Goal: Task Accomplishment & Management: Complete application form

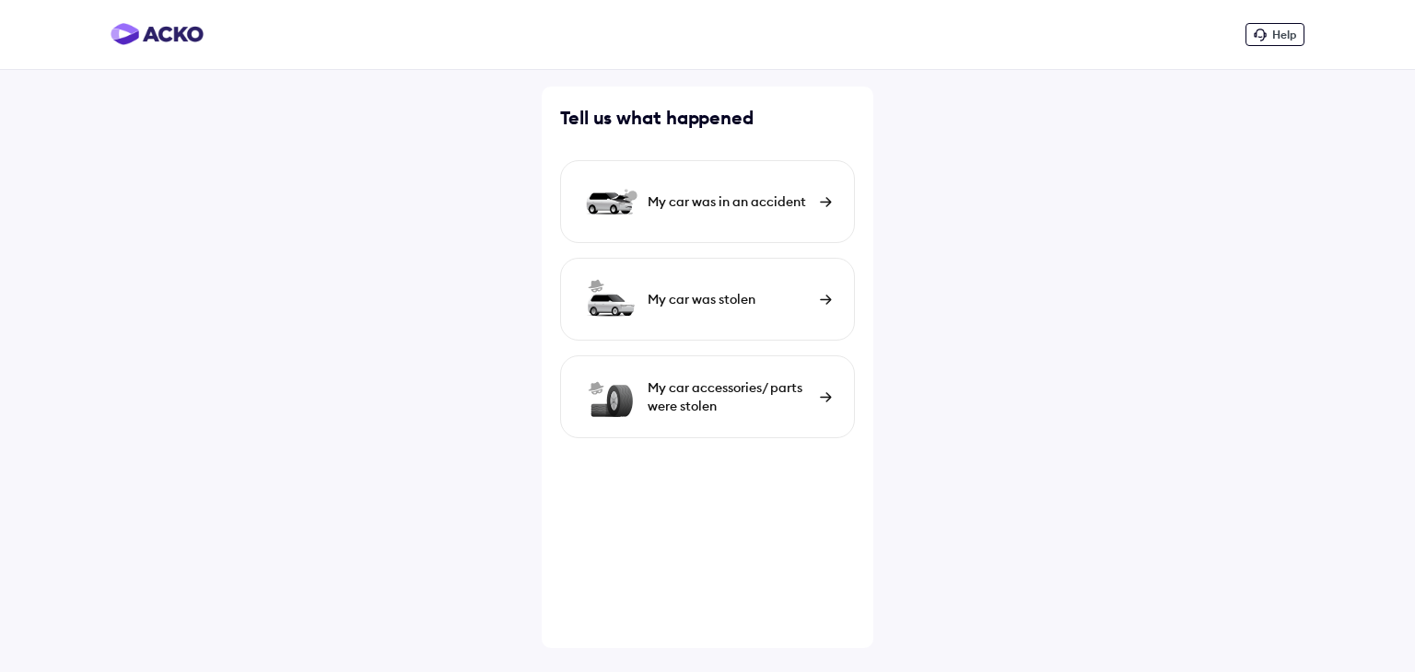
click at [689, 207] on div "My car was in an accident" at bounding box center [729, 202] width 163 height 18
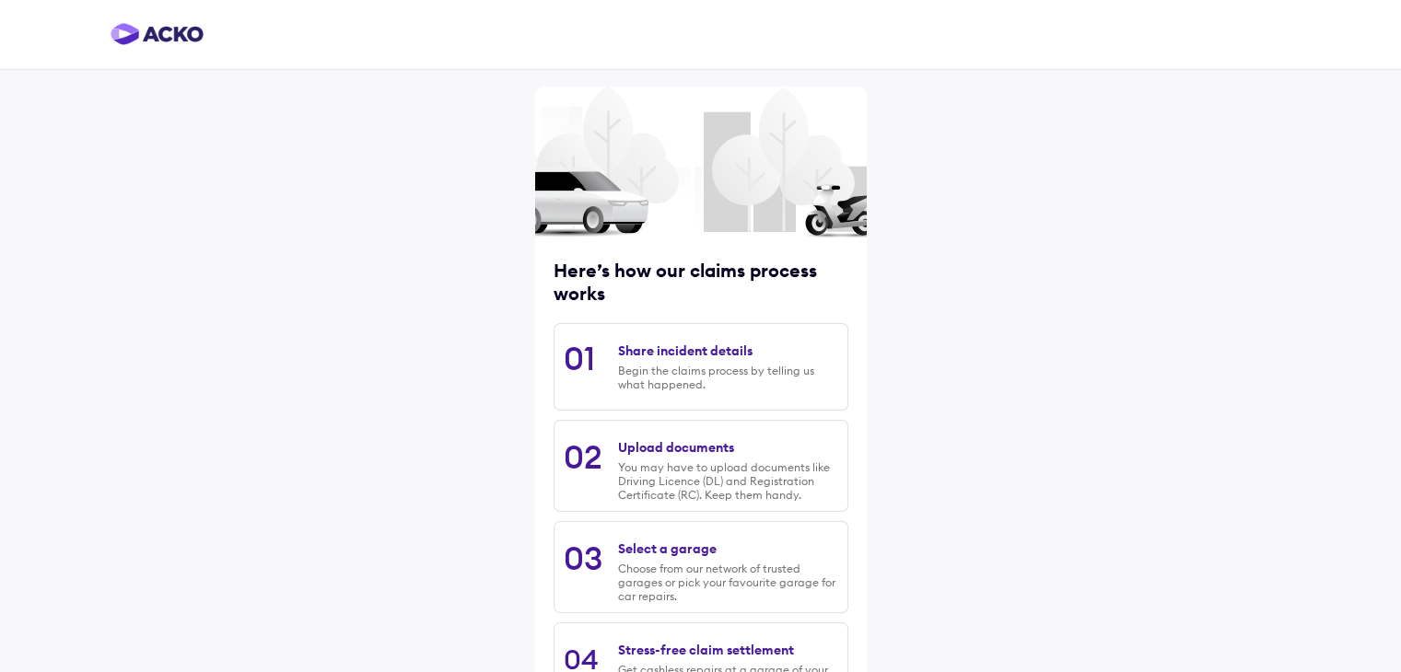
scroll to position [156, 0]
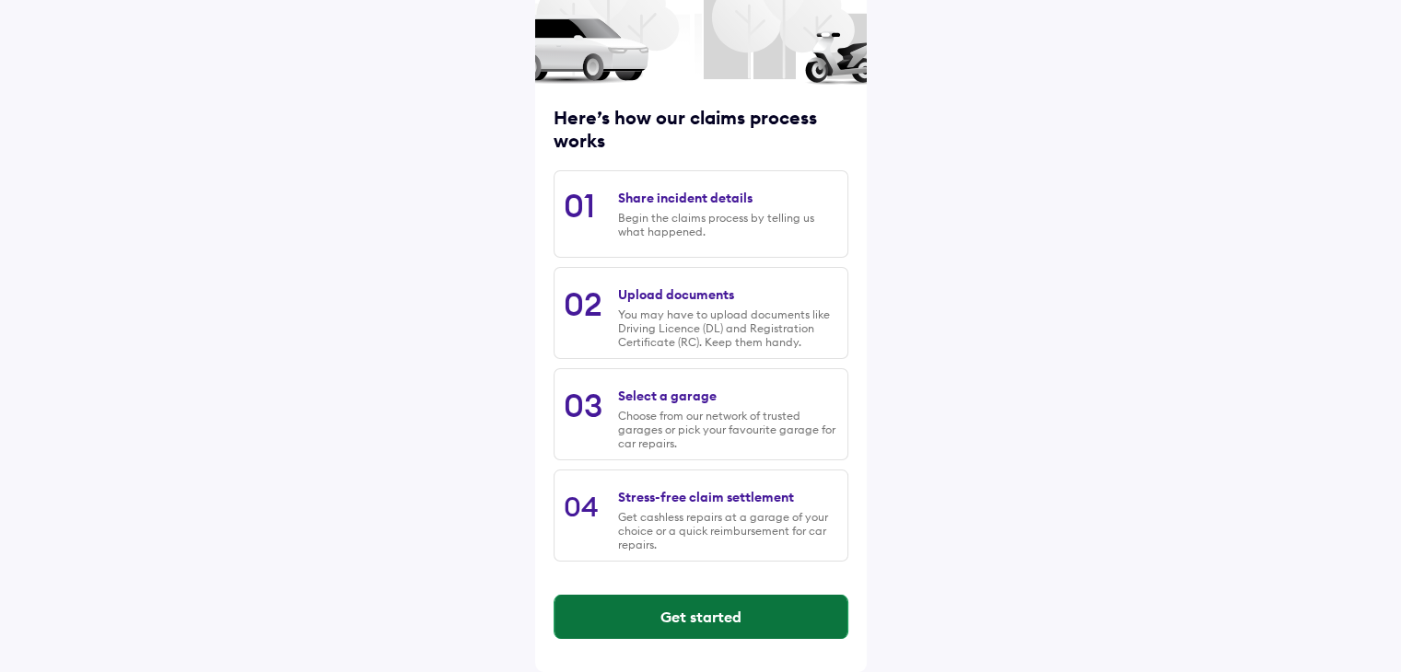
click at [652, 618] on button "Get started" at bounding box center [700, 617] width 293 height 44
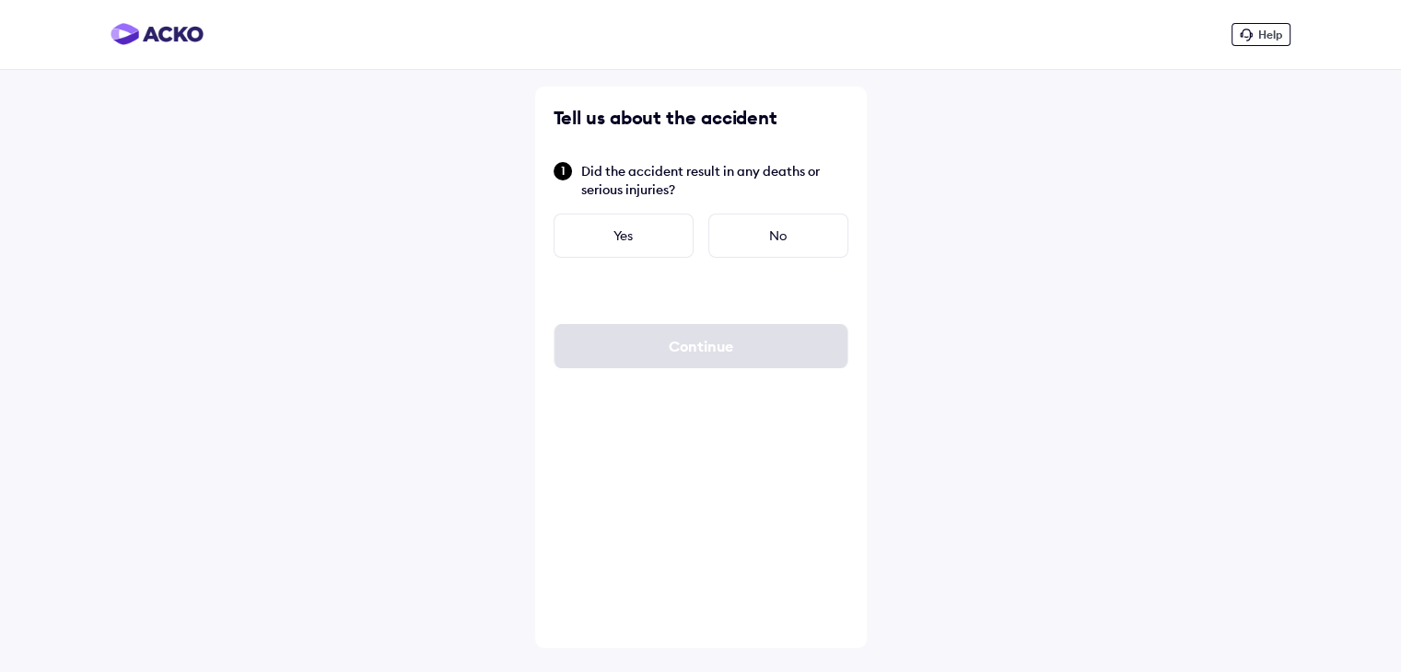
scroll to position [0, 0]
drag, startPoint x: 693, startPoint y: 189, endPoint x: 589, endPoint y: 167, distance: 106.4
click at [589, 167] on span "Did the accident result in any deaths or serious injuries?" at bounding box center [721, 180] width 267 height 37
copy span "Did the accident result in any deaths or serious injuries?"
click at [791, 241] on div "No" at bounding box center [785, 236] width 140 height 44
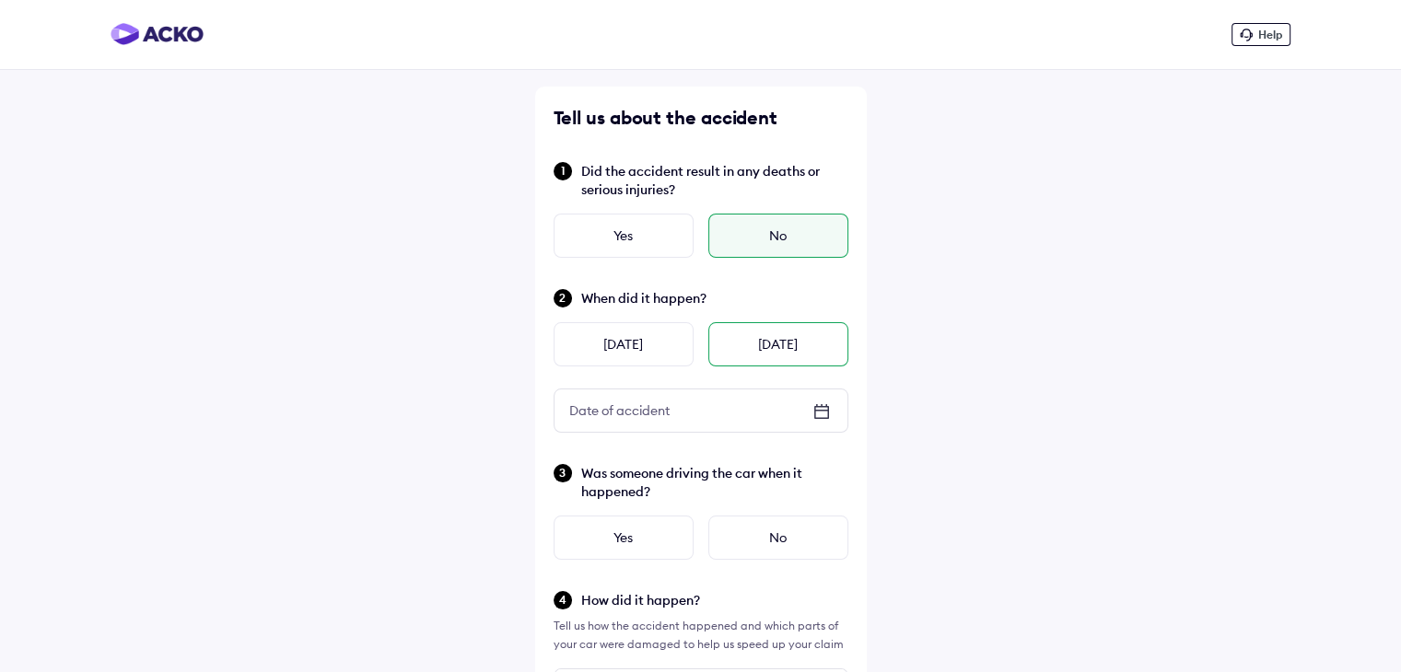
click at [767, 344] on div "[DATE]" at bounding box center [778, 344] width 140 height 44
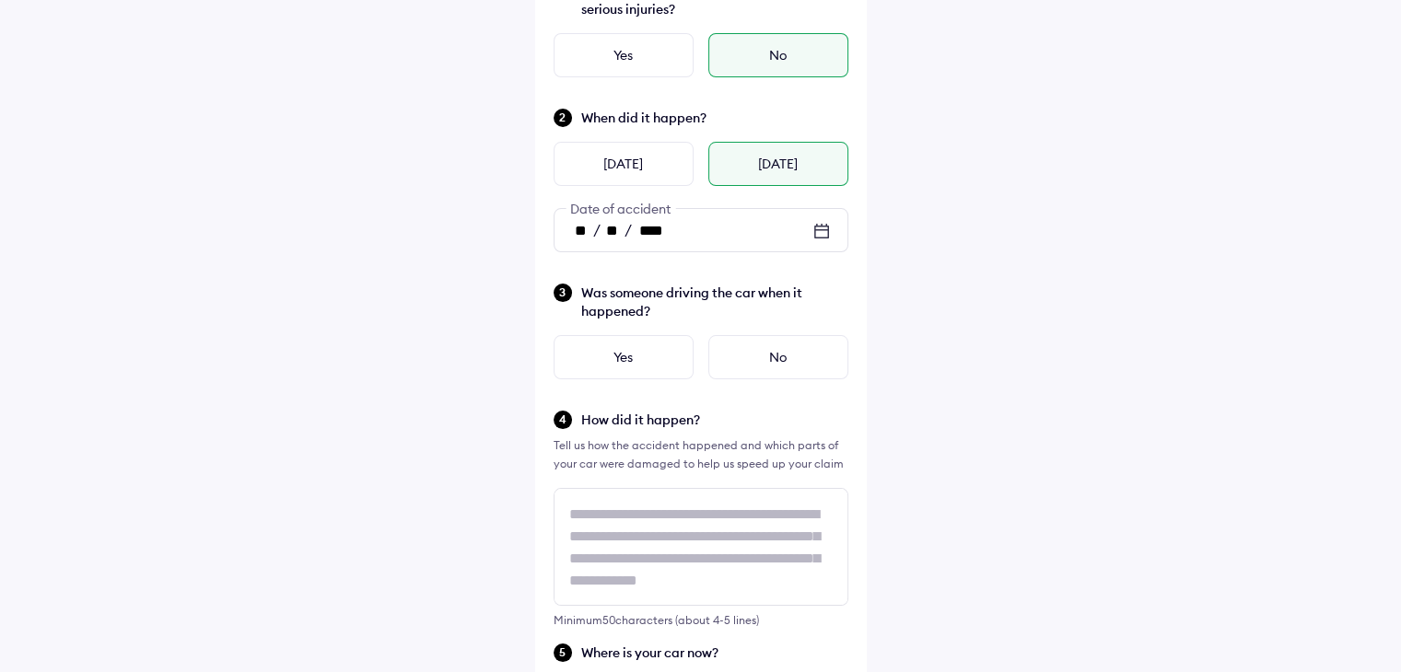
scroll to position [186, 0]
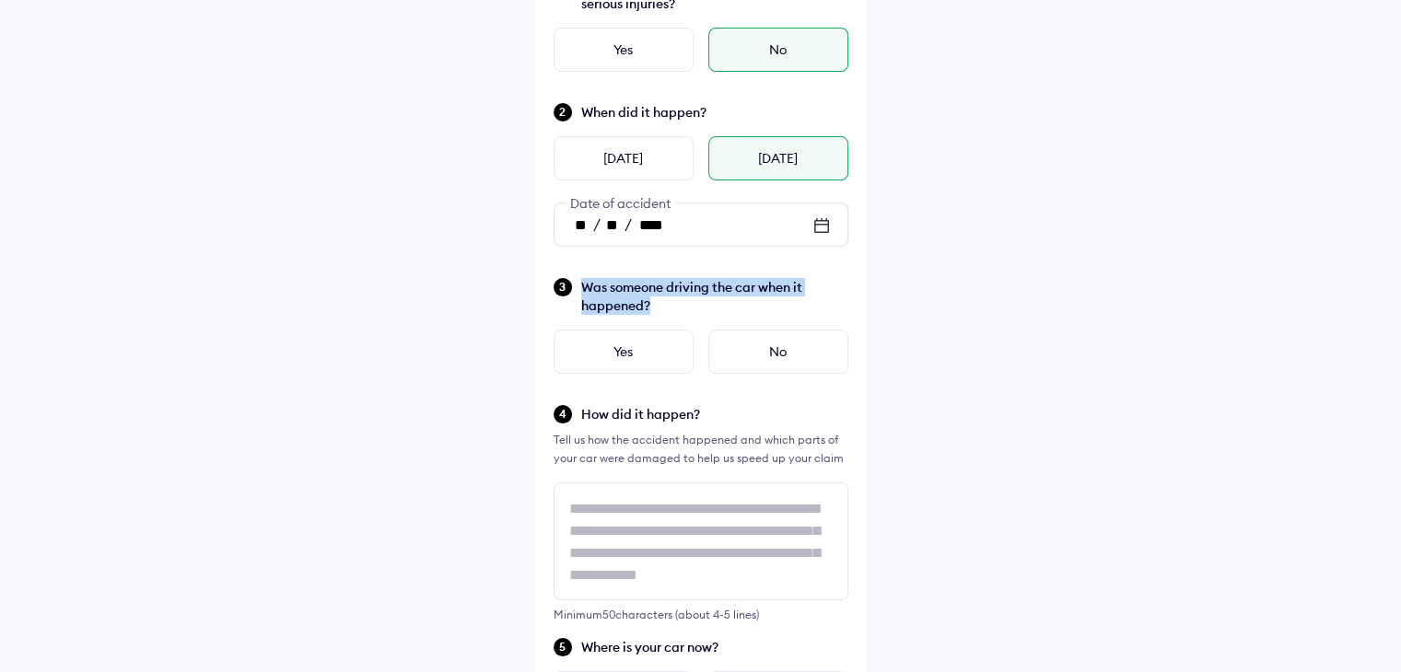
drag, startPoint x: 673, startPoint y: 310, endPoint x: 586, endPoint y: 286, distance: 90.7
click at [586, 286] on span "Was someone driving the car when it happened?" at bounding box center [714, 296] width 267 height 37
copy span "Was someone driving the car when it happened?"
click at [706, 308] on span "Was someone driving the car when it happened?" at bounding box center [714, 296] width 267 height 37
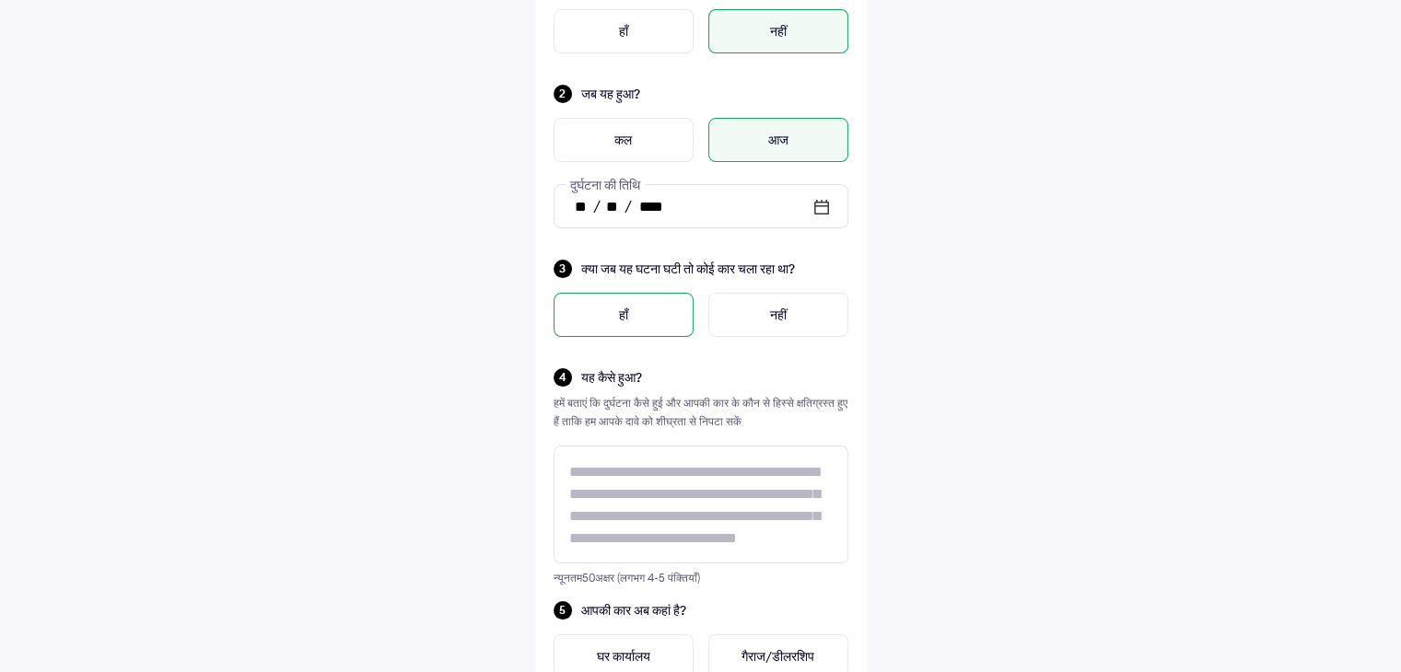
click at [636, 320] on div "हाँ" at bounding box center [624, 315] width 140 height 44
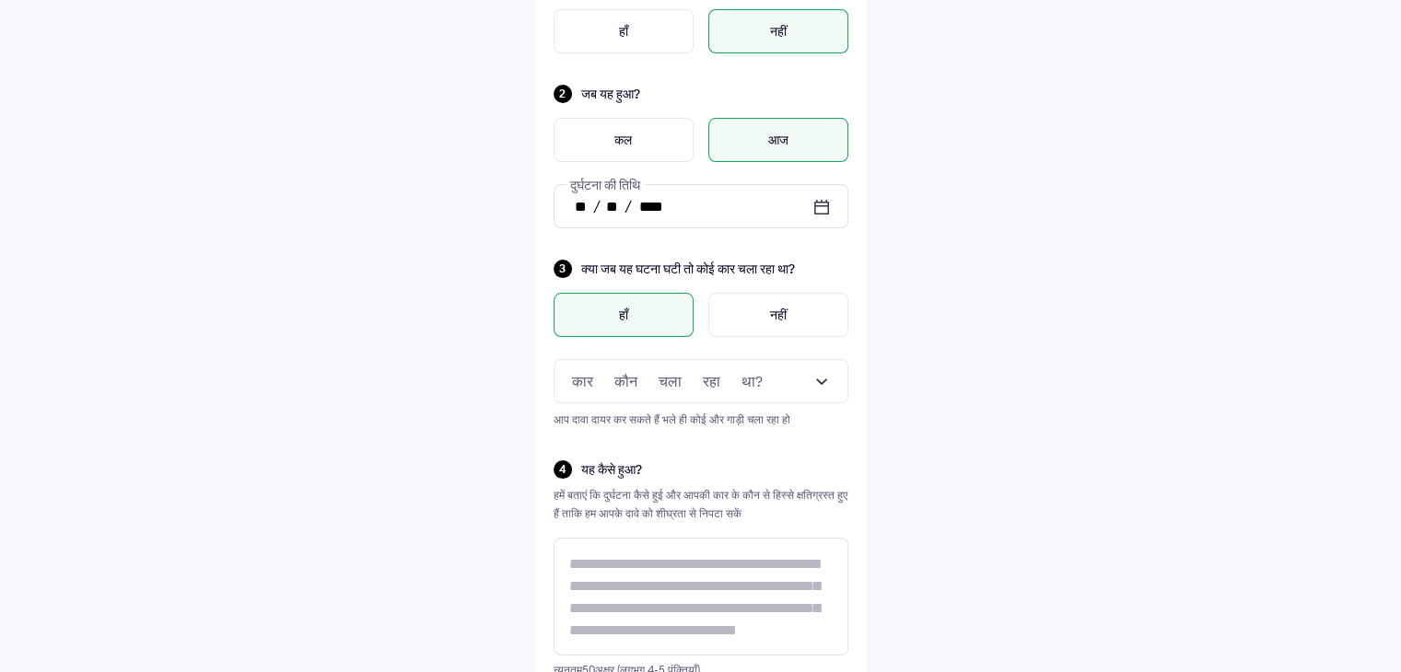
click at [687, 401] on div at bounding box center [701, 381] width 295 height 44
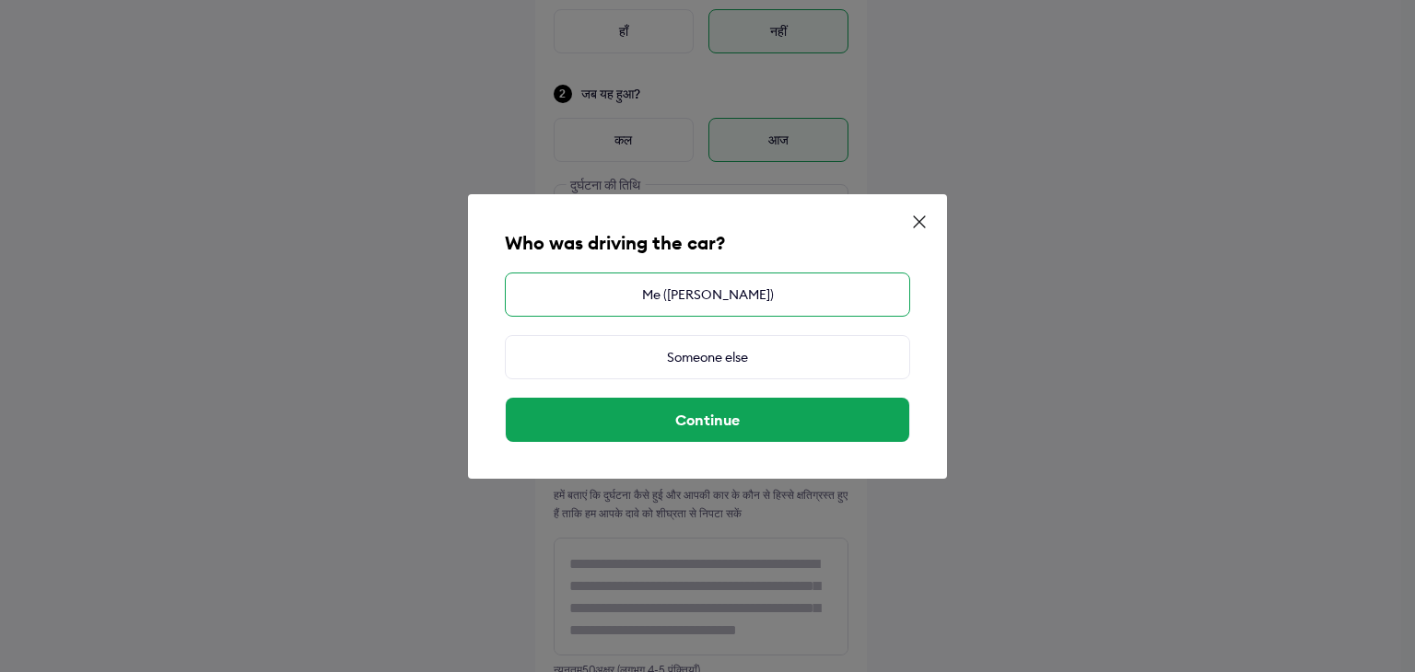
click at [728, 293] on div "Me ([PERSON_NAME])" at bounding box center [707, 295] width 405 height 44
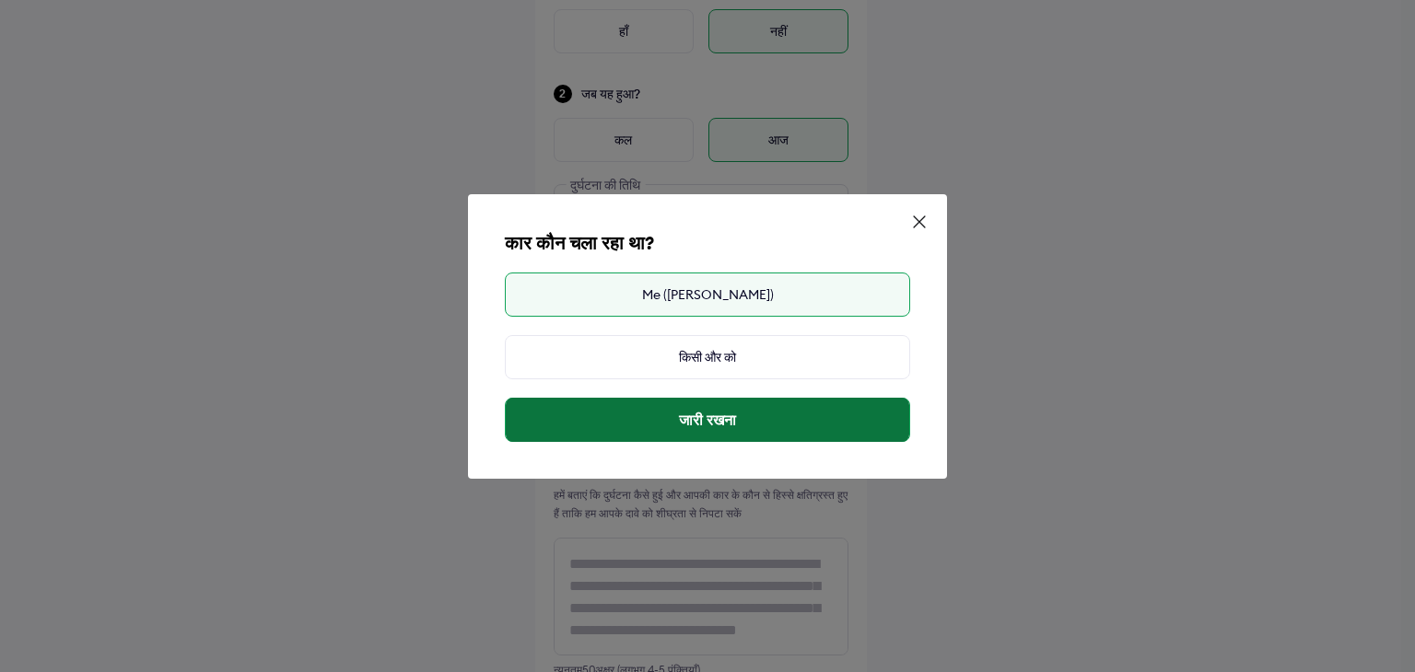
click at [706, 424] on font "जारी रखना" at bounding box center [707, 420] width 57 height 18
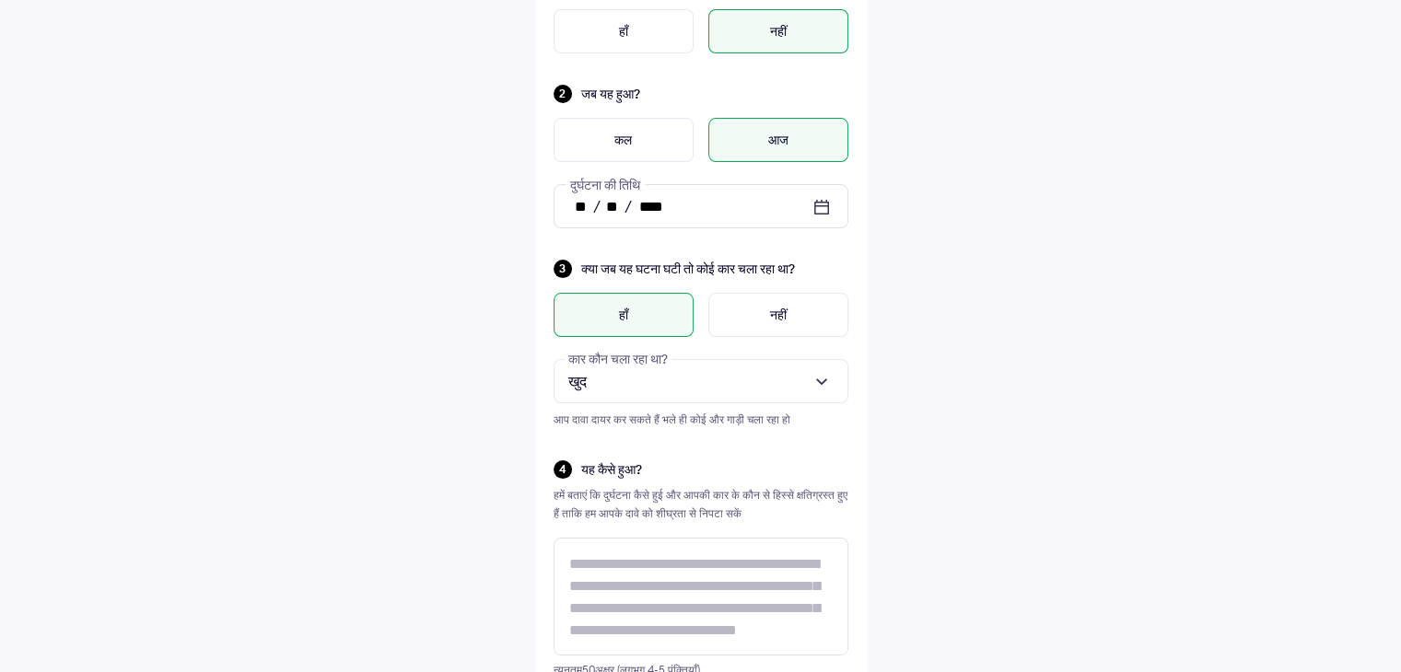
scroll to position [204, 0]
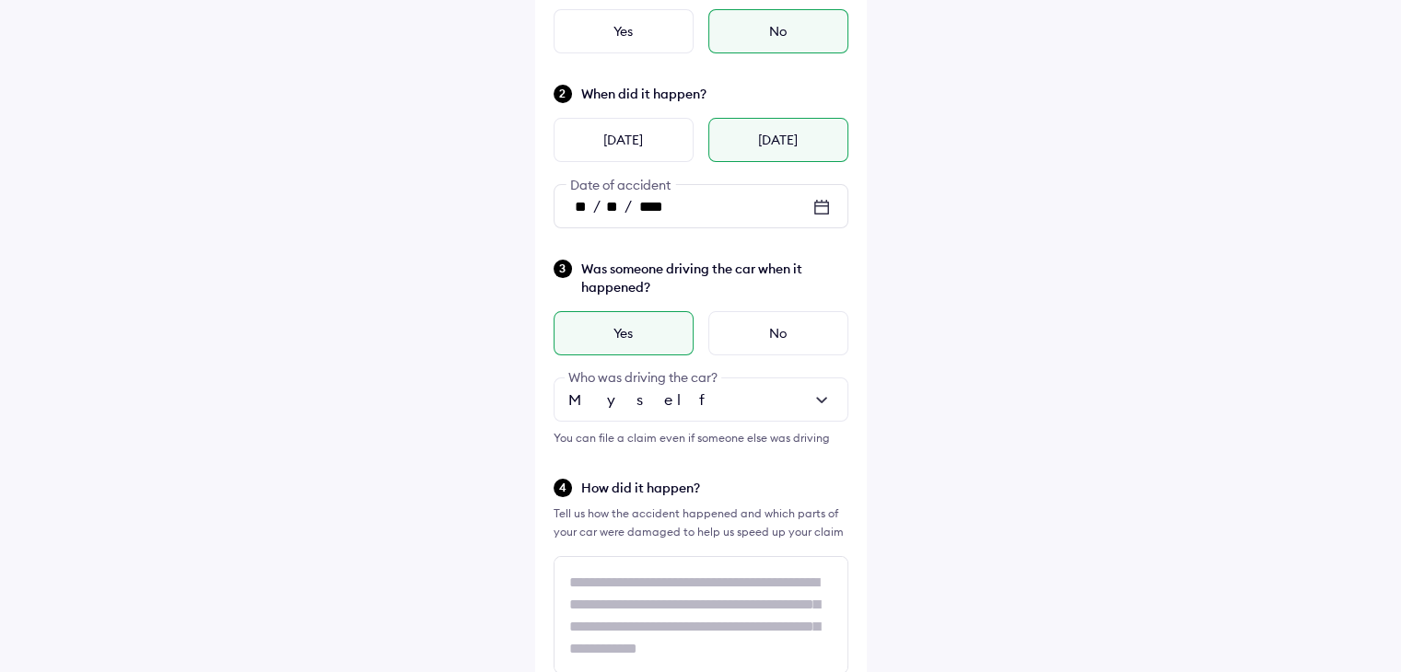
click at [954, 435] on div "Help Tell us about the accident Did the accident result in any deaths or seriou…" at bounding box center [700, 586] width 1401 height 1580
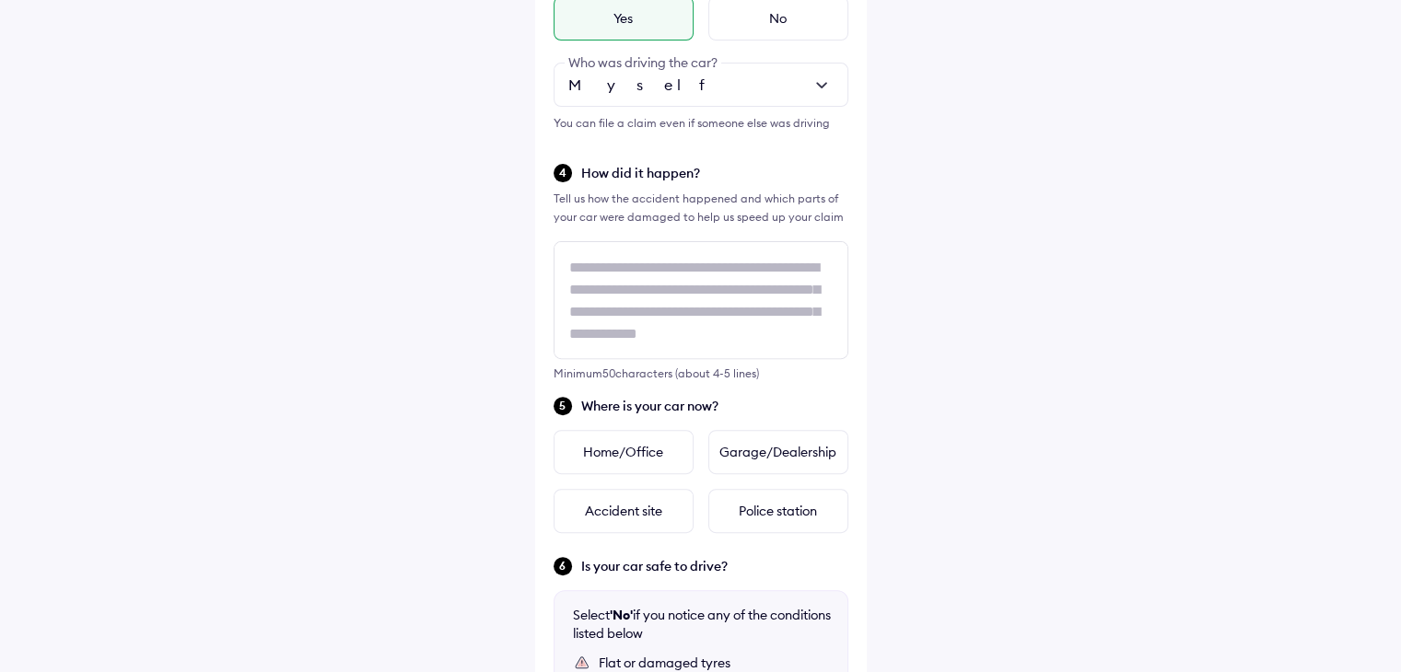
scroll to position [523, 0]
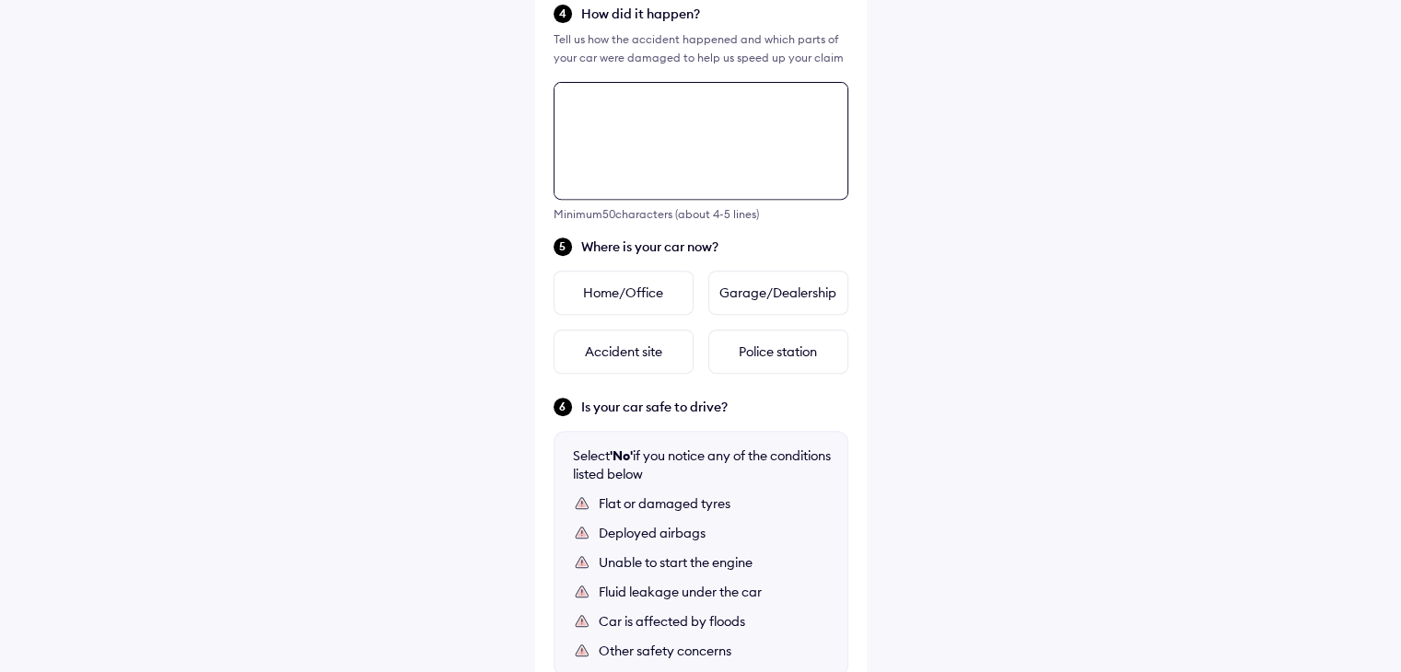
click at [714, 295] on div "Tell us about the accident Did the accident result in any deaths or serious inj…" at bounding box center [701, 154] width 332 height 1493
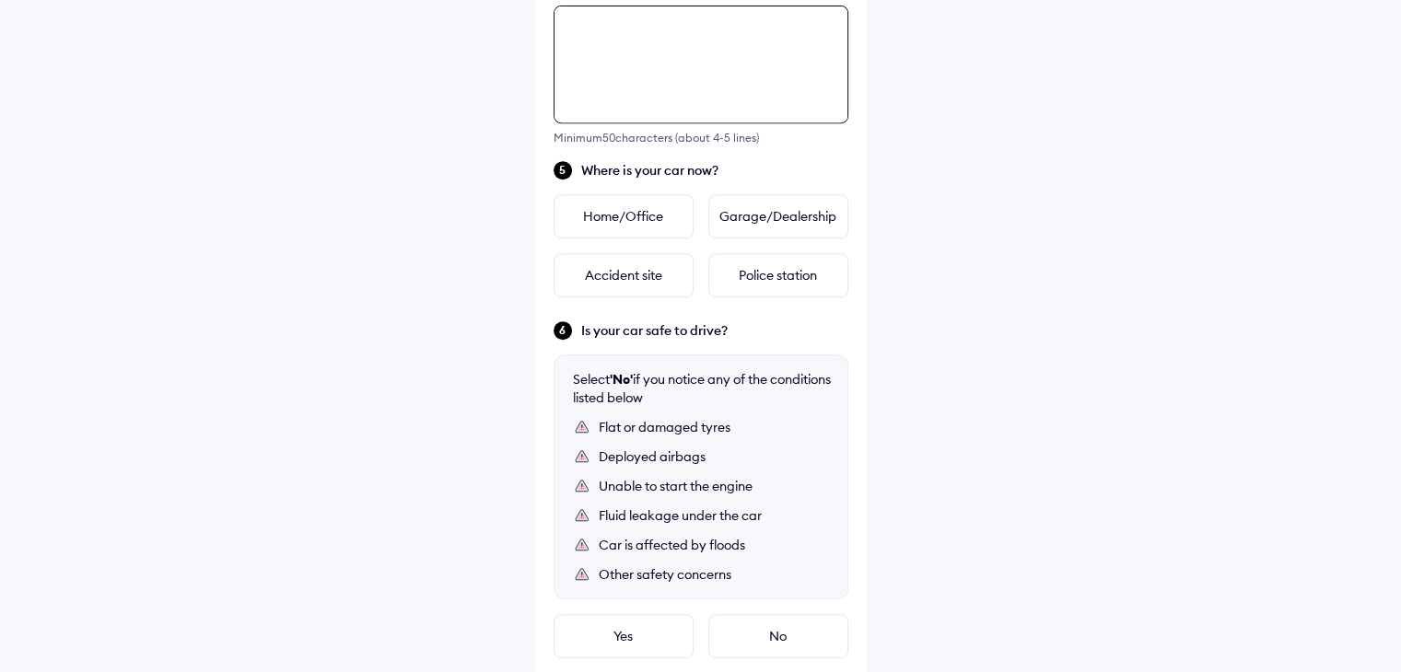
scroll to position [761, 0]
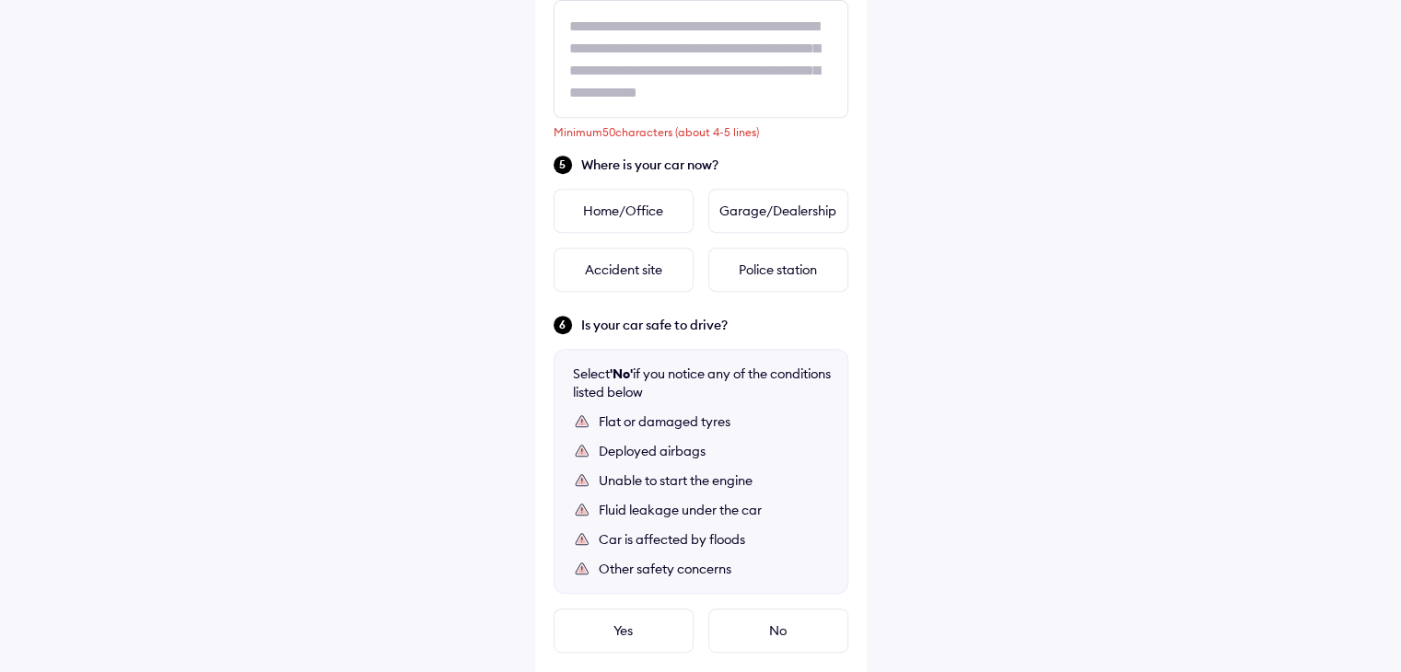
click at [941, 264] on div "Help Tell us about the accident Did the accident result in any deaths or seriou…" at bounding box center [700, 29] width 1401 height 1580
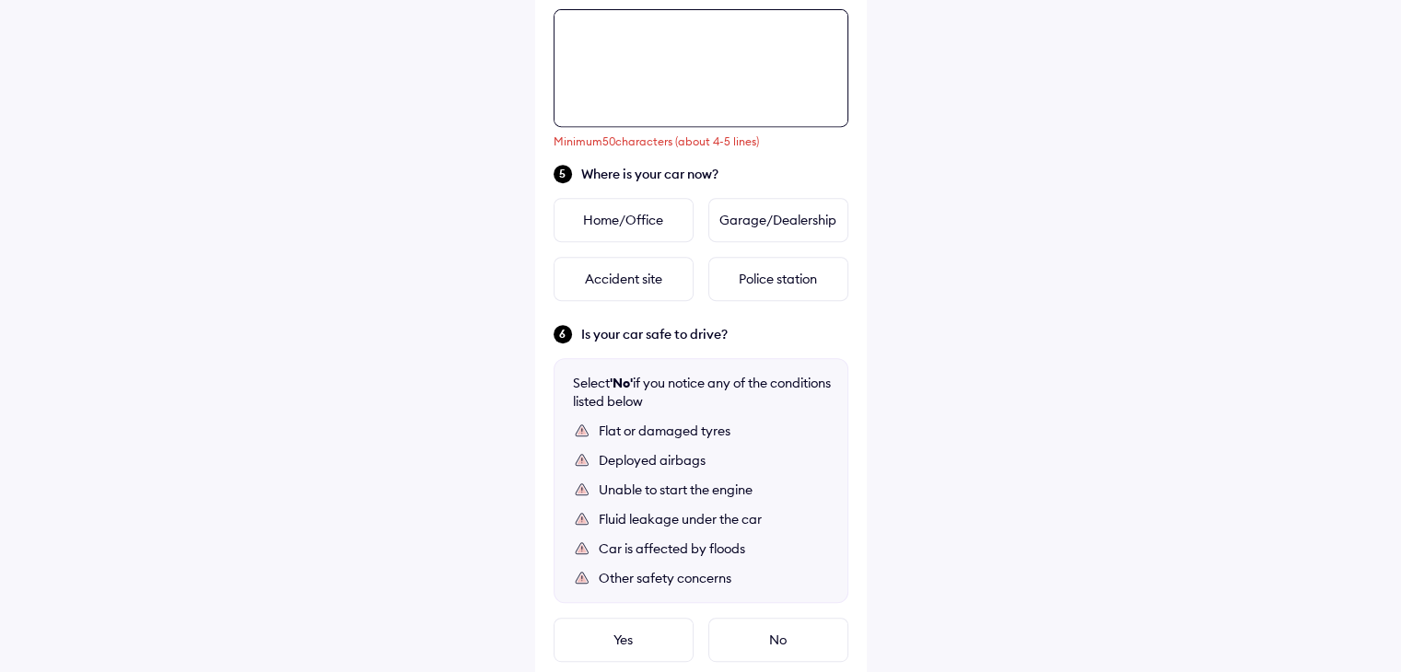
click at [628, 159] on div "Tell us about the accident Did the accident result in any deaths or serious inj…" at bounding box center [701, 81] width 332 height 1493
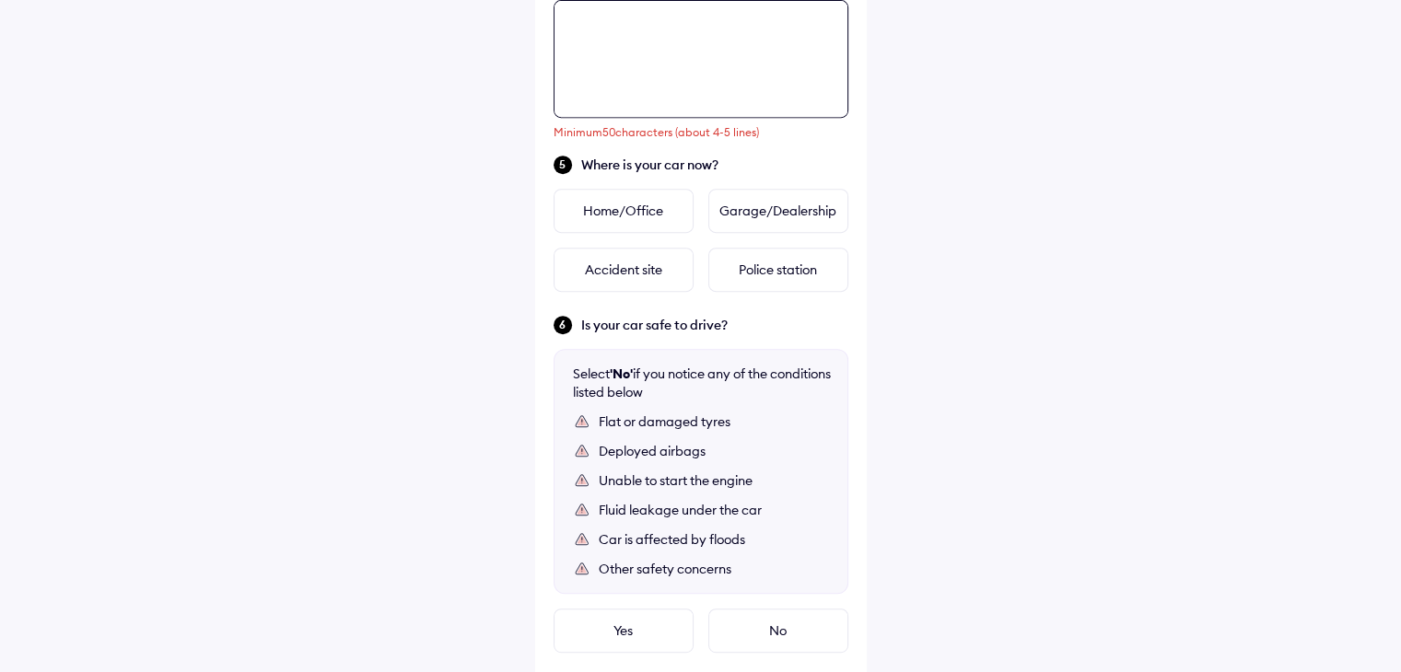
paste textarea "**********"
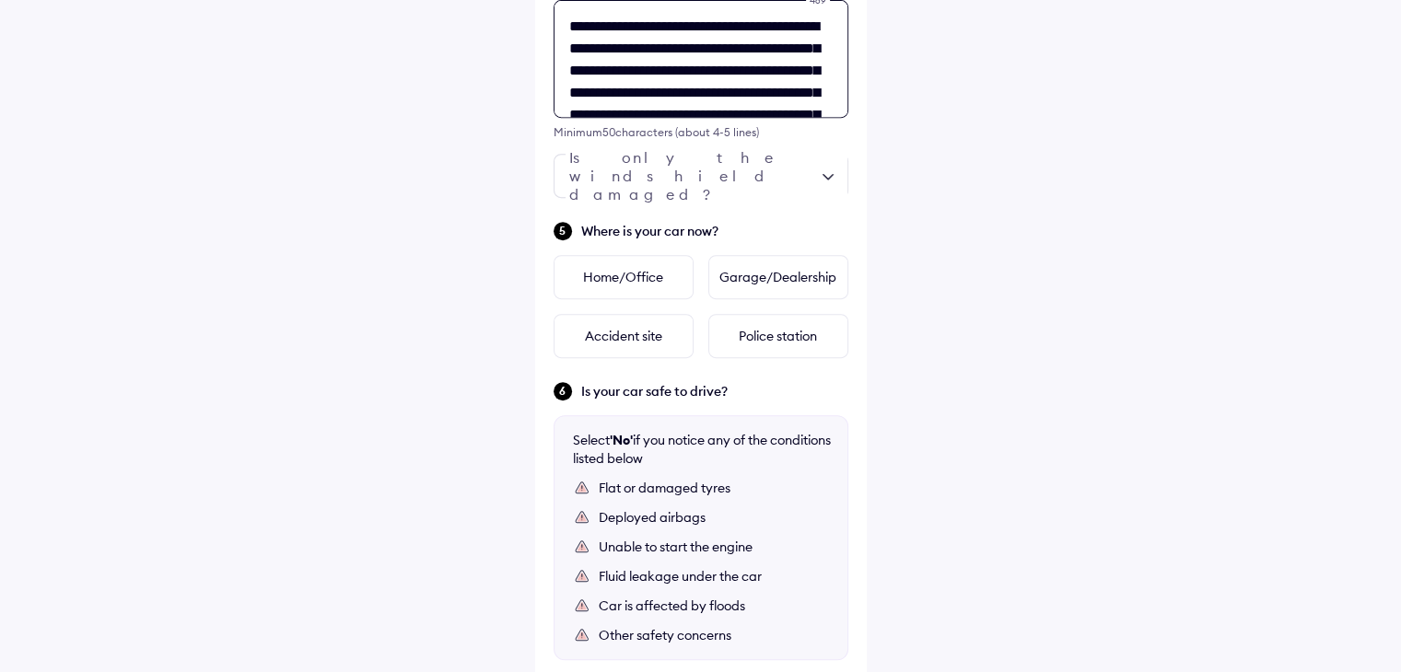
scroll to position [228, 0]
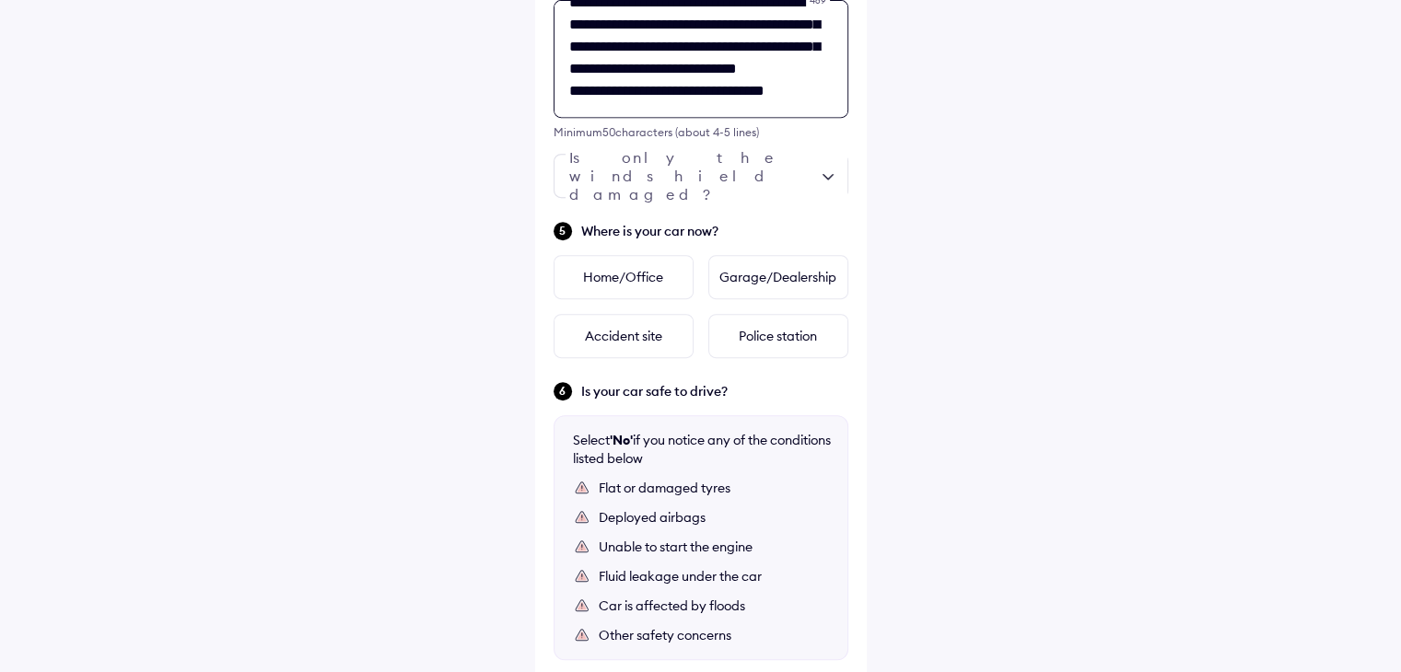
click at [707, 61] on textarea "**********" at bounding box center [701, 59] width 295 height 118
paste textarea "**********"
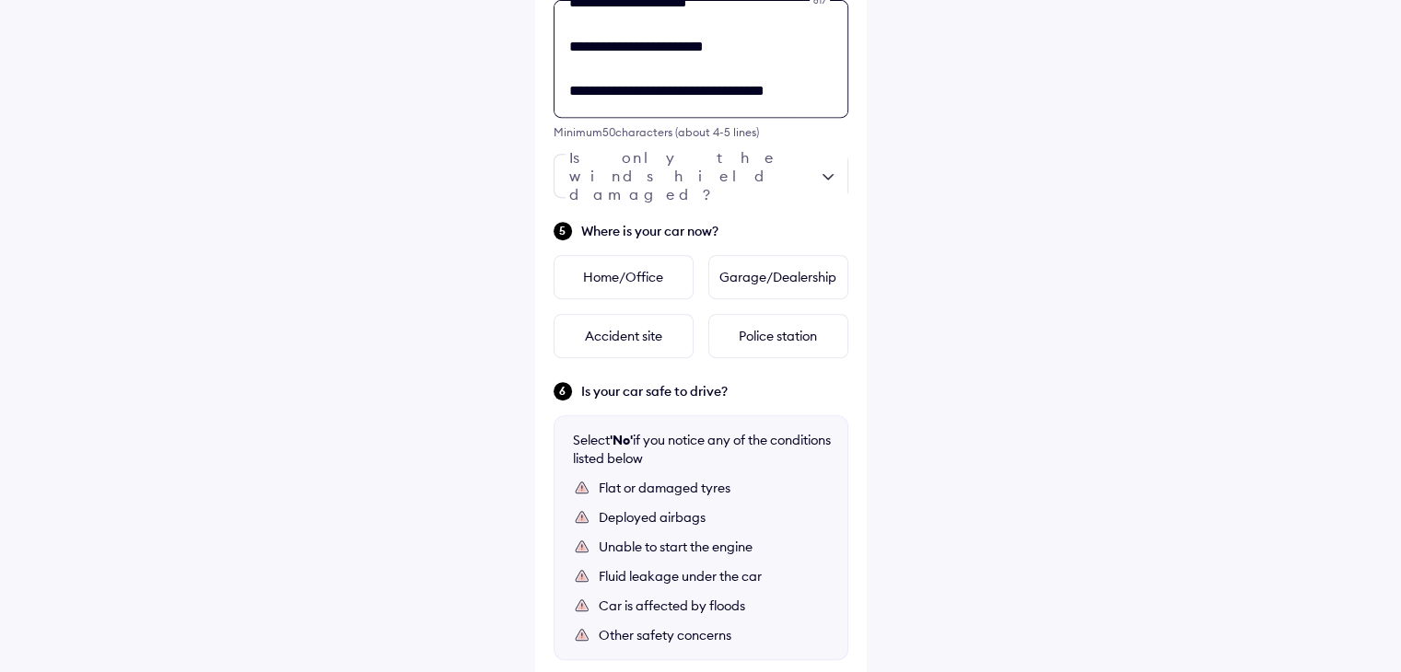
scroll to position [472, 0]
click at [733, 47] on textarea "**********" at bounding box center [701, 59] width 295 height 118
click at [630, 82] on textarea "**********" at bounding box center [701, 59] width 295 height 118
click at [613, 45] on textarea "**********" at bounding box center [701, 59] width 295 height 118
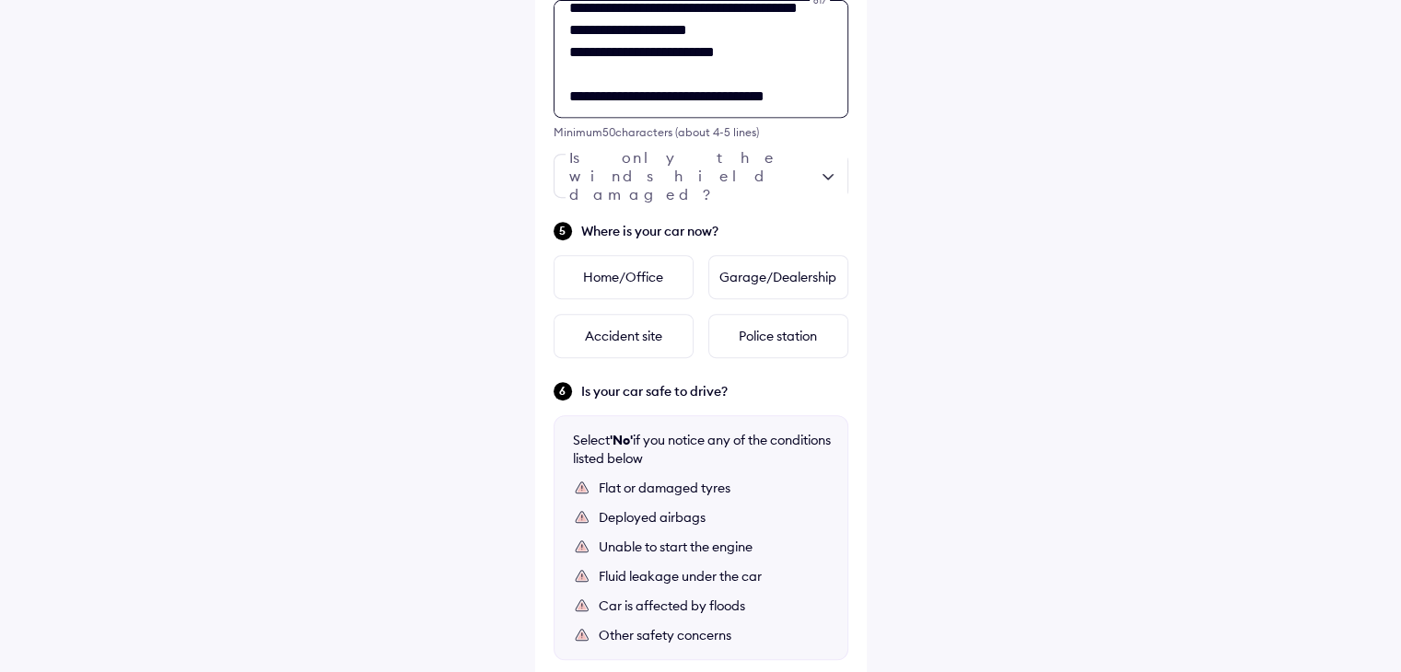
scroll to position [302, 0]
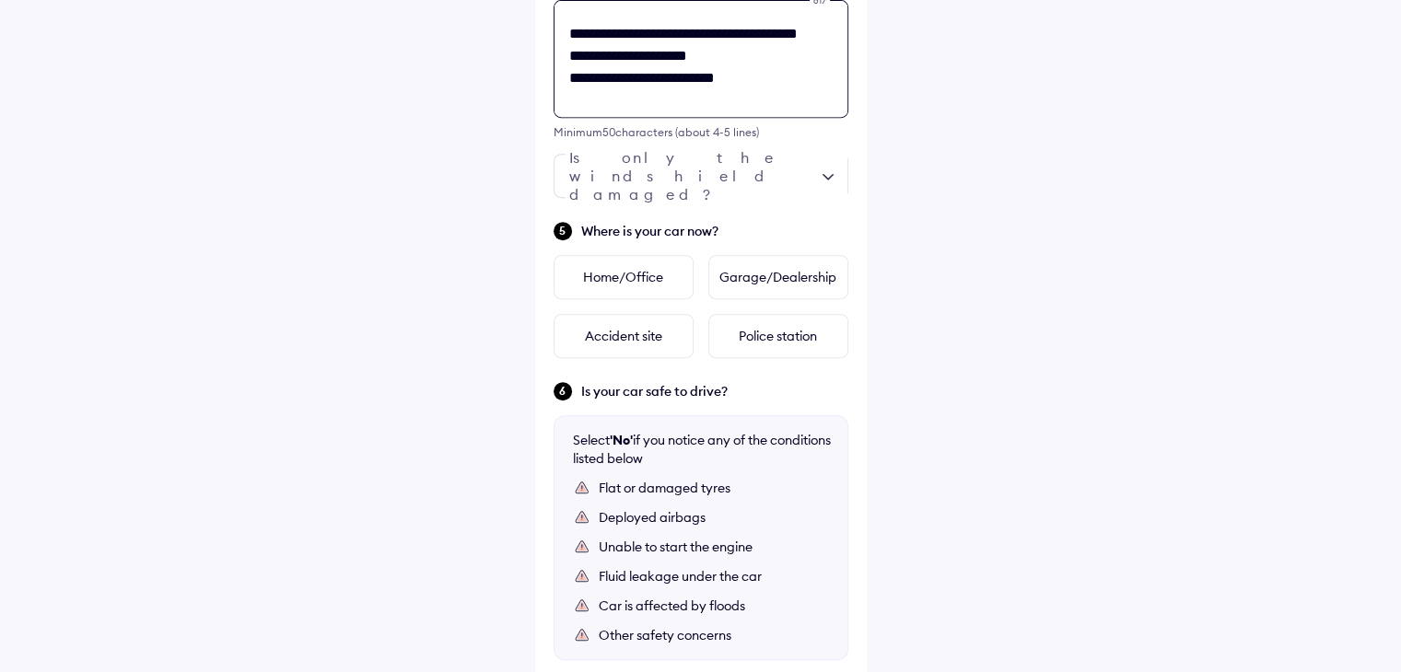
click at [580, 76] on textarea "**********" at bounding box center [701, 59] width 295 height 118
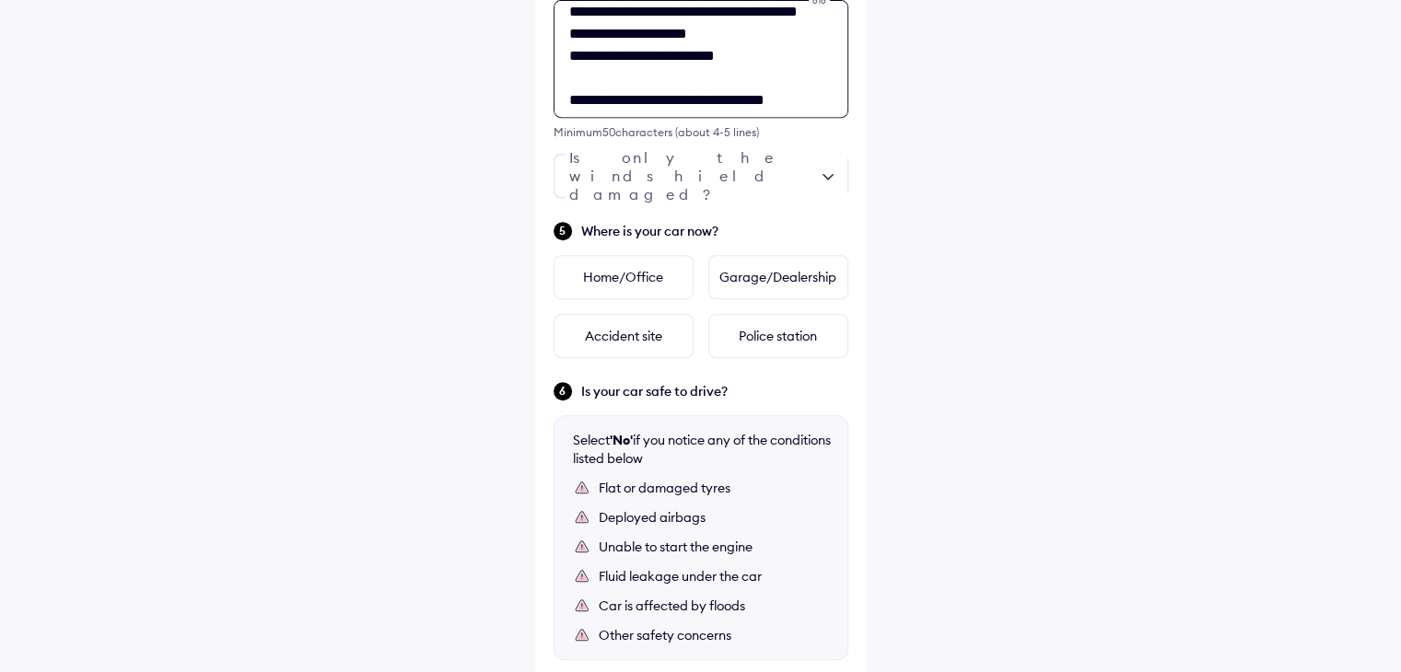
click at [587, 32] on textarea "**********" at bounding box center [701, 59] width 295 height 118
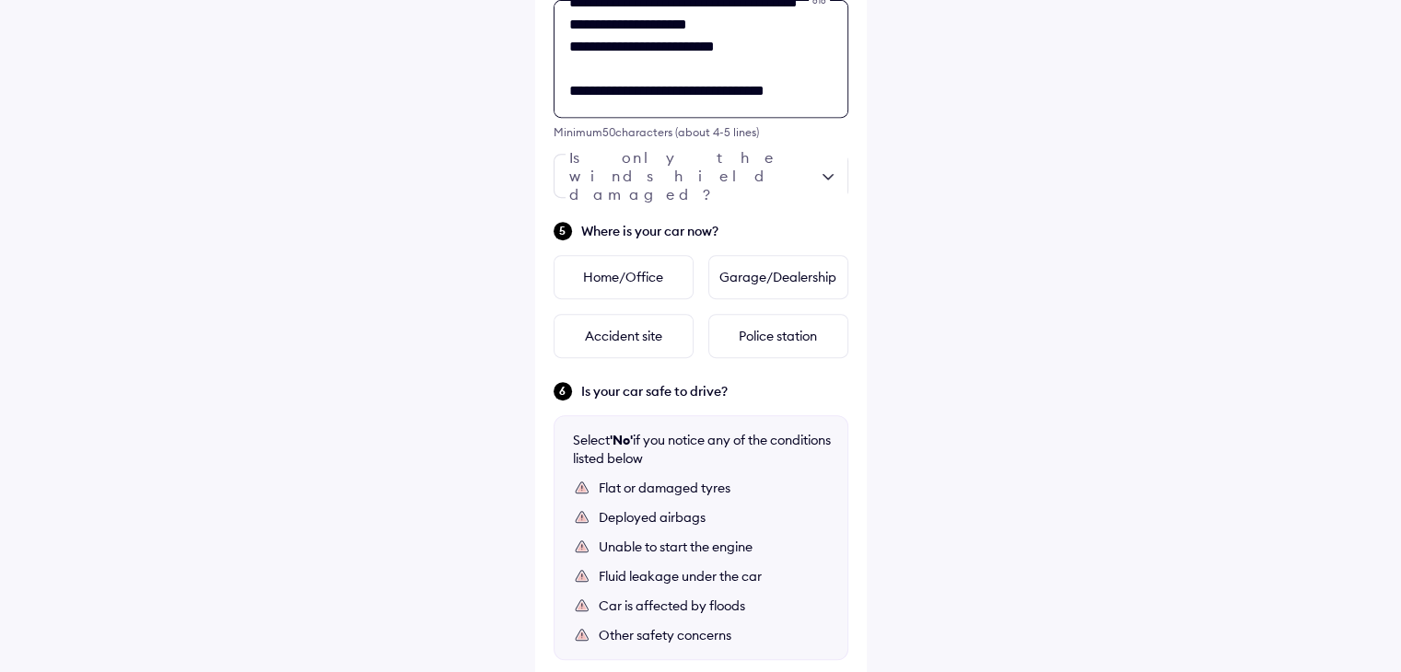
scroll to position [280, 0]
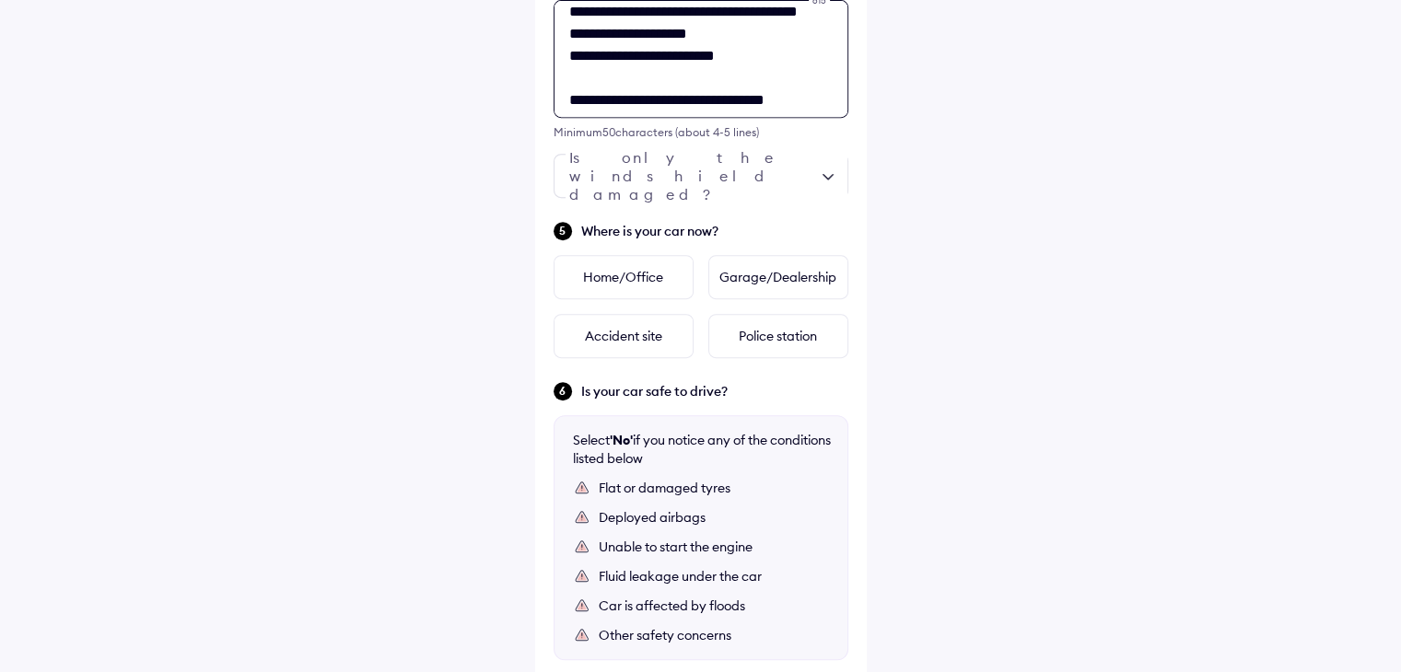
click at [698, 15] on textarea "**********" at bounding box center [701, 59] width 295 height 118
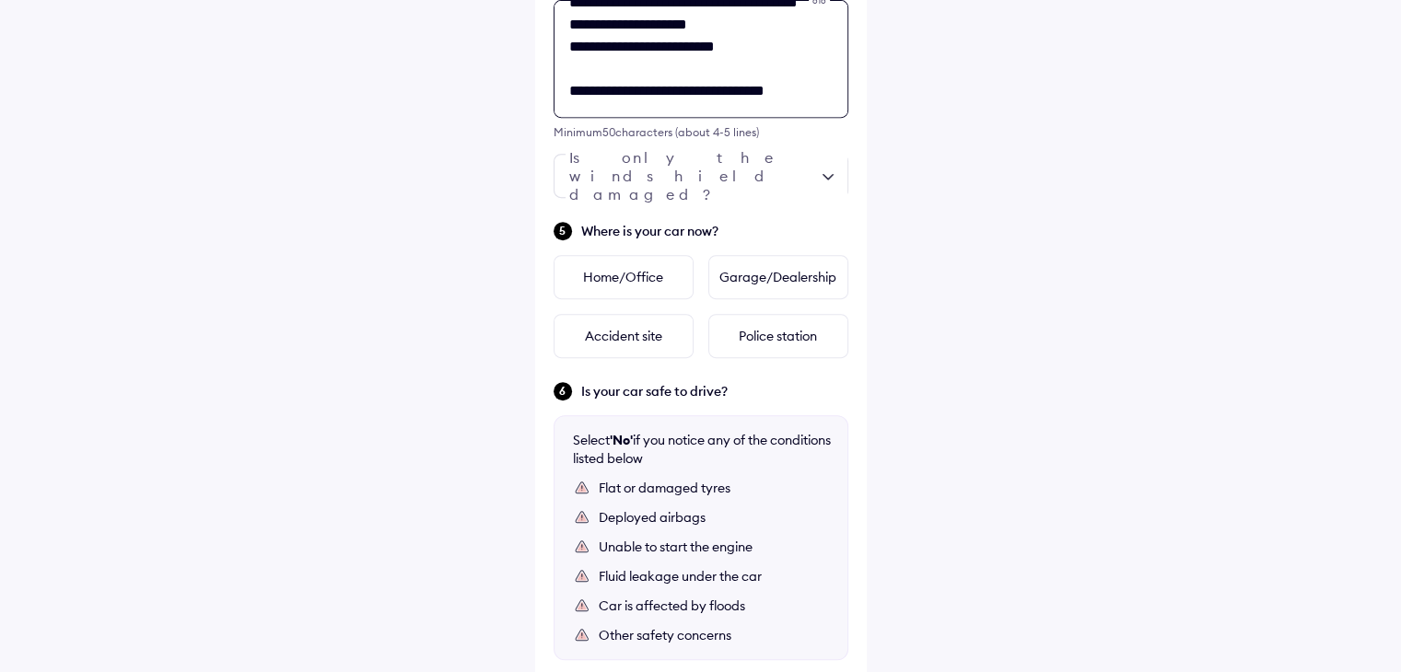
scroll to position [357, 0]
drag, startPoint x: 737, startPoint y: 86, endPoint x: 674, endPoint y: 95, distance: 63.3
click at [674, 95] on textarea "**********" at bounding box center [701, 59] width 295 height 118
click at [812, 57] on textarea "**********" at bounding box center [701, 59] width 295 height 118
type textarea "**********"
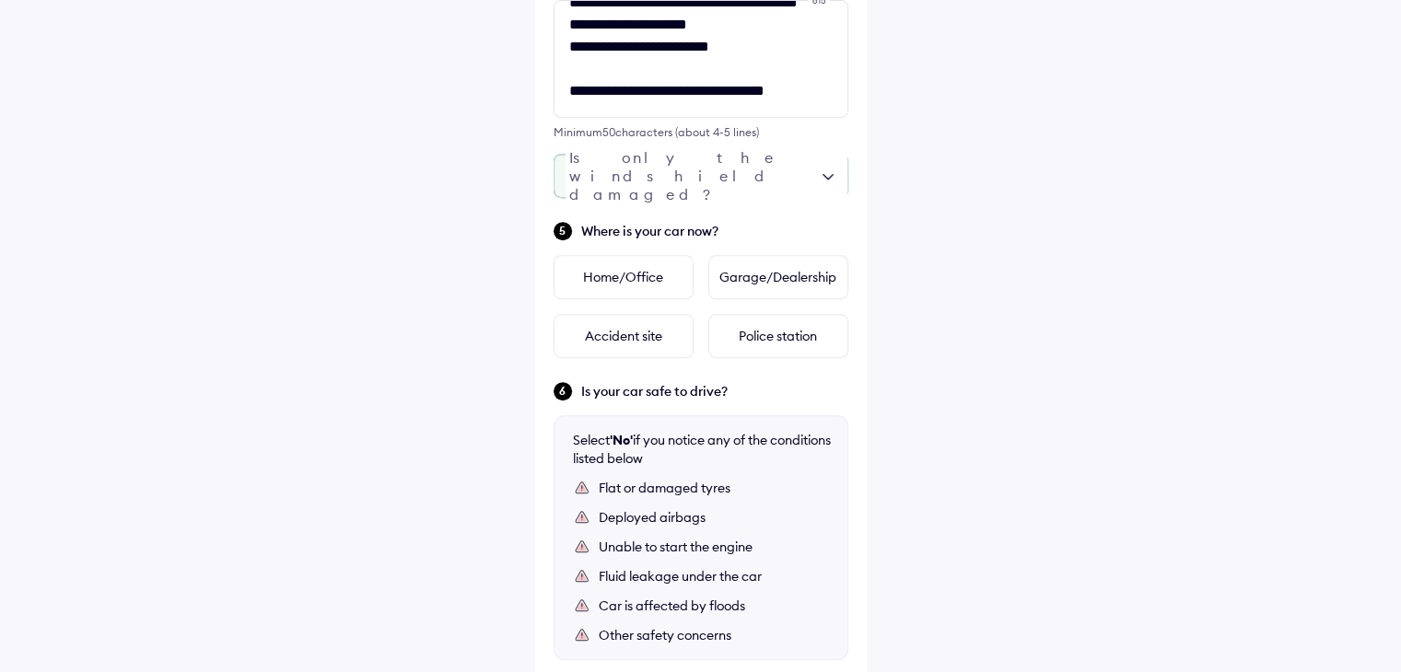
click at [752, 173] on div at bounding box center [701, 176] width 295 height 44
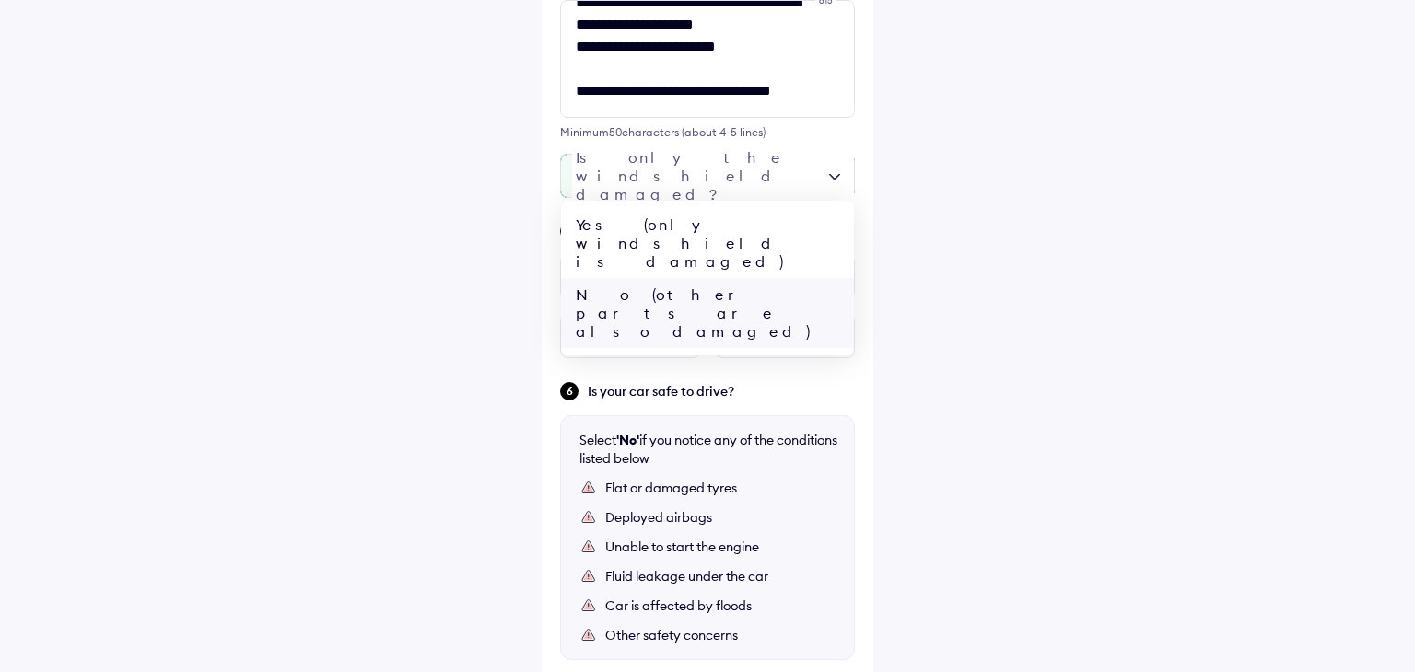
click at [697, 278] on div "No (other parts are also damaged)" at bounding box center [707, 313] width 293 height 70
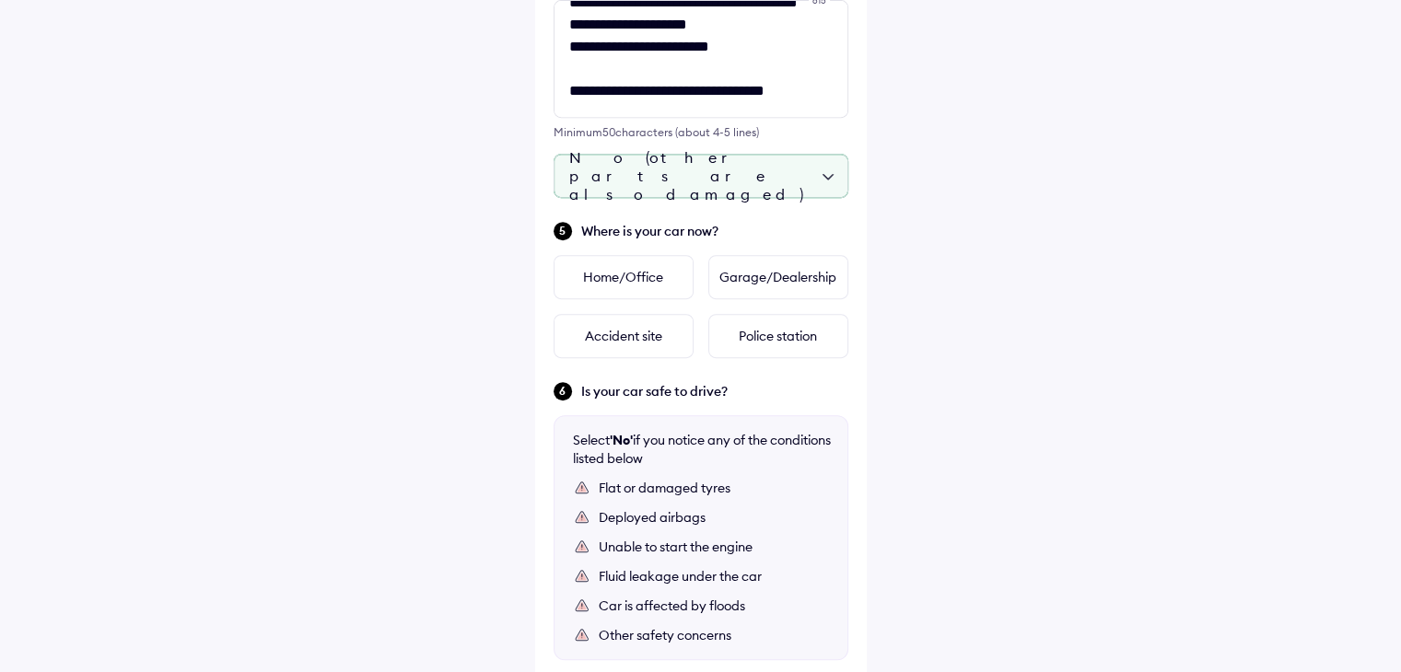
click at [949, 201] on div "Help Tell us about the accident Did the accident result in any deaths or seriou…" at bounding box center [700, 62] width 1401 height 1646
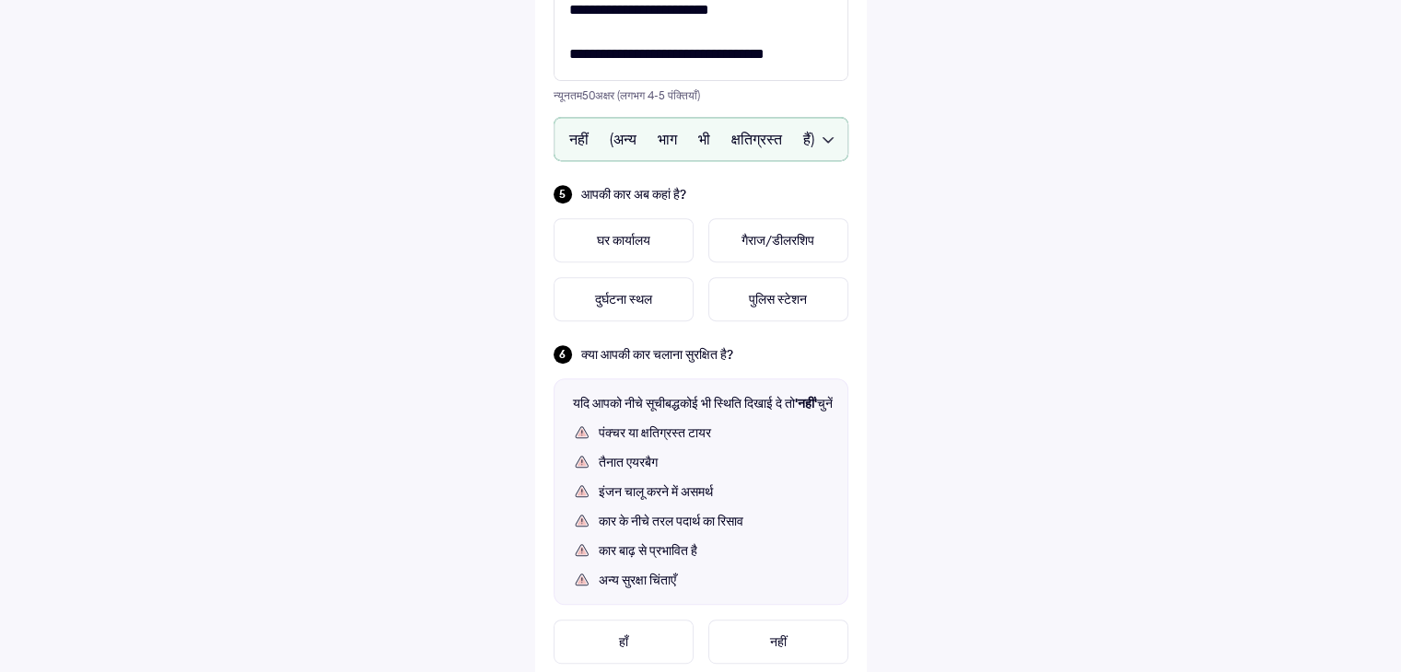
scroll to position [724, 0]
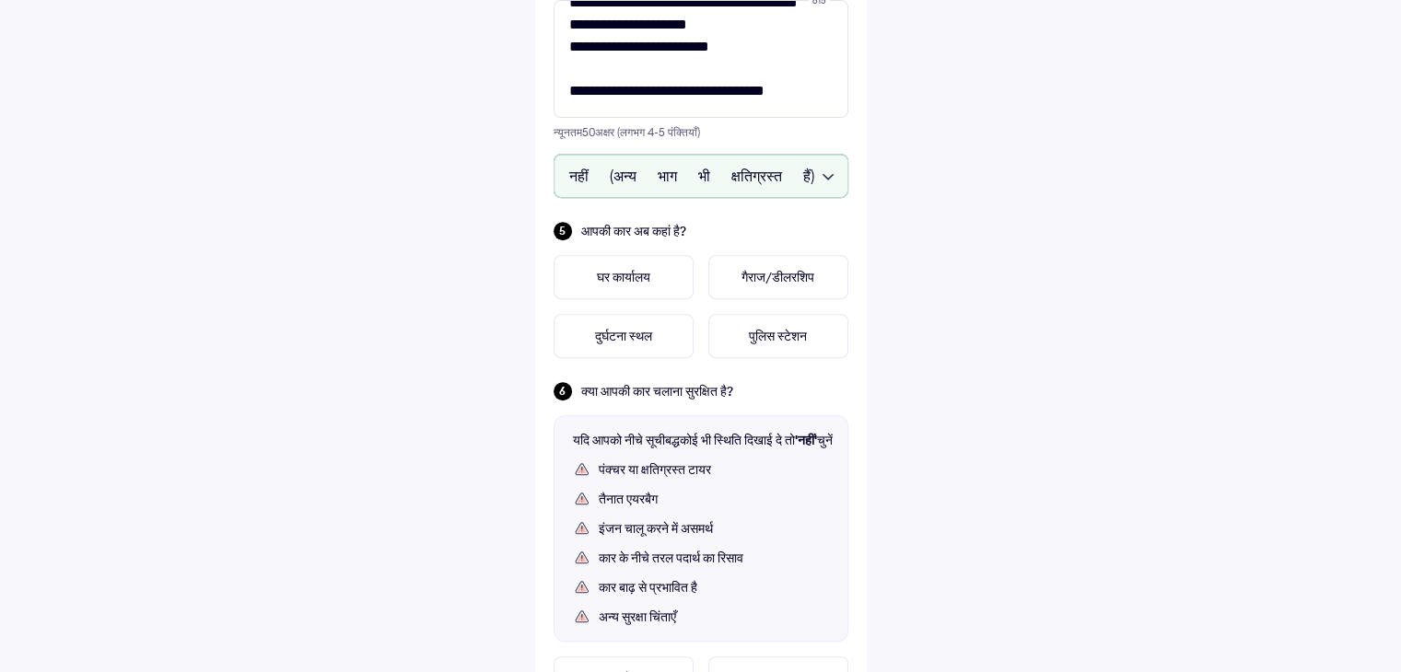
click at [667, 178] on div "नहीं (अन्य भाग भी क्षतिग्रस्त हैं)" at bounding box center [701, 176] width 295 height 44
click at [641, 260] on font "नहीं (अन्य भाग भी क्षतिग्रस्त हैं)" at bounding box center [655, 258] width 159 height 18
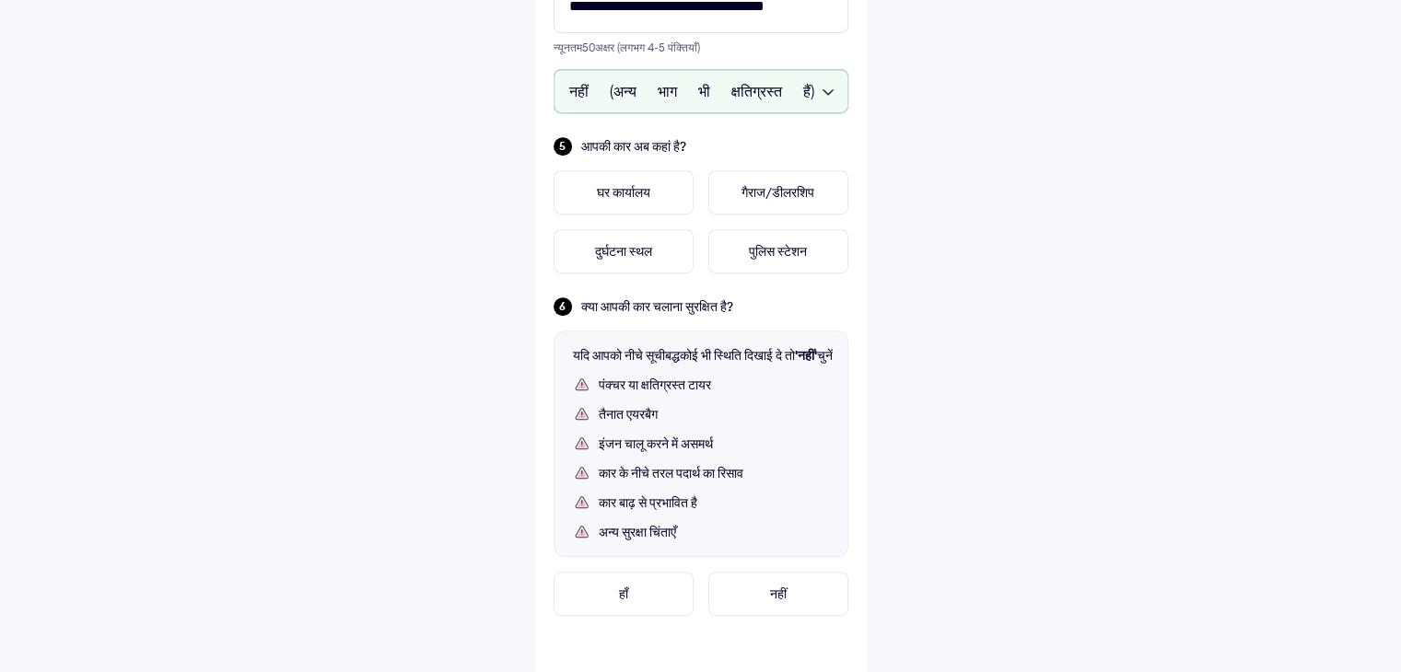
scroll to position [810, 0]
click at [637, 191] on font "घर कार्यालय" at bounding box center [623, 191] width 53 height 17
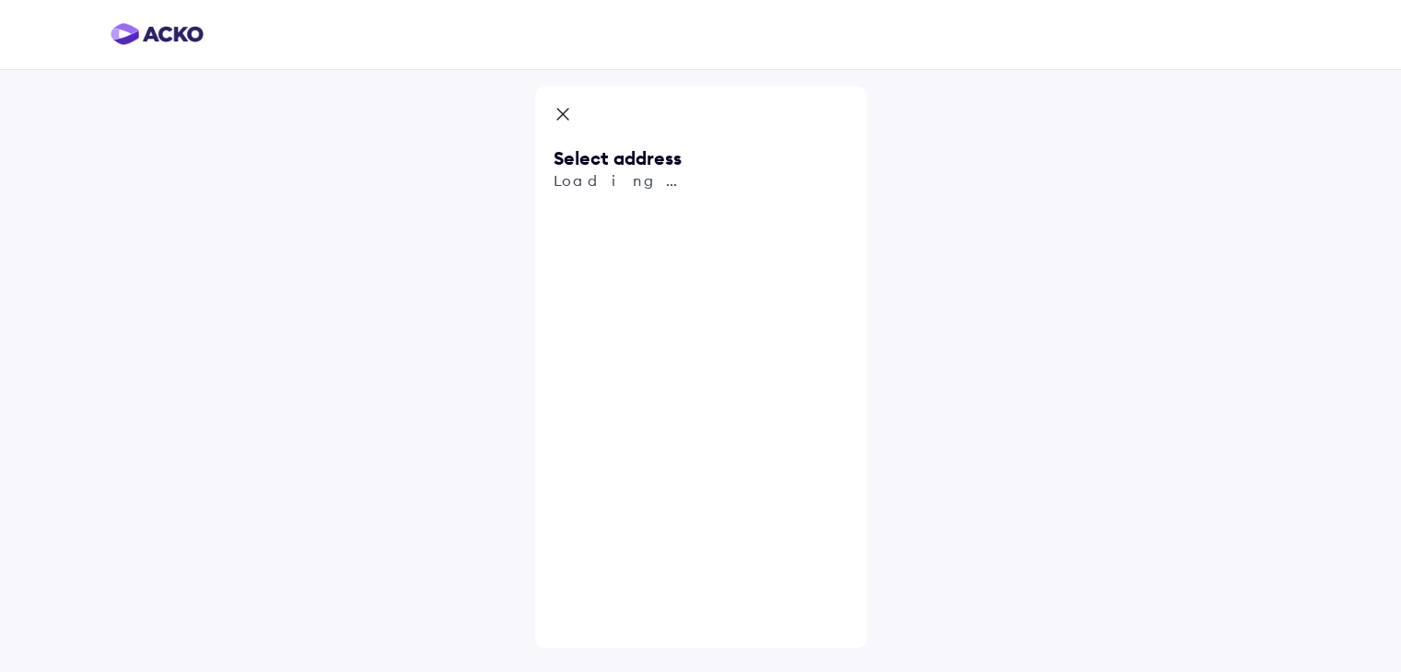
scroll to position [0, 0]
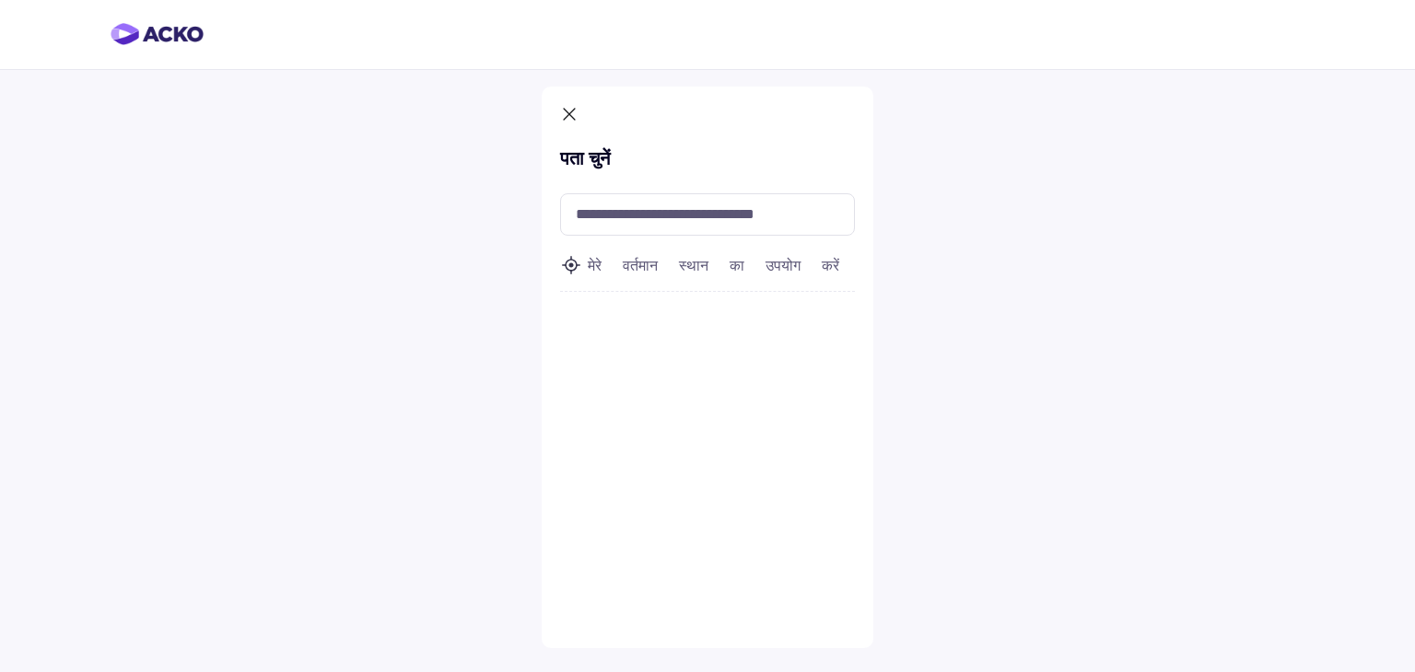
click at [605, 266] on font "मेरे वर्तमान स्थान का उपयोग करें" at bounding box center [713, 265] width 251 height 18
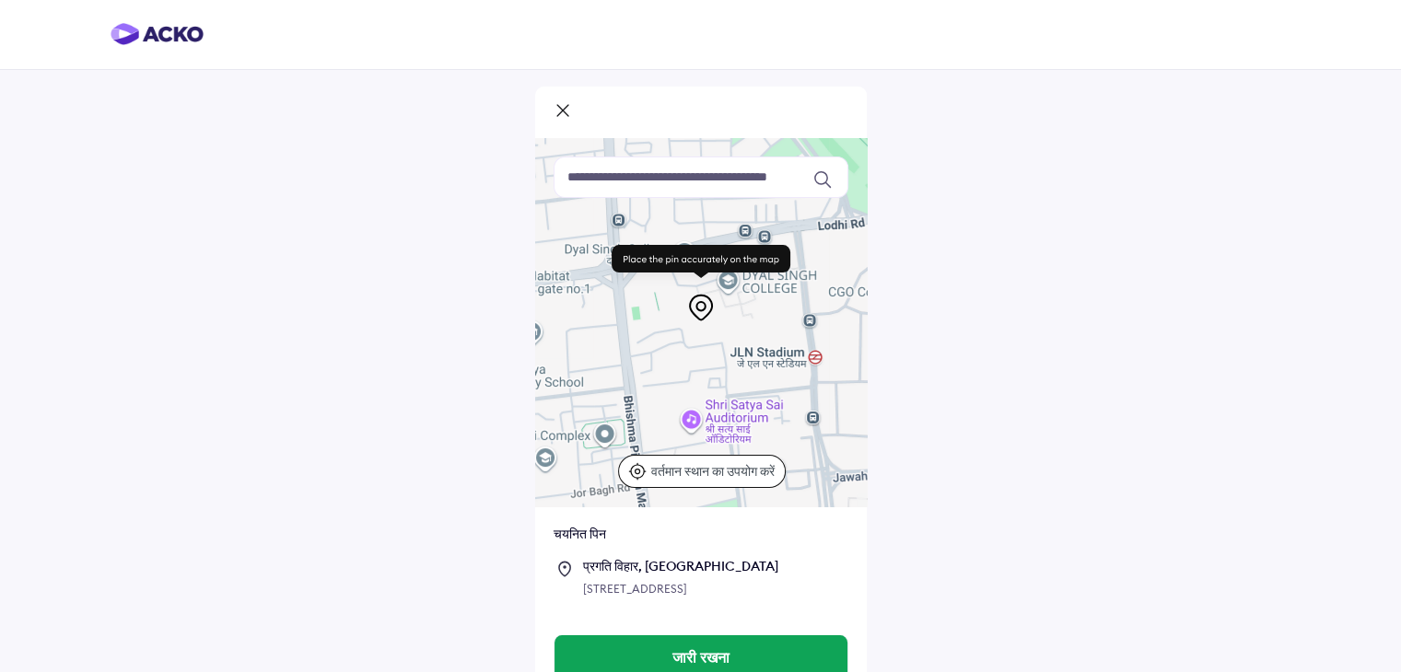
click at [692, 478] on p "वर्तमान स्थान का उपयोग करें" at bounding box center [712, 471] width 123 height 18
click at [641, 462] on icon at bounding box center [637, 471] width 18 height 18
click at [554, 105] on icon at bounding box center [563, 112] width 18 height 22
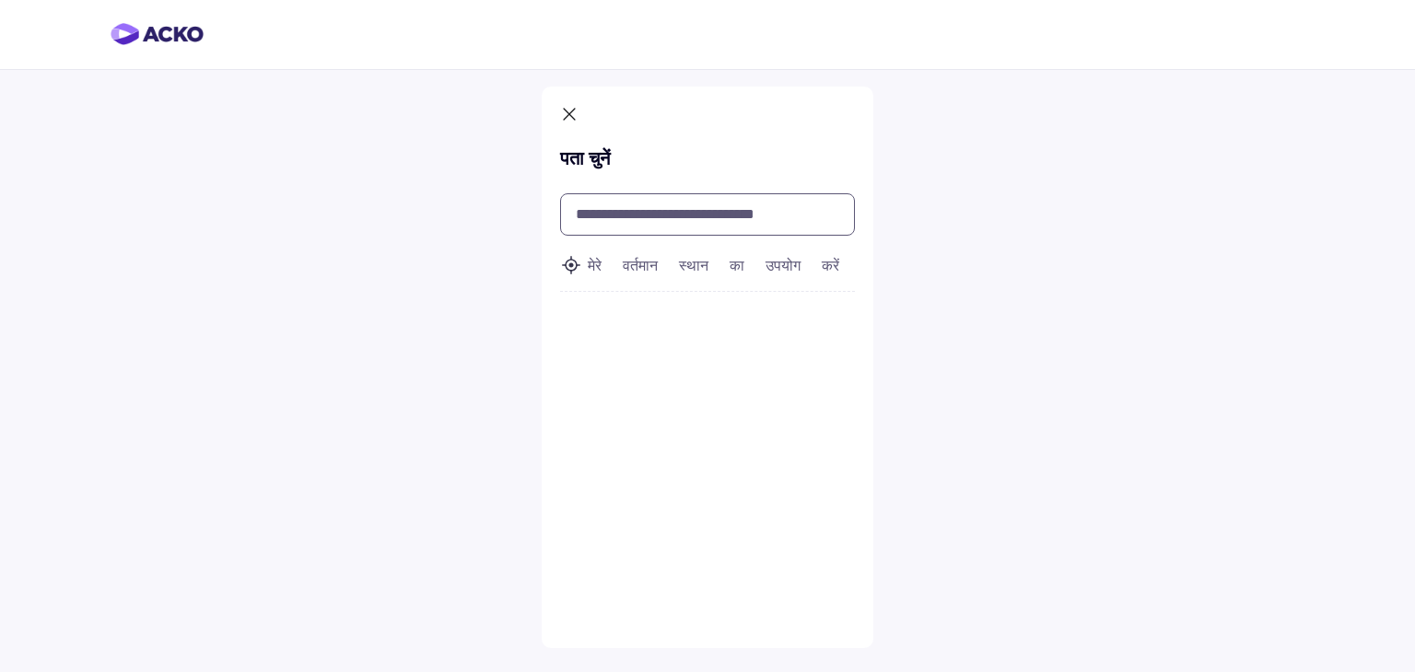
click at [622, 215] on input "text" at bounding box center [707, 214] width 295 height 42
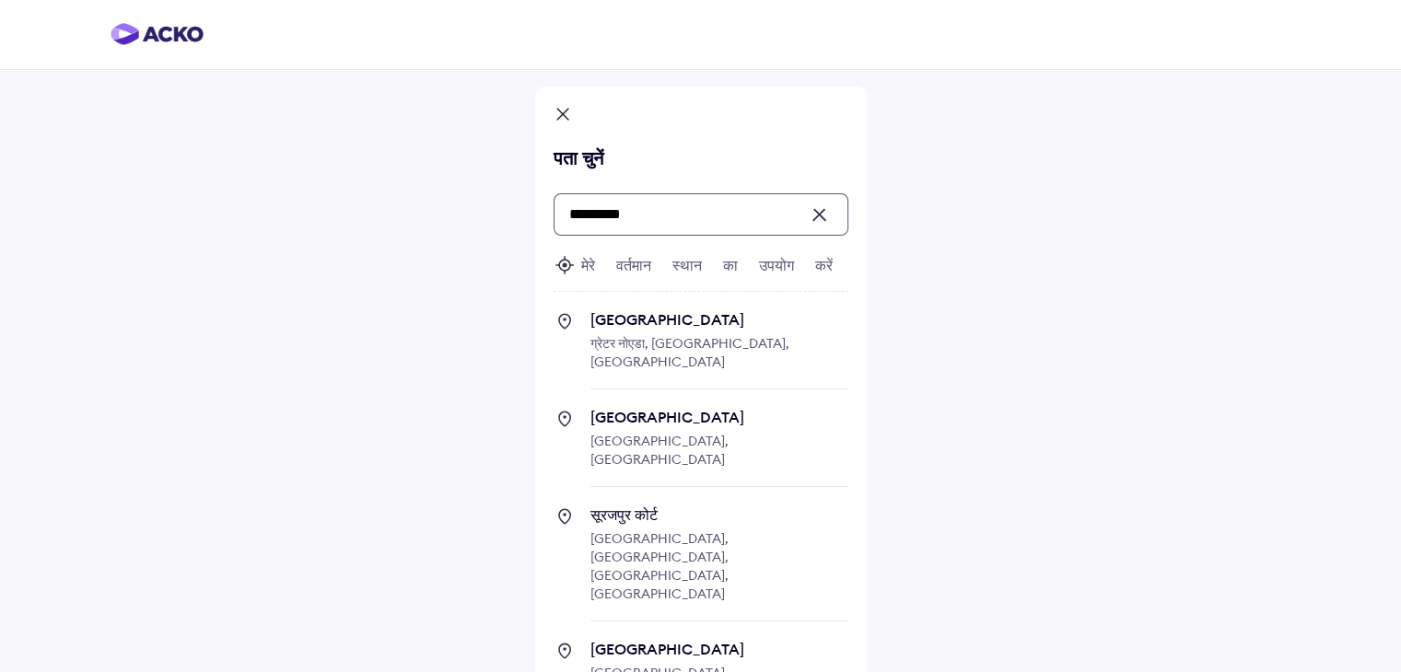
click at [661, 331] on span "Surajpur ग्रेटर नोएडा, [GEOGRAPHIC_DATA], [GEOGRAPHIC_DATA]" at bounding box center [719, 349] width 258 height 79
type input "********"
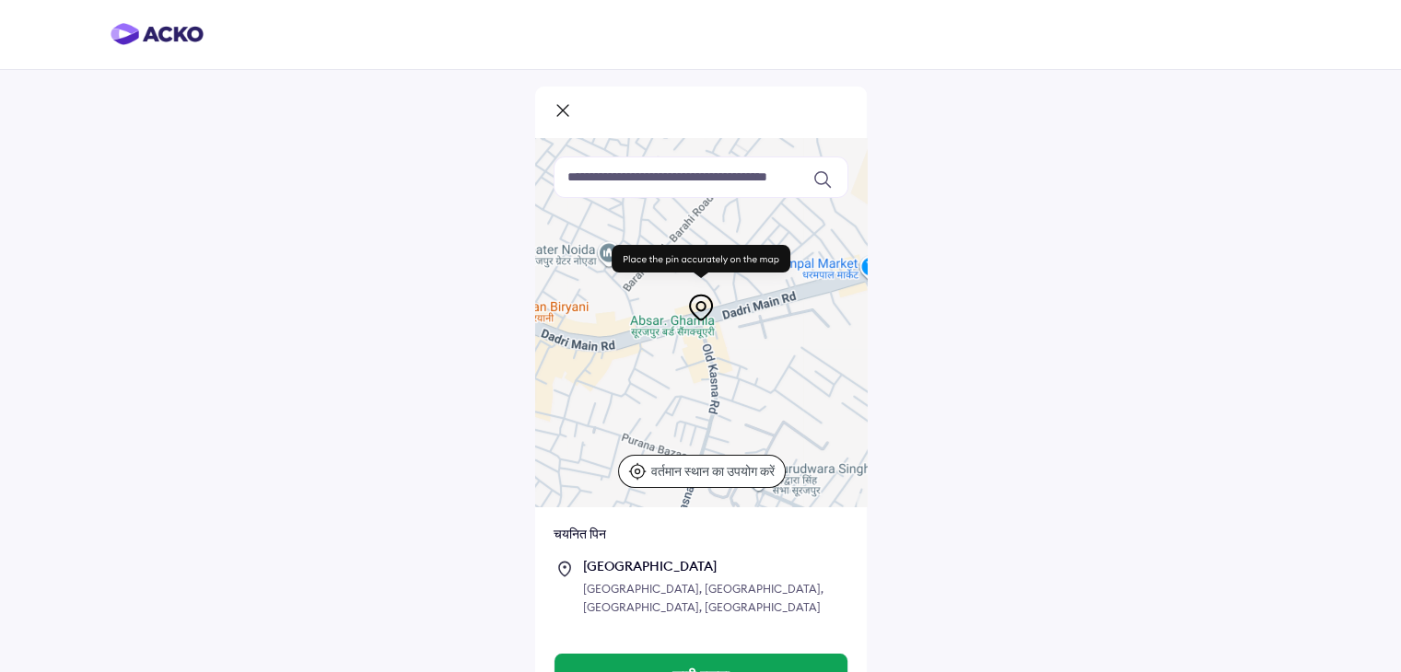
scroll to position [26, 0]
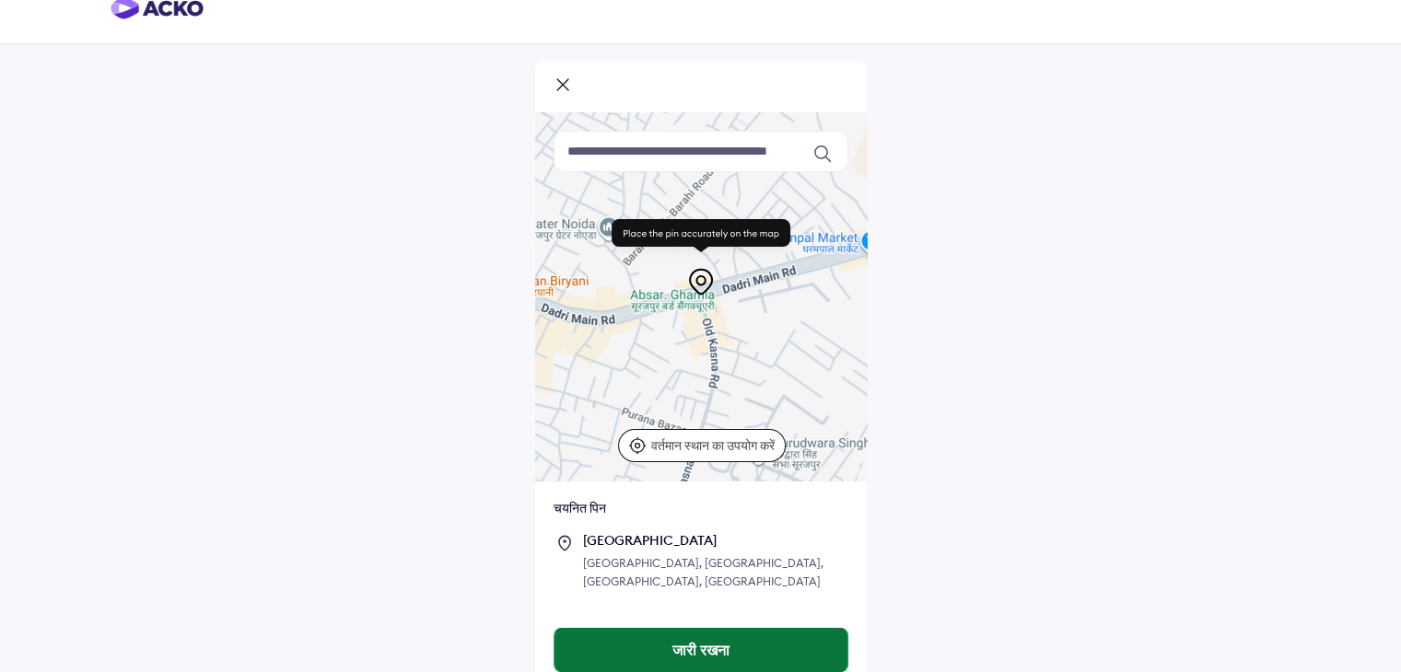
click at [682, 641] on font "जारी रखना" at bounding box center [700, 650] width 57 height 18
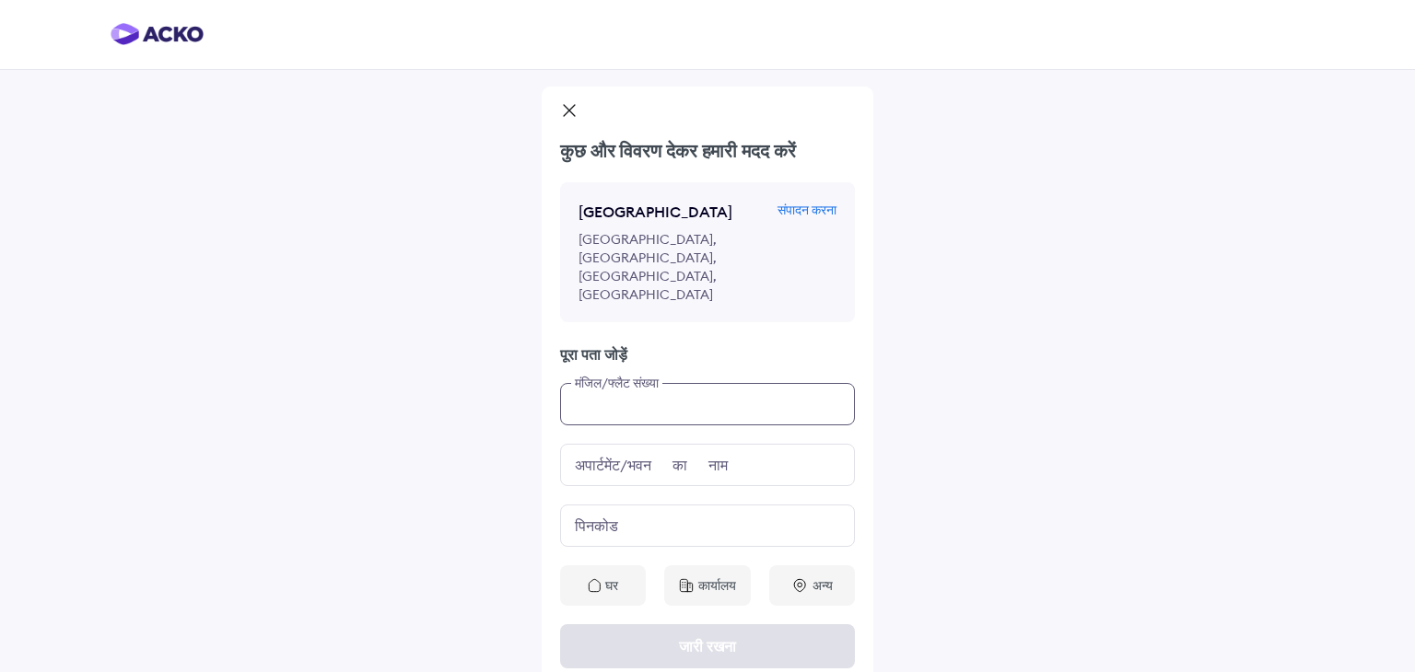
click at [801, 383] on input "text" at bounding box center [707, 404] width 295 height 42
type input "**"
type input "**********"
type input "******"
click at [602, 566] on div "घर" at bounding box center [603, 586] width 86 height 41
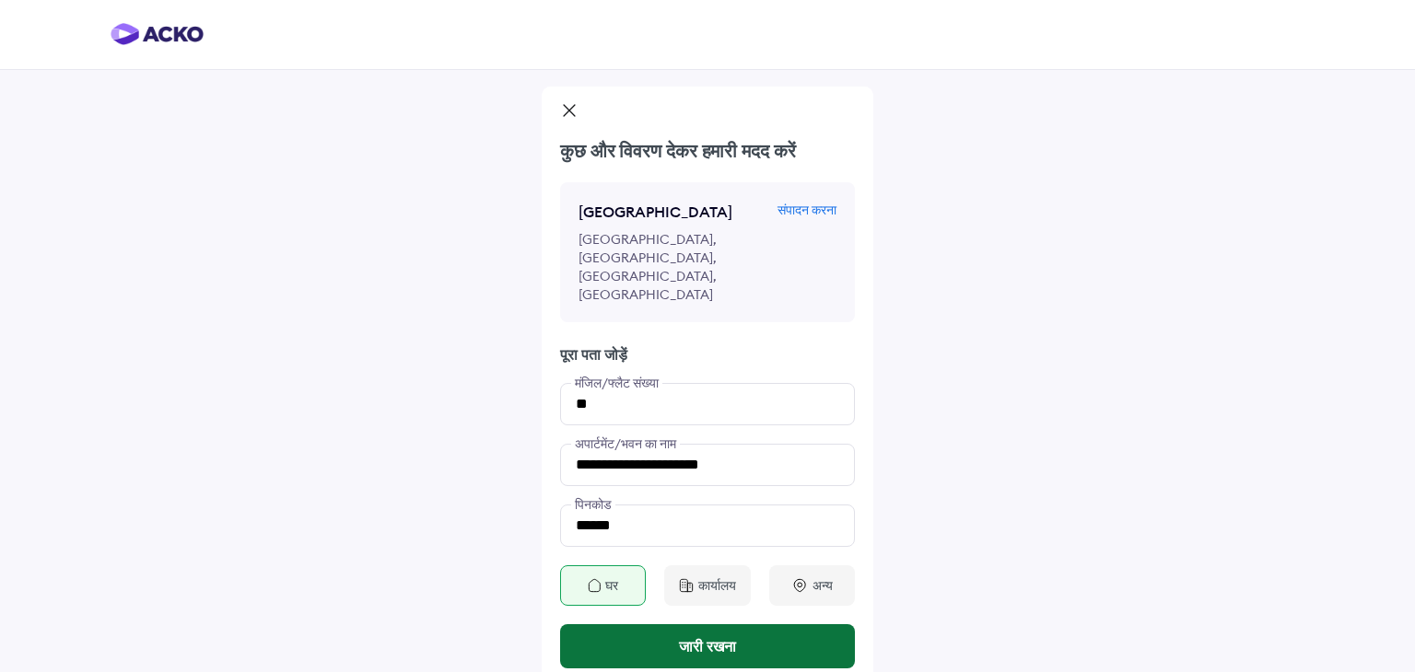
click at [623, 624] on button "जारी रखना" at bounding box center [707, 646] width 295 height 44
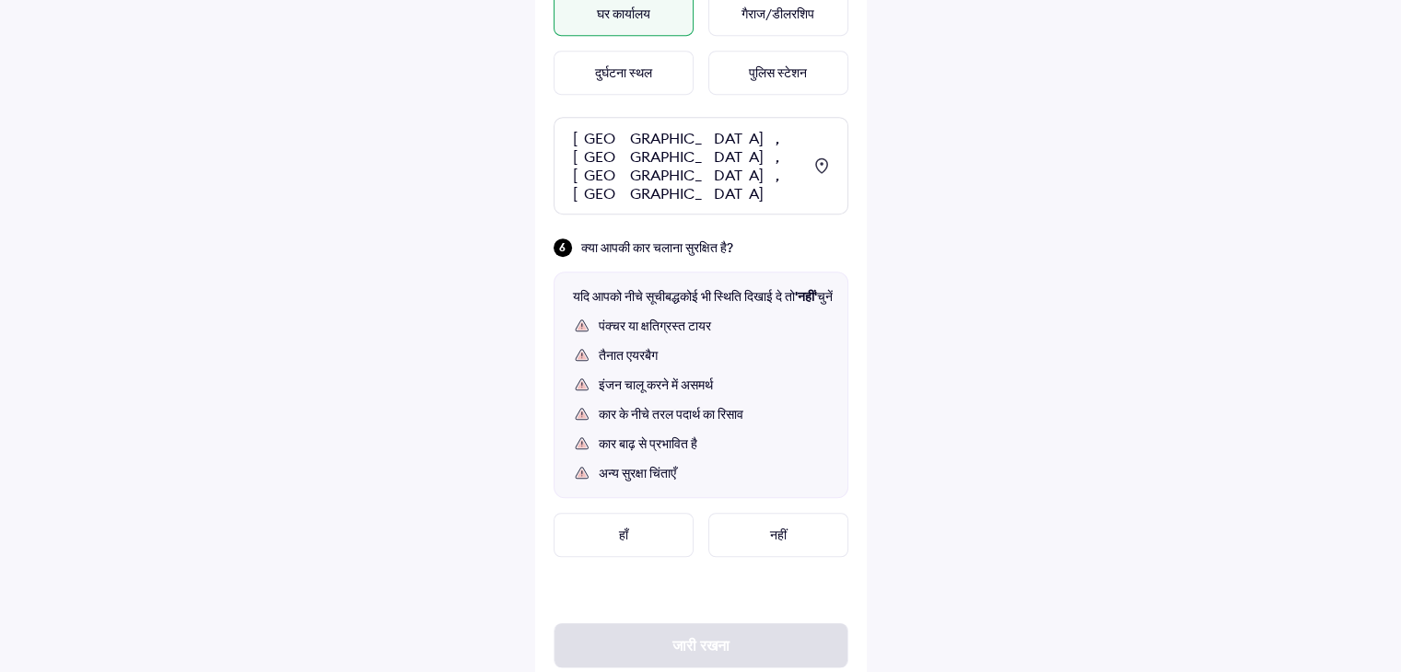
scroll to position [1023, 0]
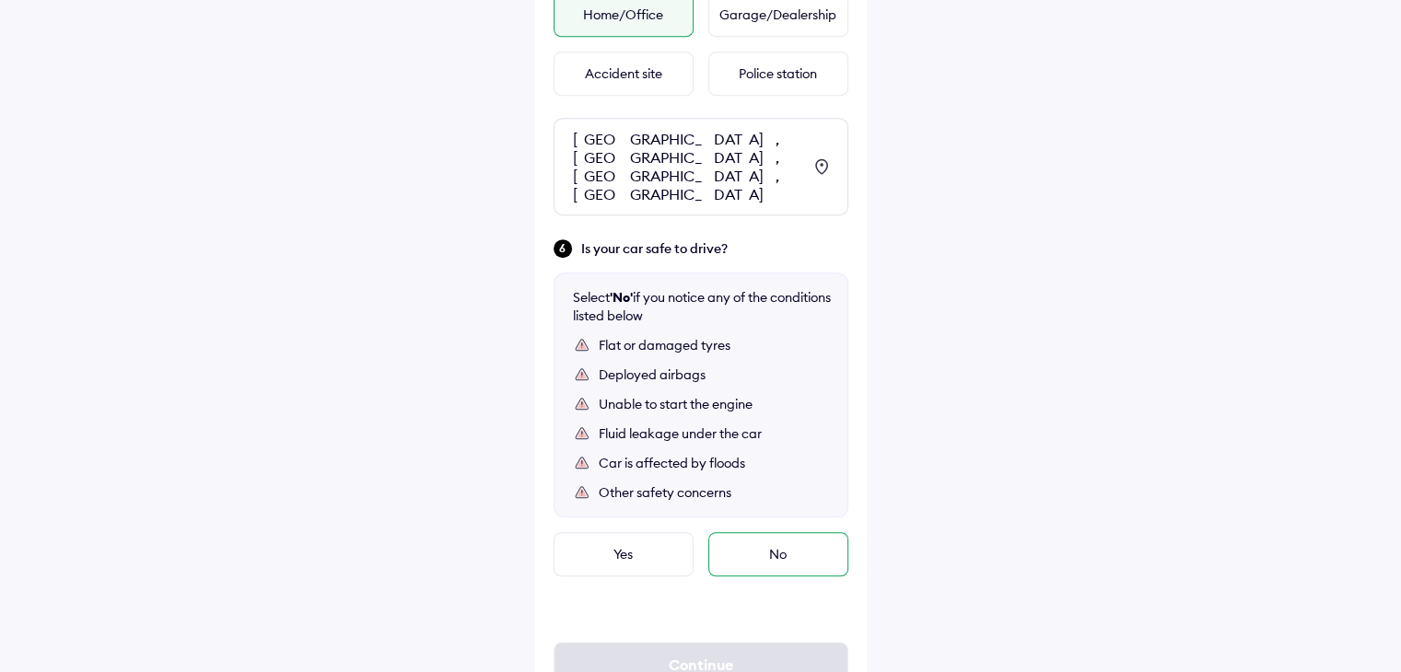
click at [811, 532] on div "No" at bounding box center [778, 554] width 140 height 44
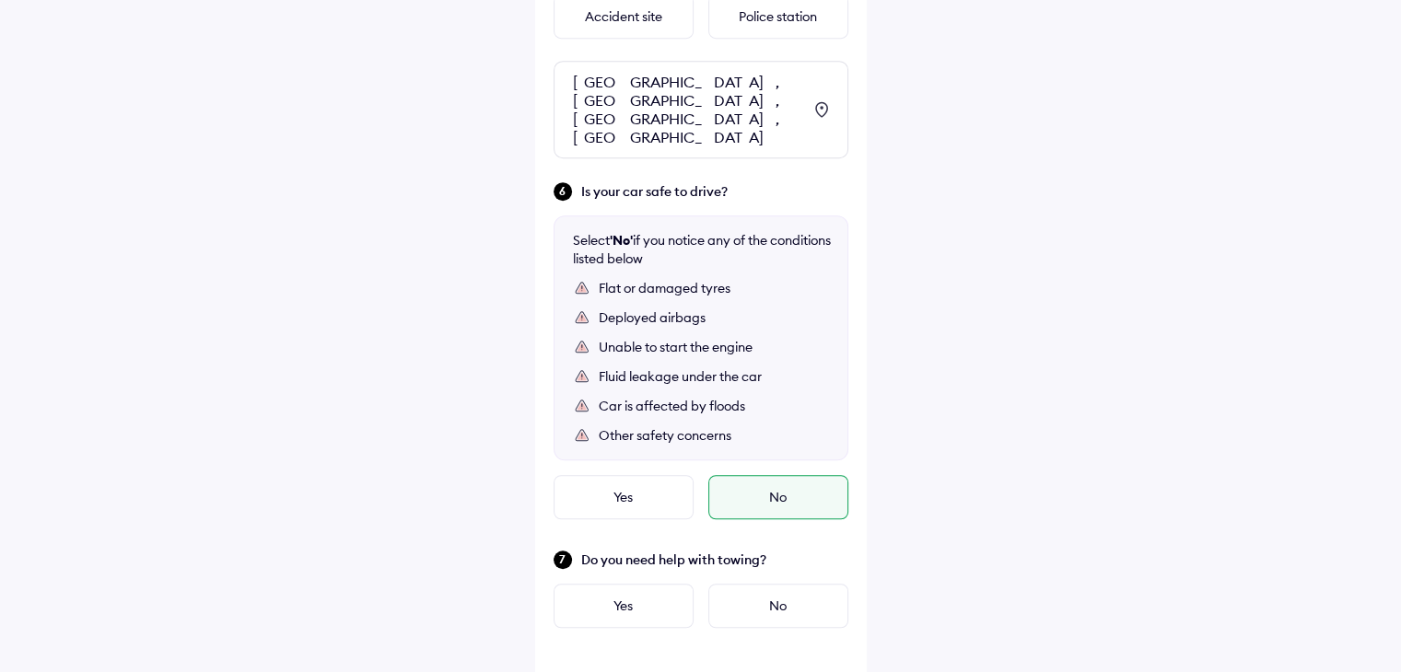
scroll to position [1149, 0]
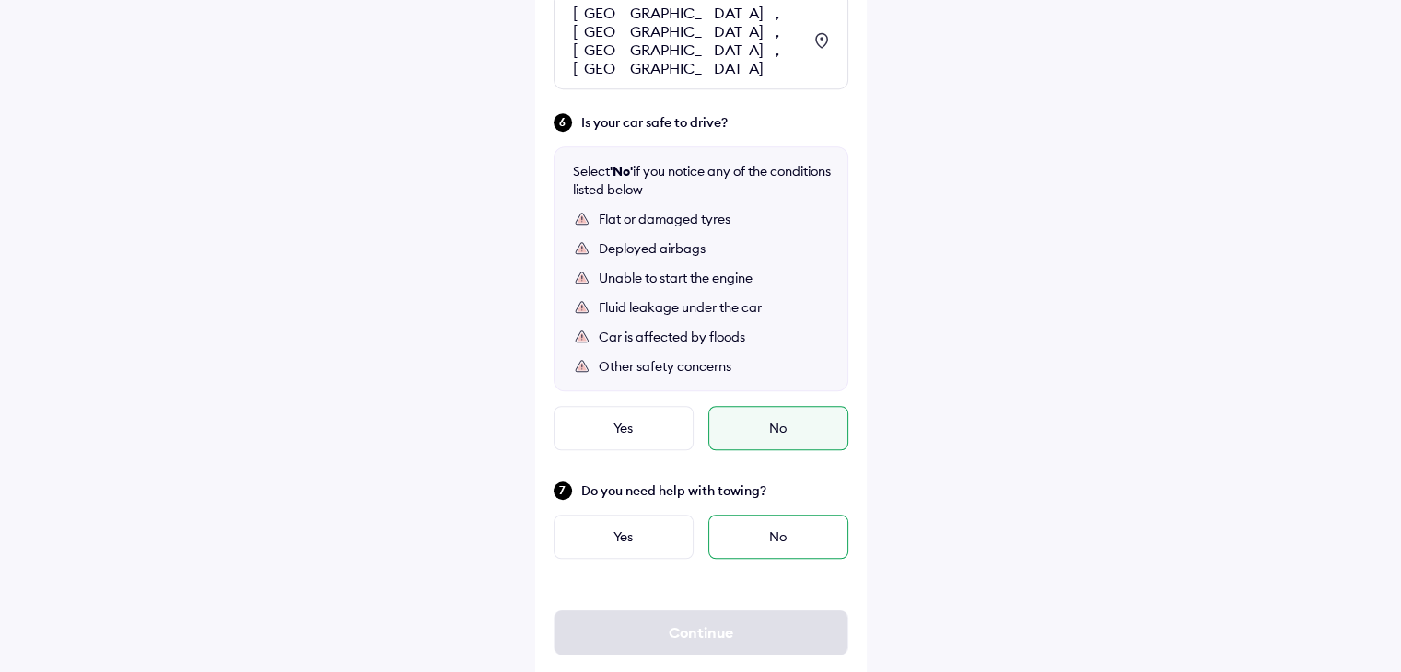
click at [792, 515] on div "No" at bounding box center [778, 537] width 140 height 44
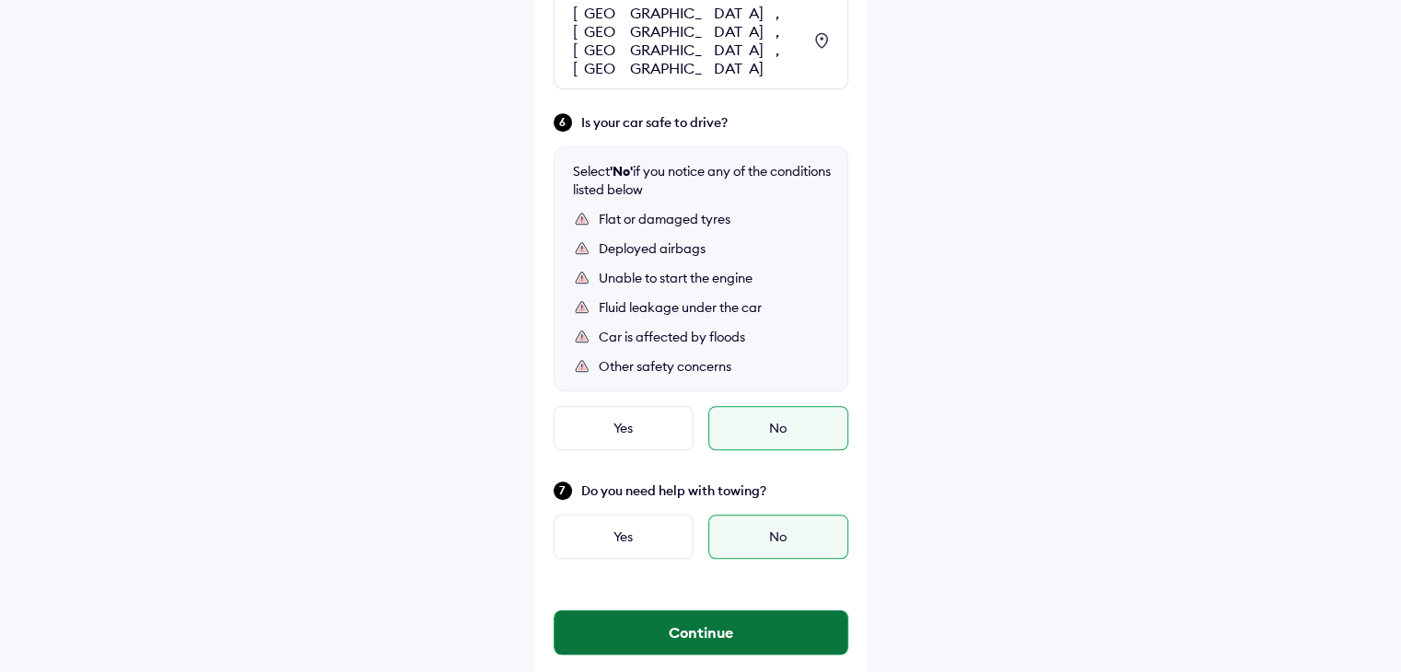
click at [693, 611] on button "Continue" at bounding box center [700, 633] width 293 height 44
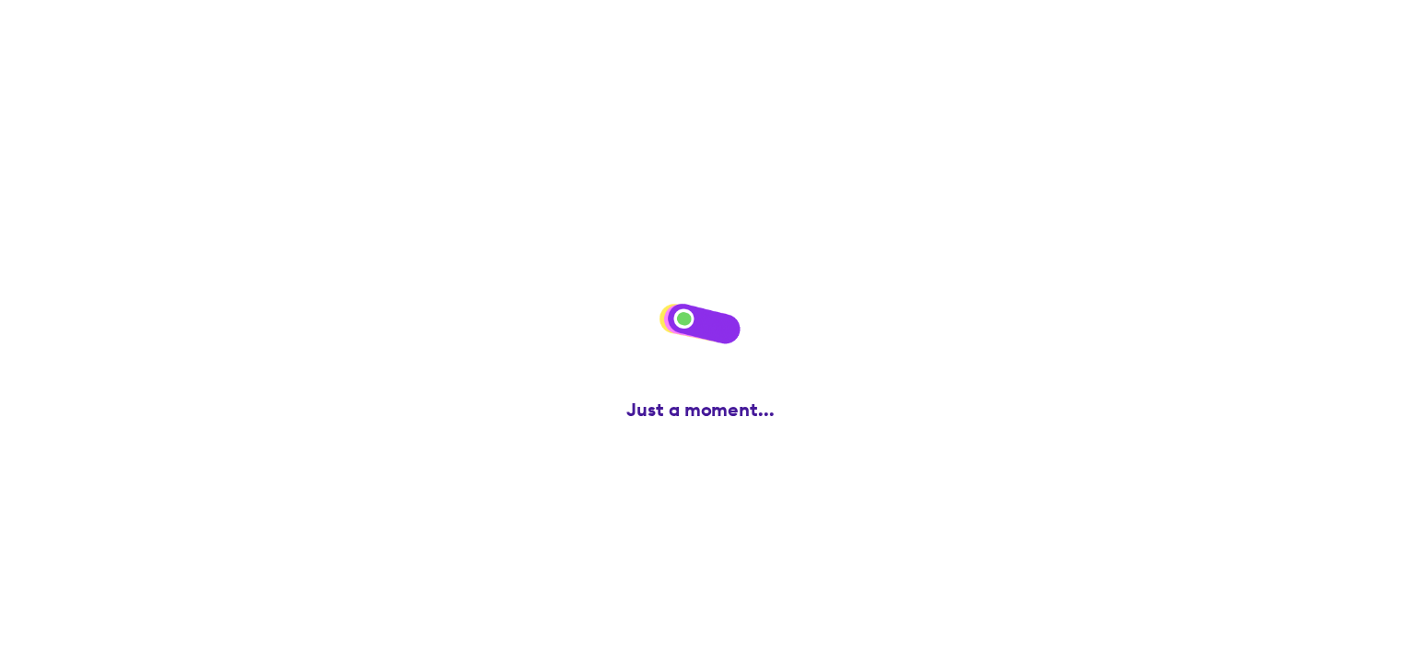
scroll to position [0, 0]
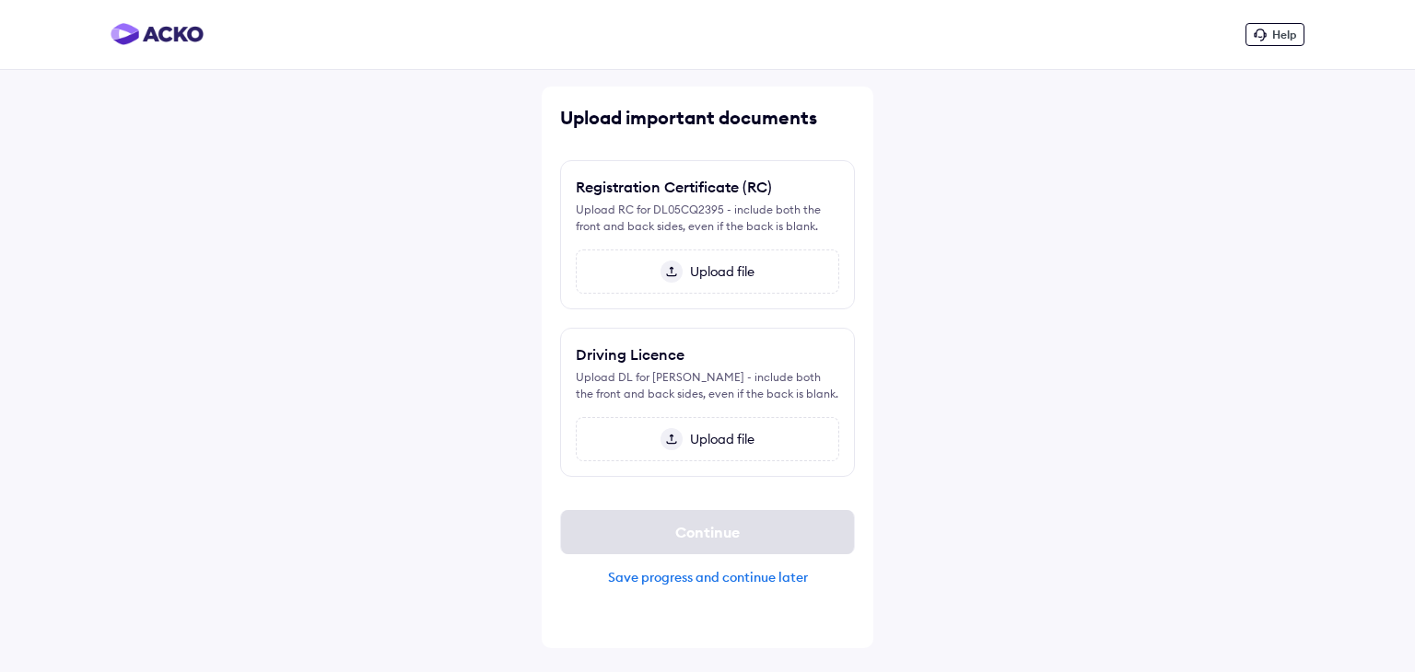
click at [667, 268] on img at bounding box center [671, 272] width 22 height 22
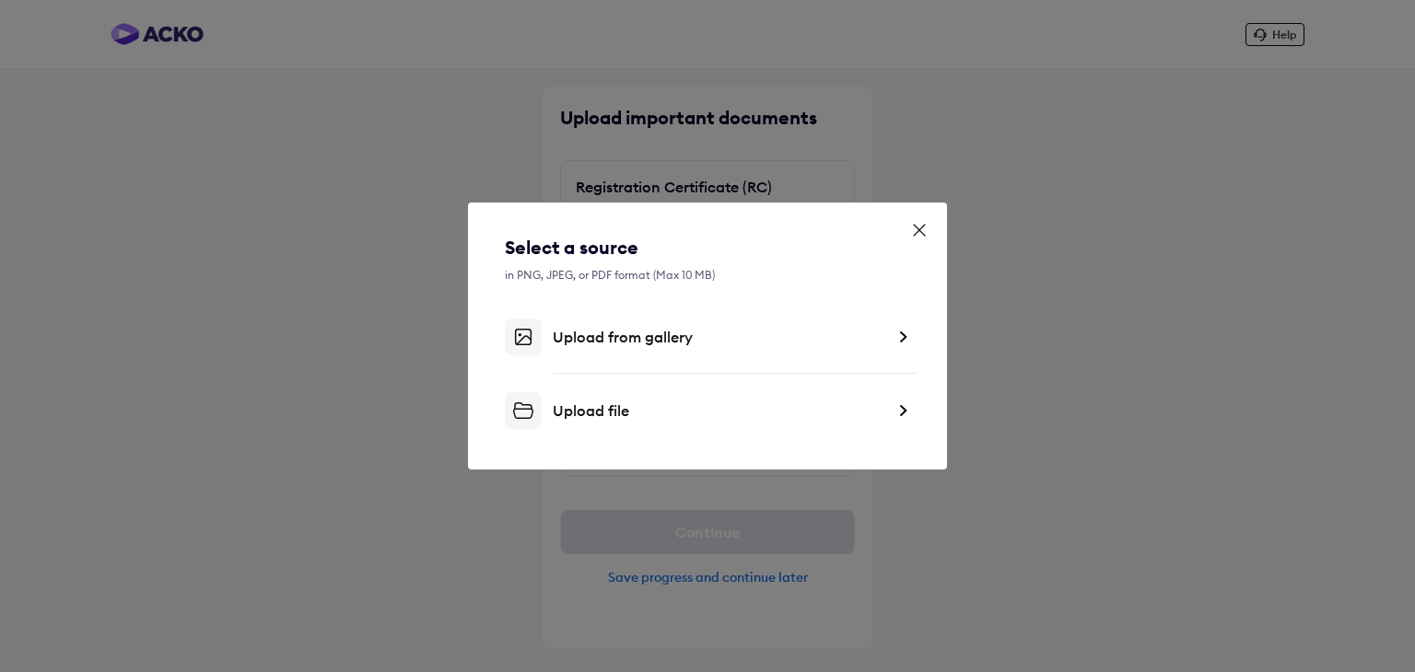
click at [601, 410] on div "Upload file" at bounding box center [719, 411] width 332 height 18
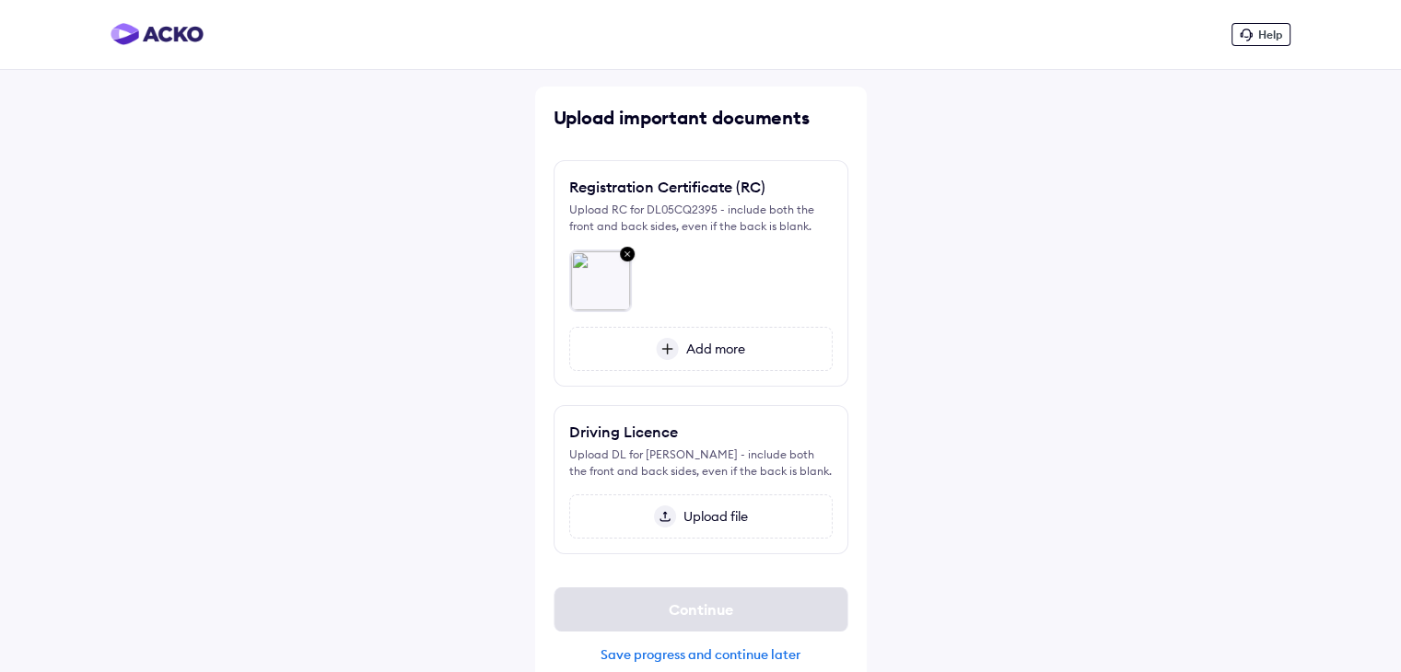
scroll to position [24, 0]
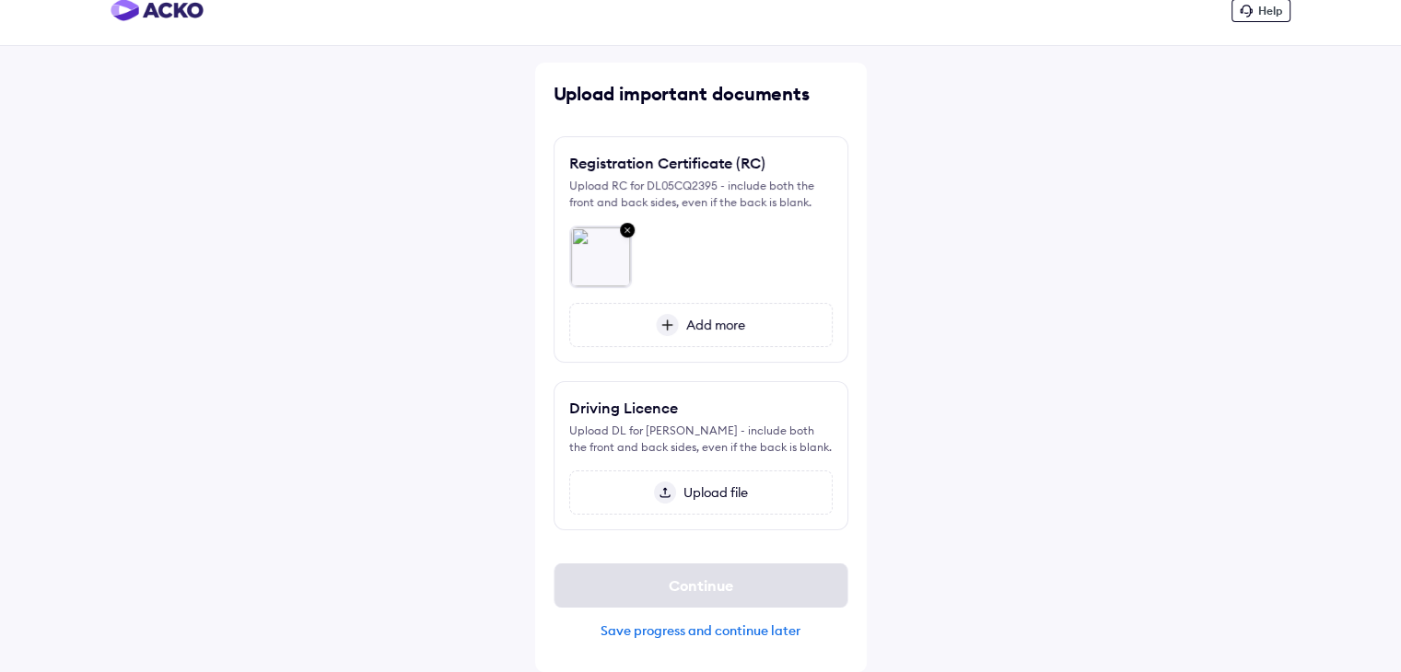
click at [660, 487] on img at bounding box center [665, 493] width 22 height 22
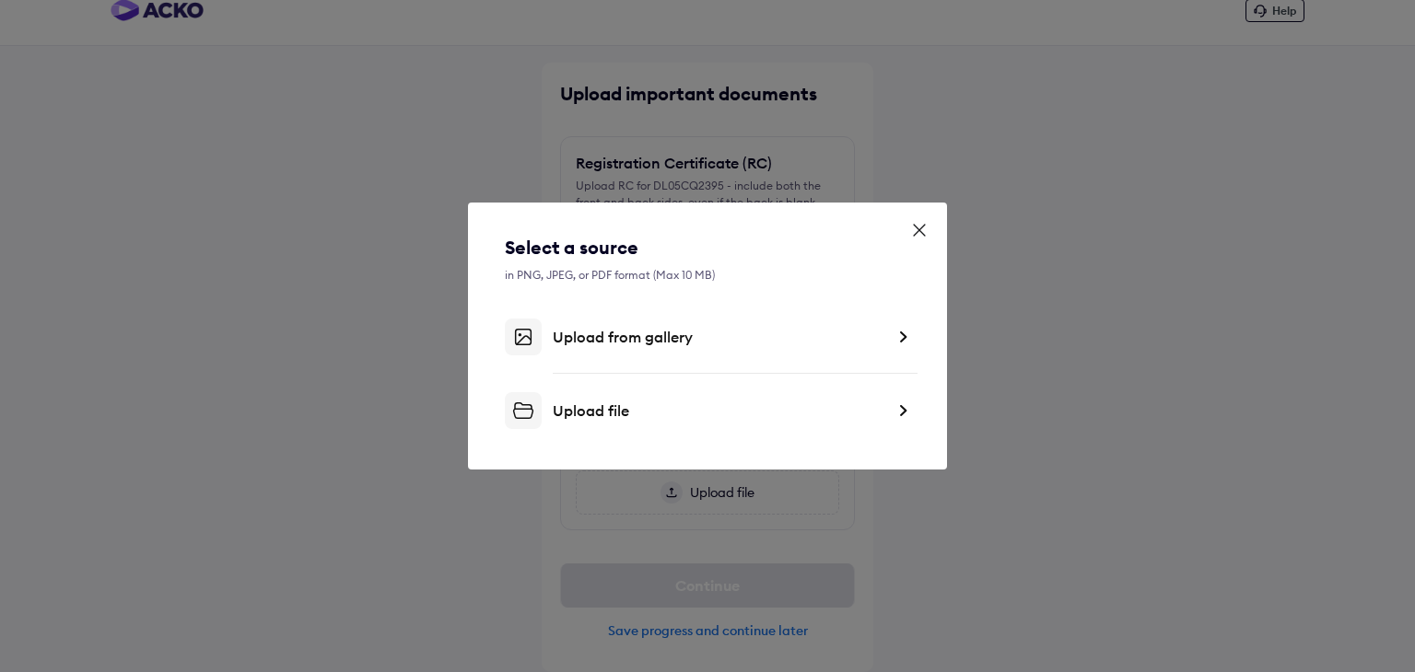
click at [638, 344] on div "Upload from gallery" at bounding box center [719, 337] width 332 height 18
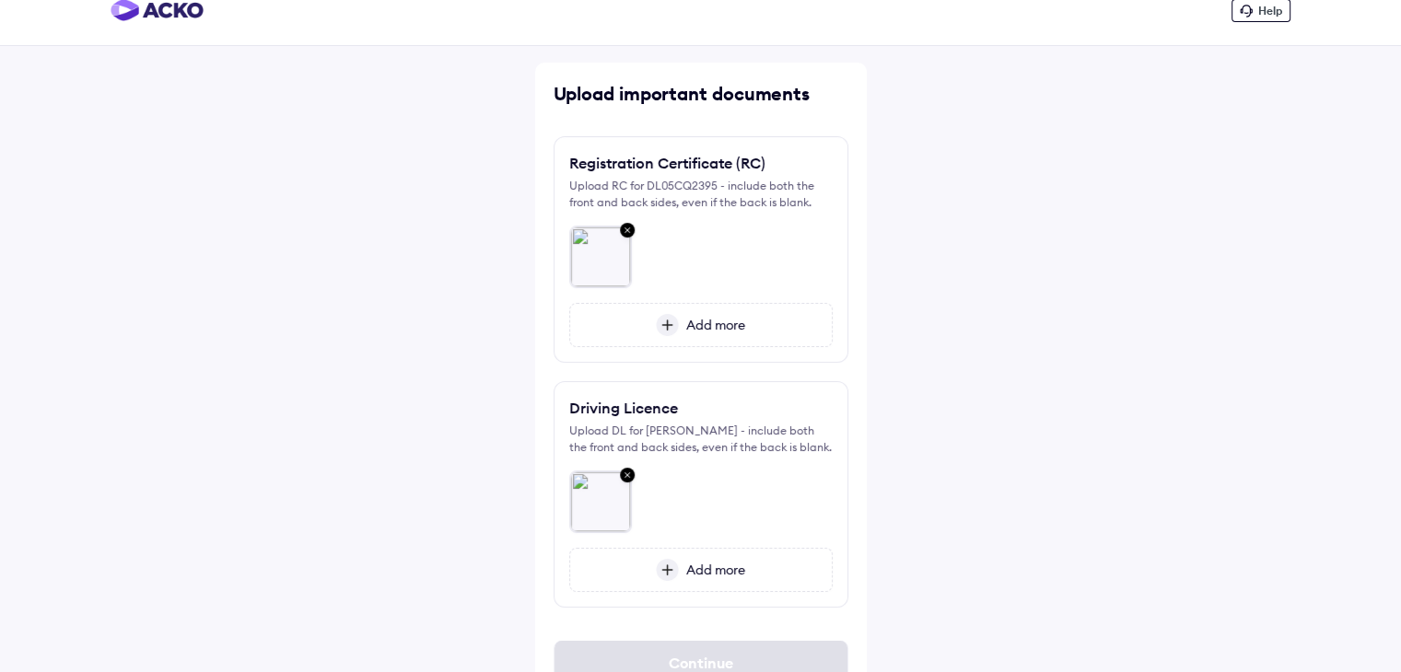
scroll to position [101, 0]
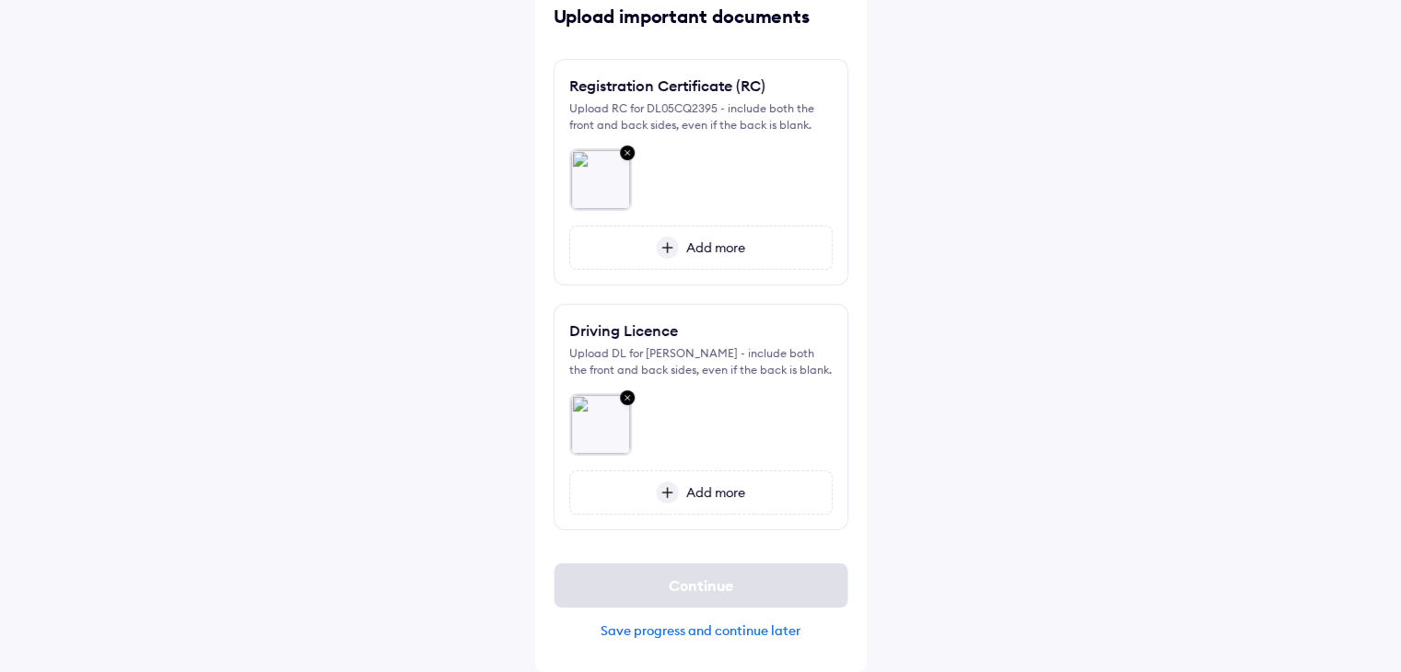
click at [671, 244] on img at bounding box center [667, 248] width 23 height 22
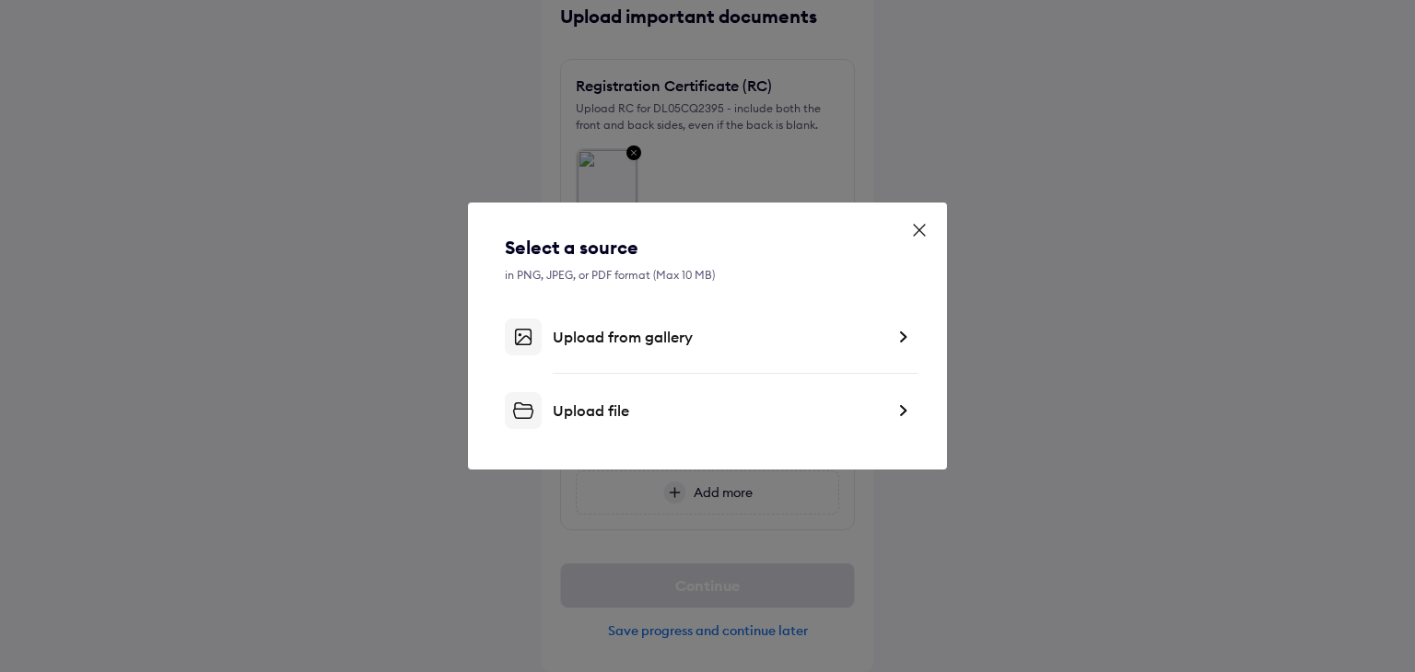
click at [601, 344] on div "Upload from gallery" at bounding box center [719, 337] width 332 height 18
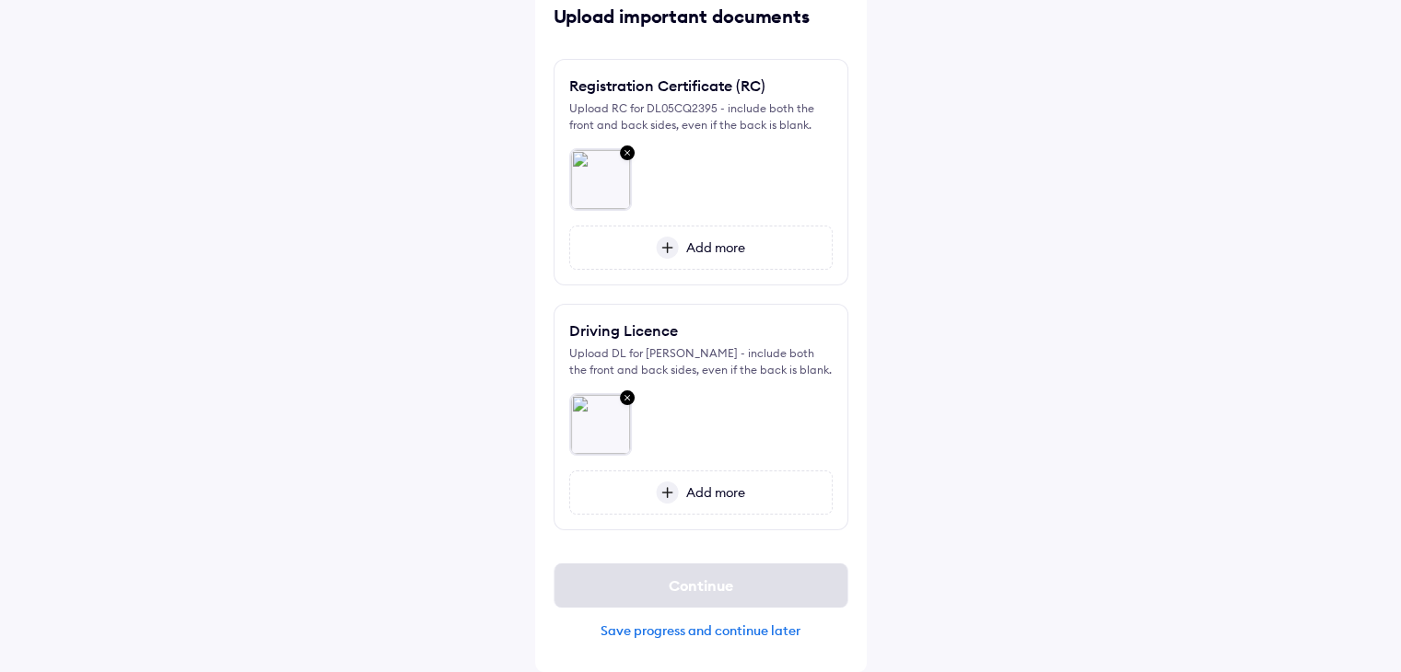
scroll to position [42, 0]
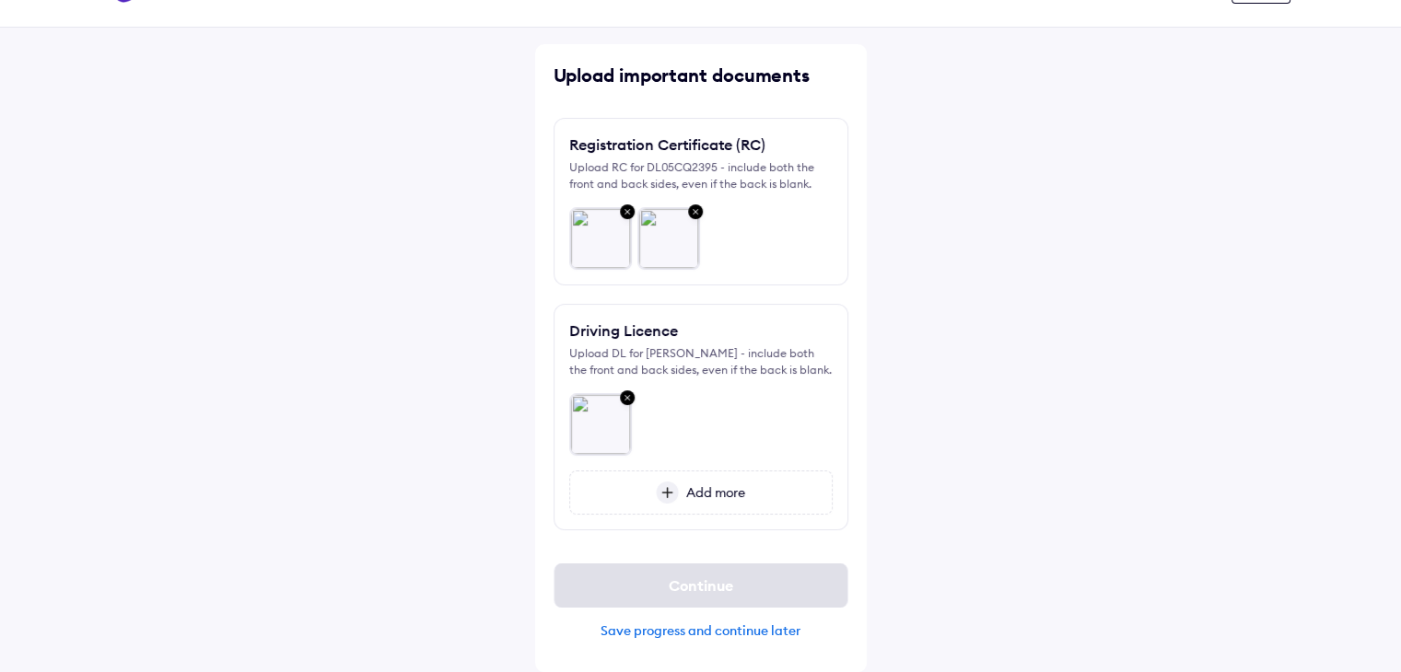
click at [681, 502] on div "Add more" at bounding box center [700, 493] width 263 height 44
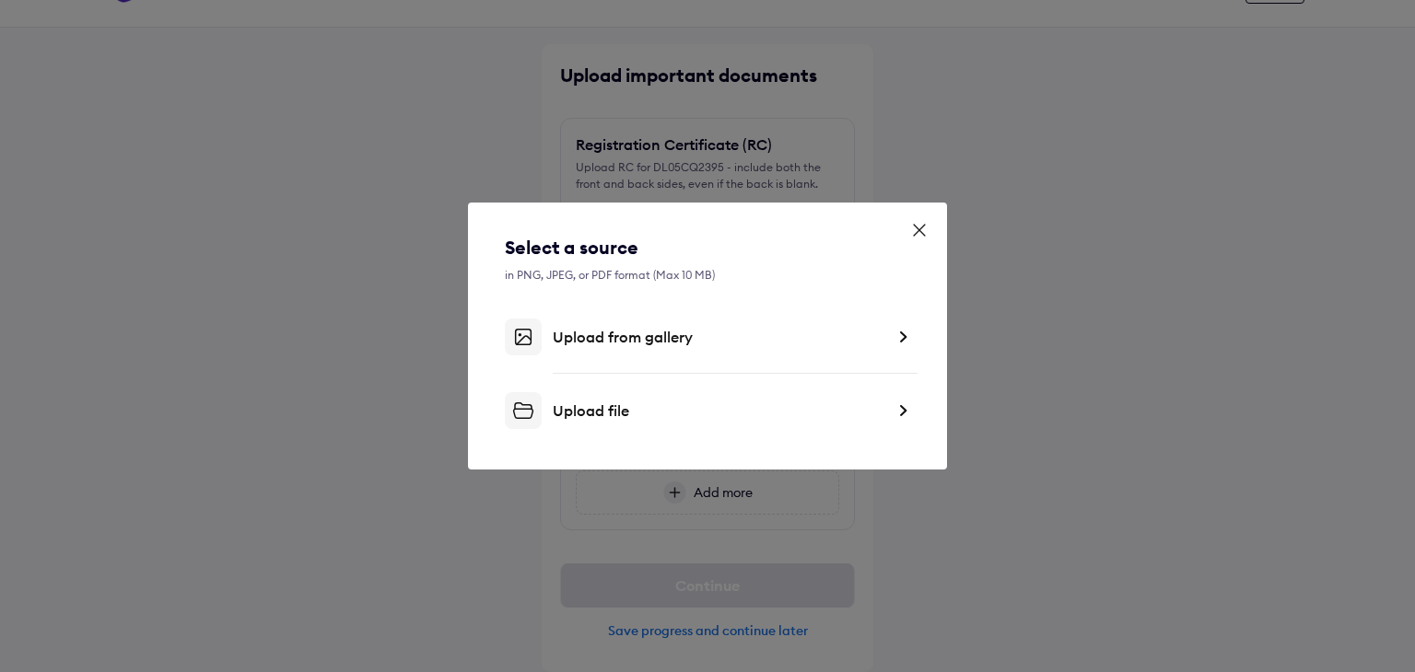
click at [785, 344] on div "Upload from gallery" at bounding box center [719, 337] width 332 height 18
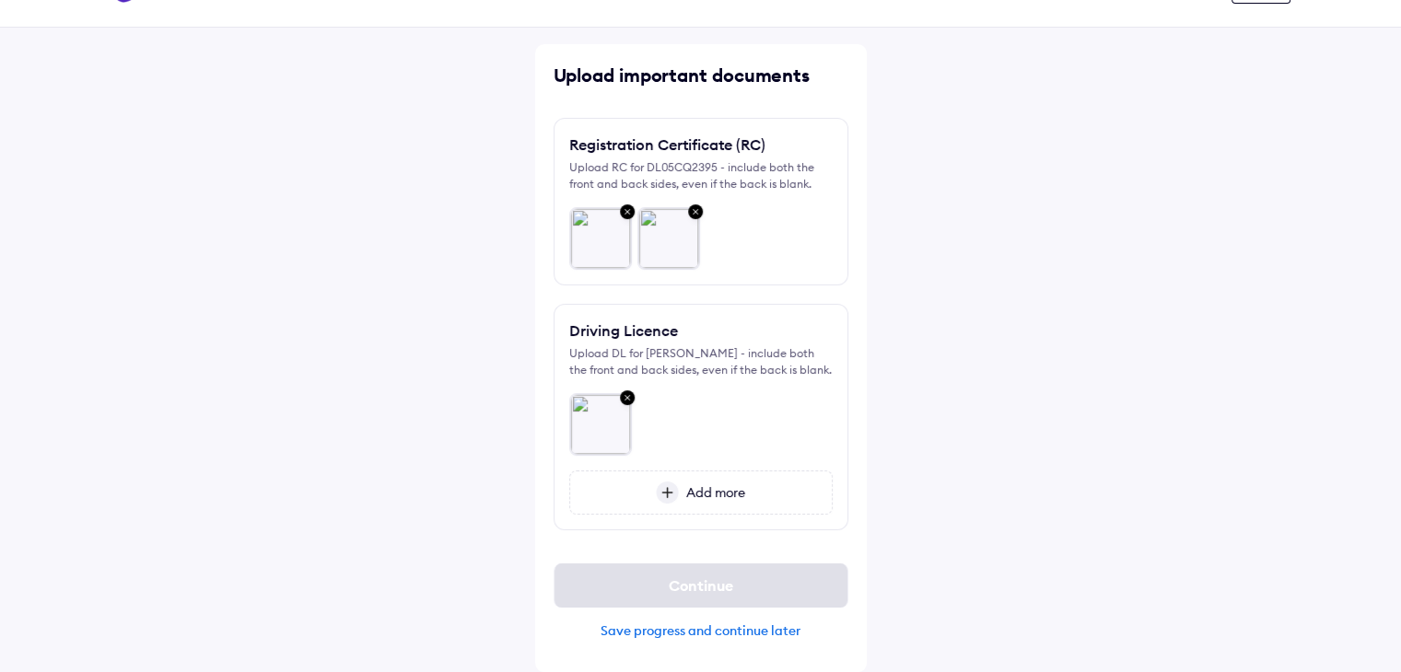
scroll to position [0, 0]
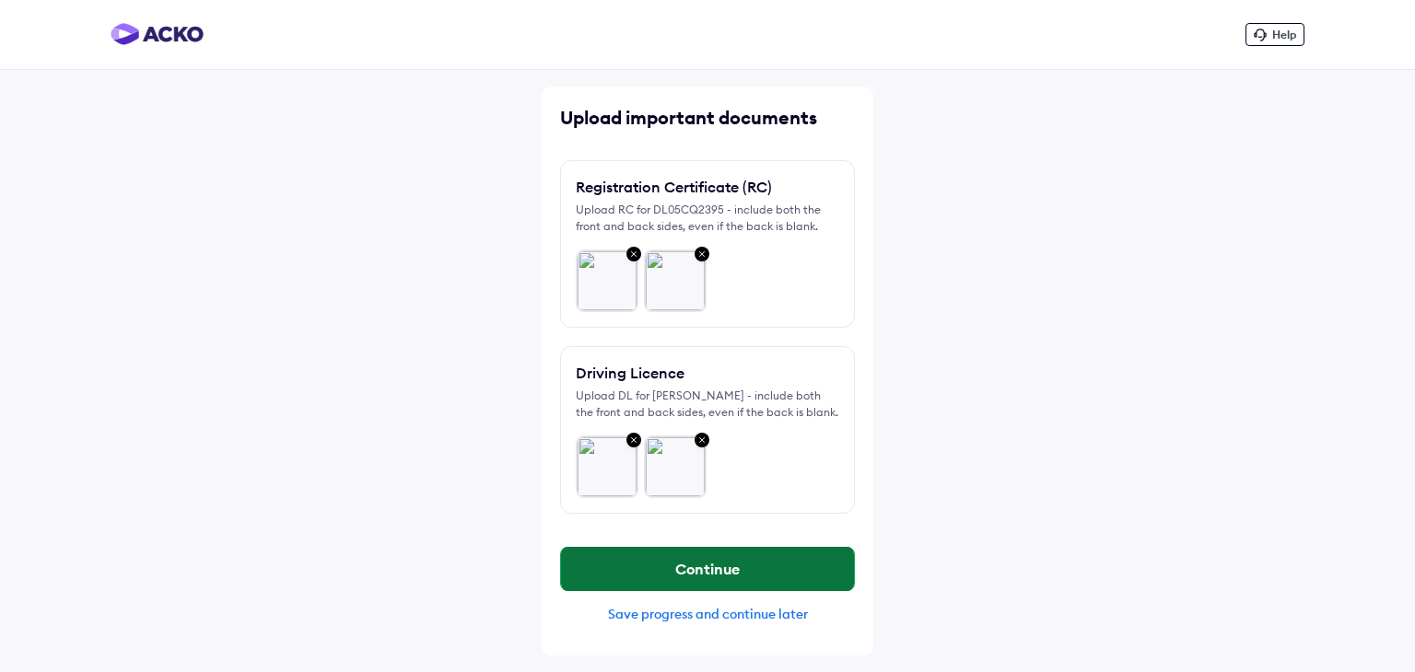
click at [710, 574] on button "Continue" at bounding box center [707, 569] width 293 height 44
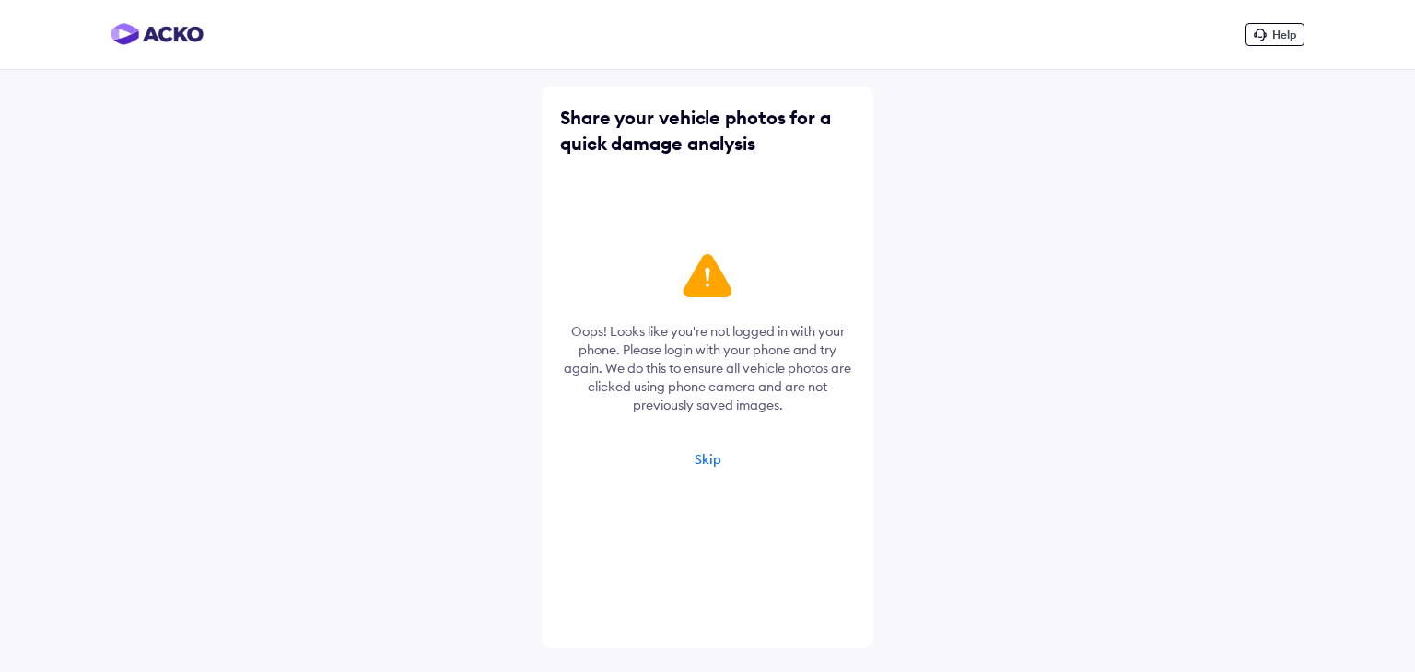
click at [704, 452] on div "Skip" at bounding box center [707, 459] width 27 height 17
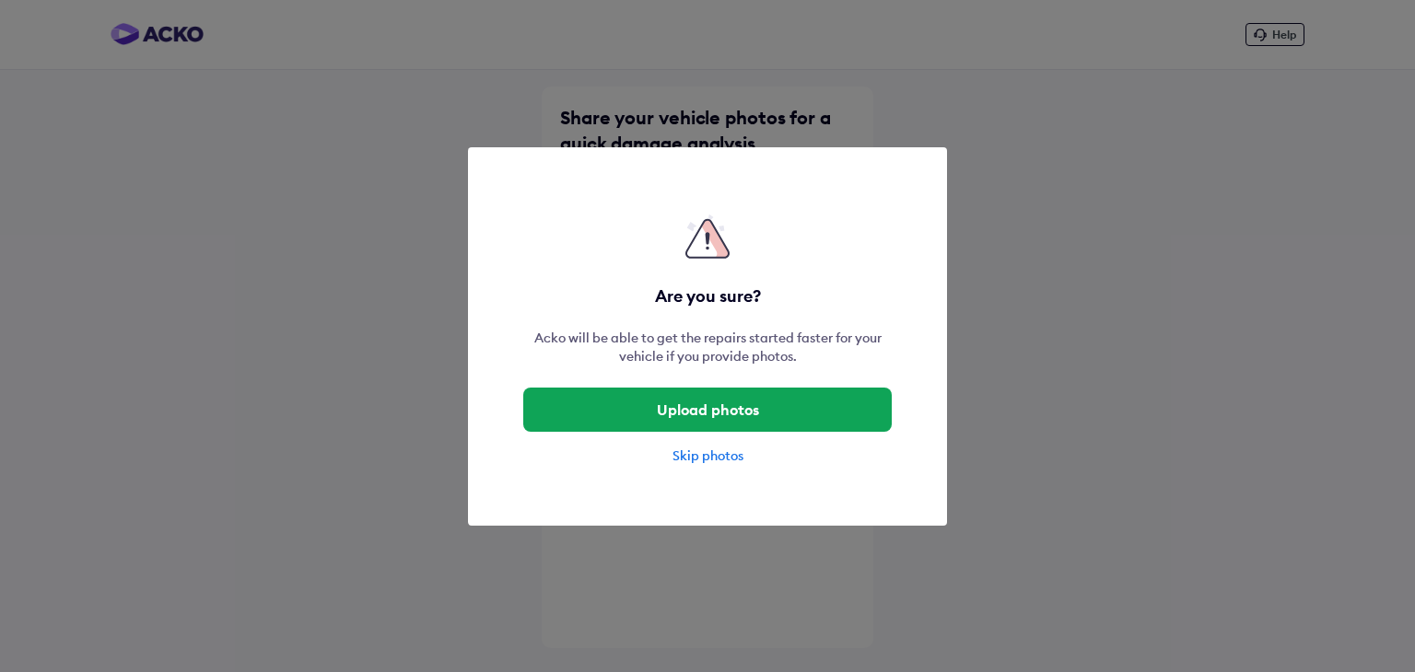
click at [704, 452] on div "Skip photos" at bounding box center [707, 456] width 368 height 18
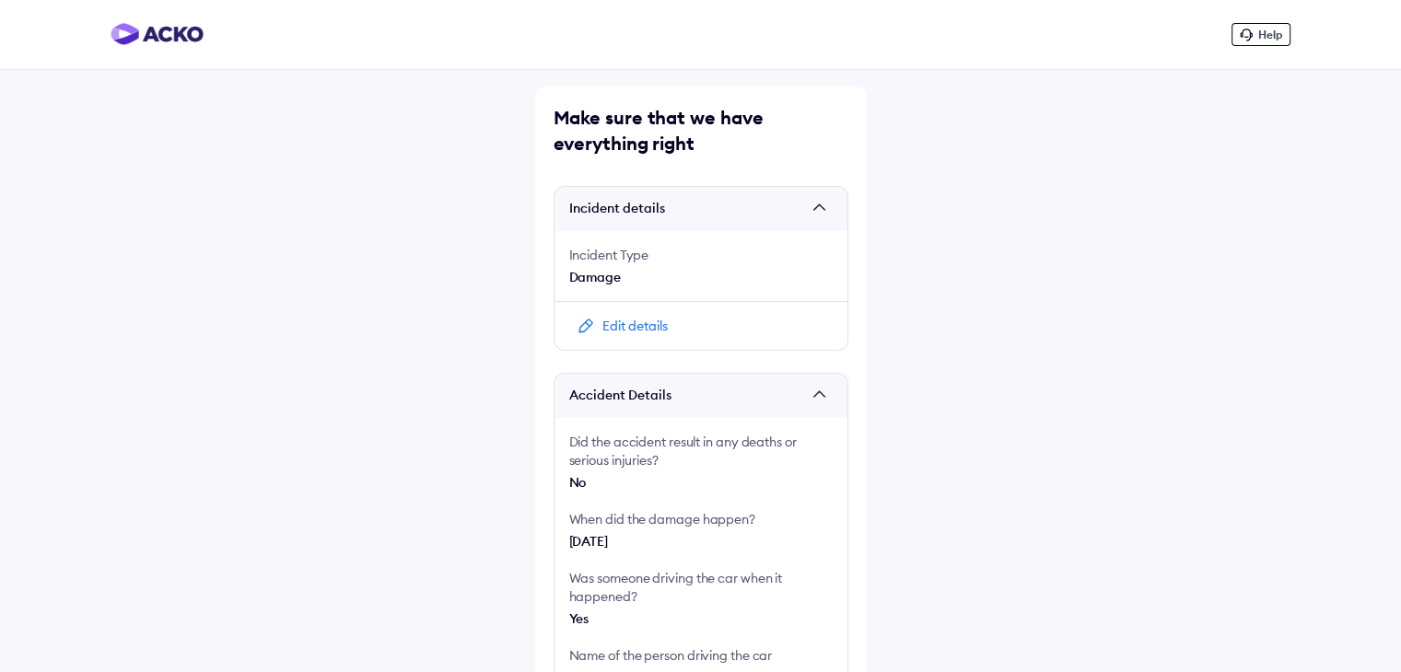
click at [596, 326] on div "Edit details" at bounding box center [700, 325] width 293 height 49
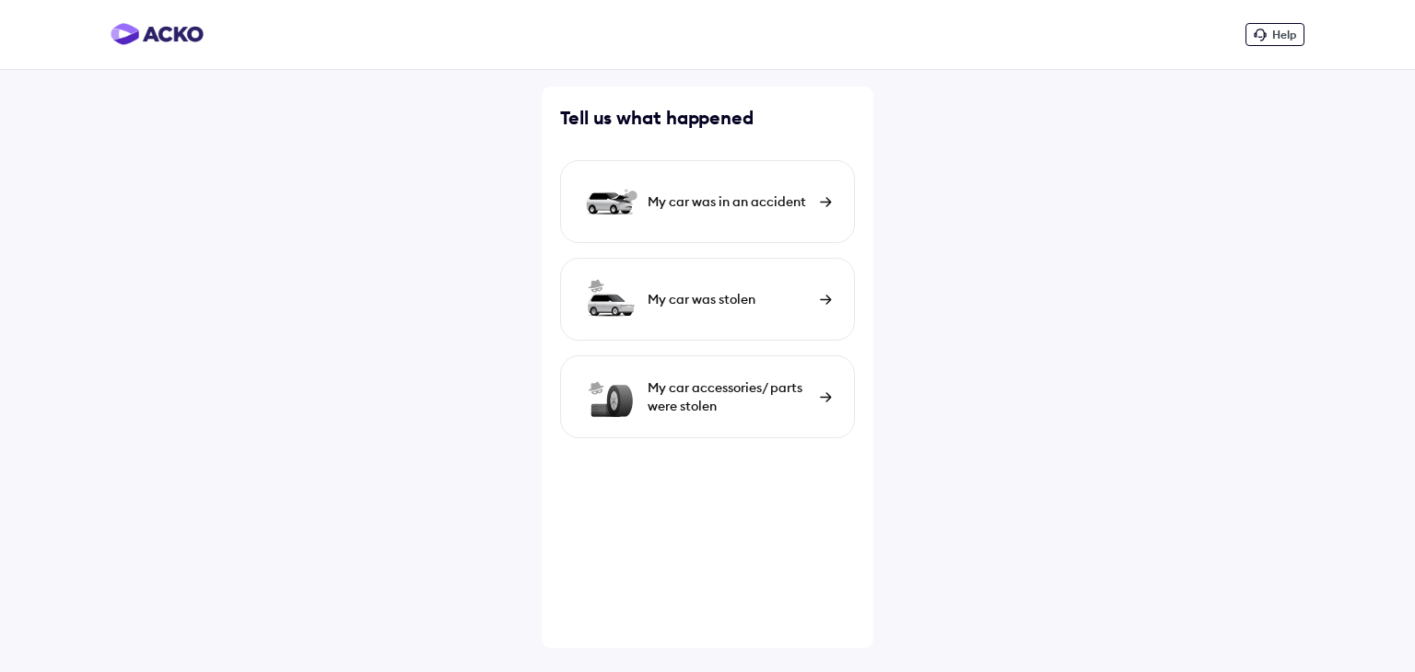
click at [708, 202] on div "My car was in an accident" at bounding box center [729, 202] width 163 height 18
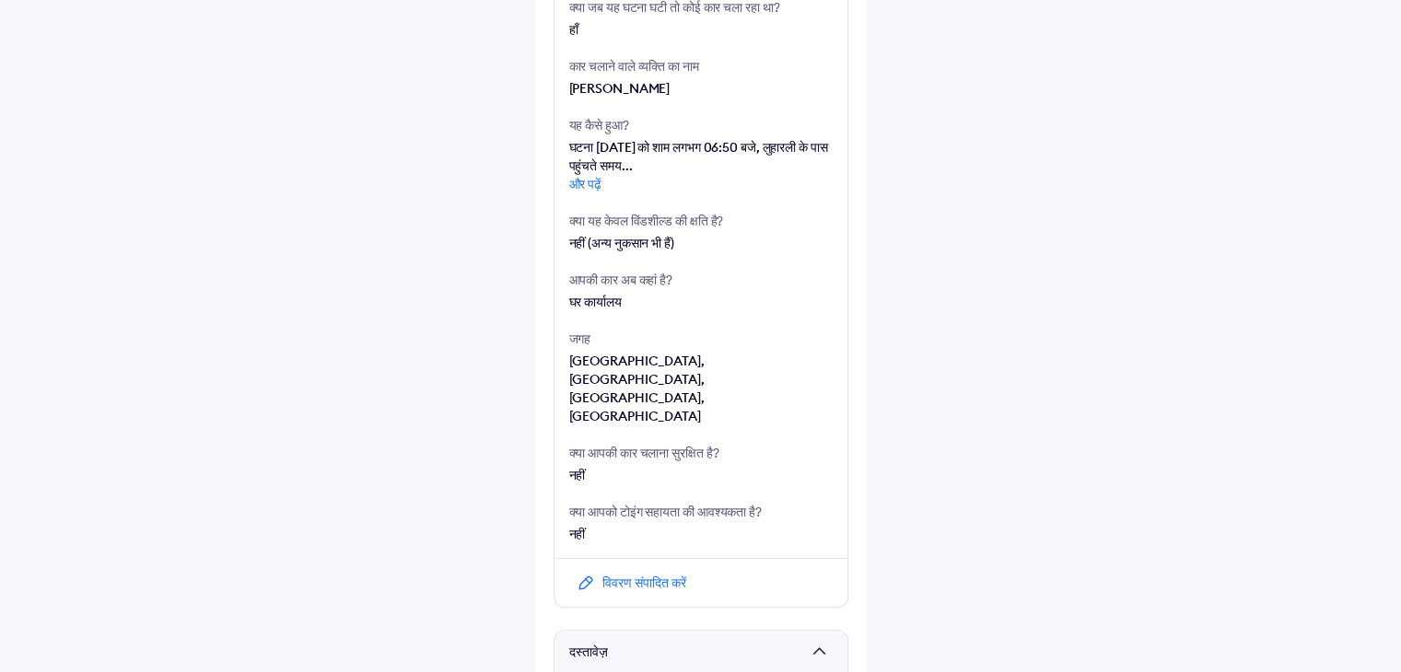
scroll to position [530, 0]
click at [578, 190] on font "और पढ़ें" at bounding box center [585, 181] width 33 height 17
click at [582, 190] on font "कम पढ़ें" at bounding box center [585, 181] width 32 height 17
click at [582, 190] on font "और पढ़ें" at bounding box center [585, 181] width 33 height 17
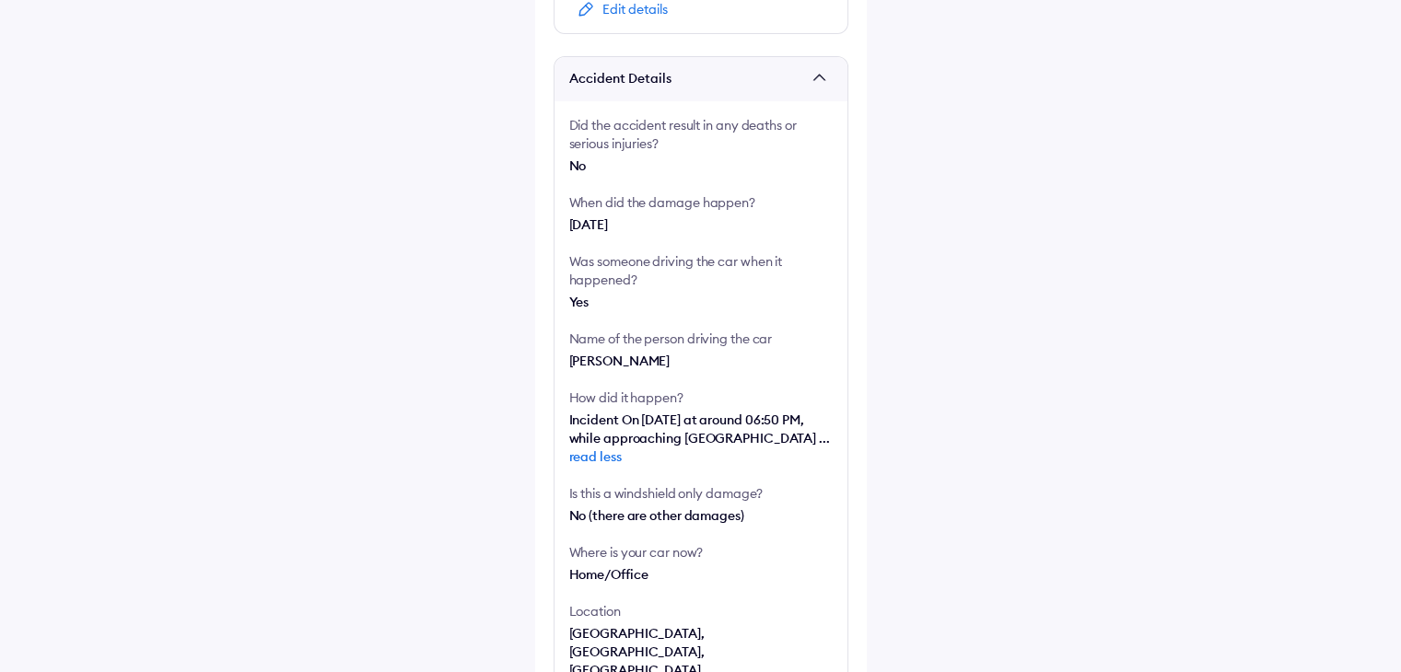
scroll to position [811, 0]
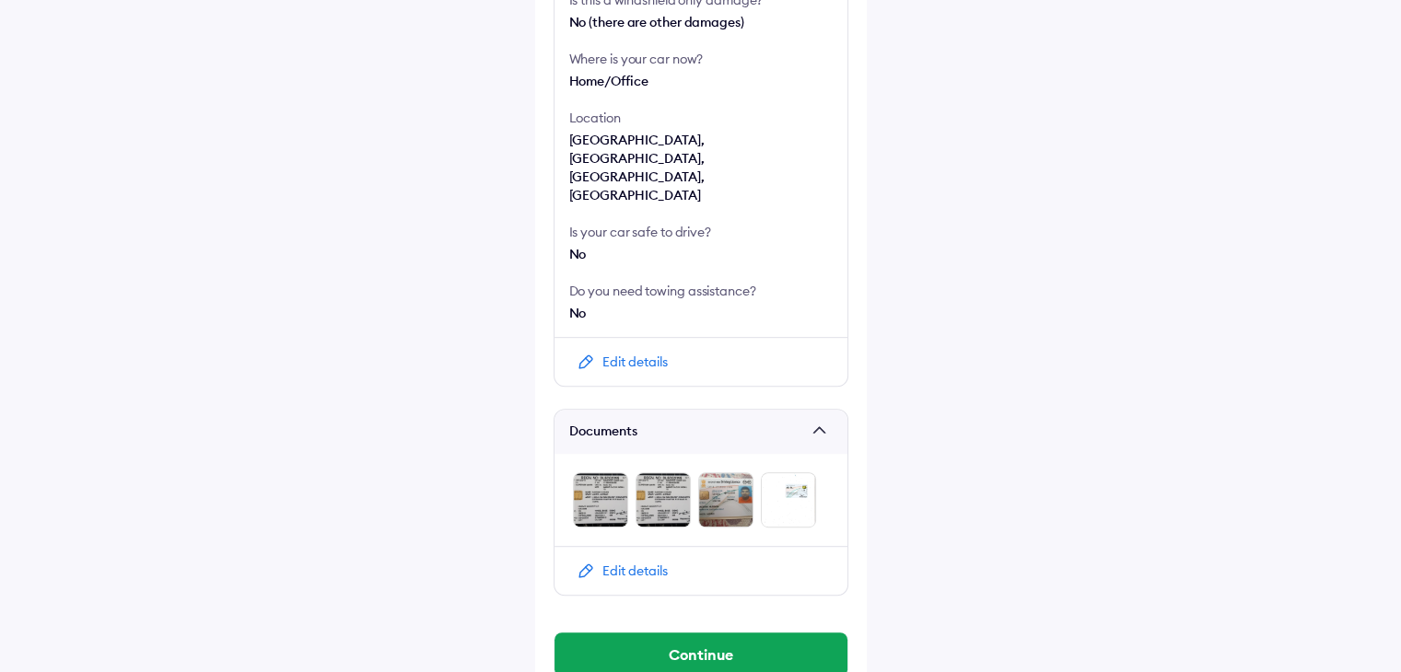
click at [624, 353] on div "Edit details" at bounding box center [634, 362] width 65 height 18
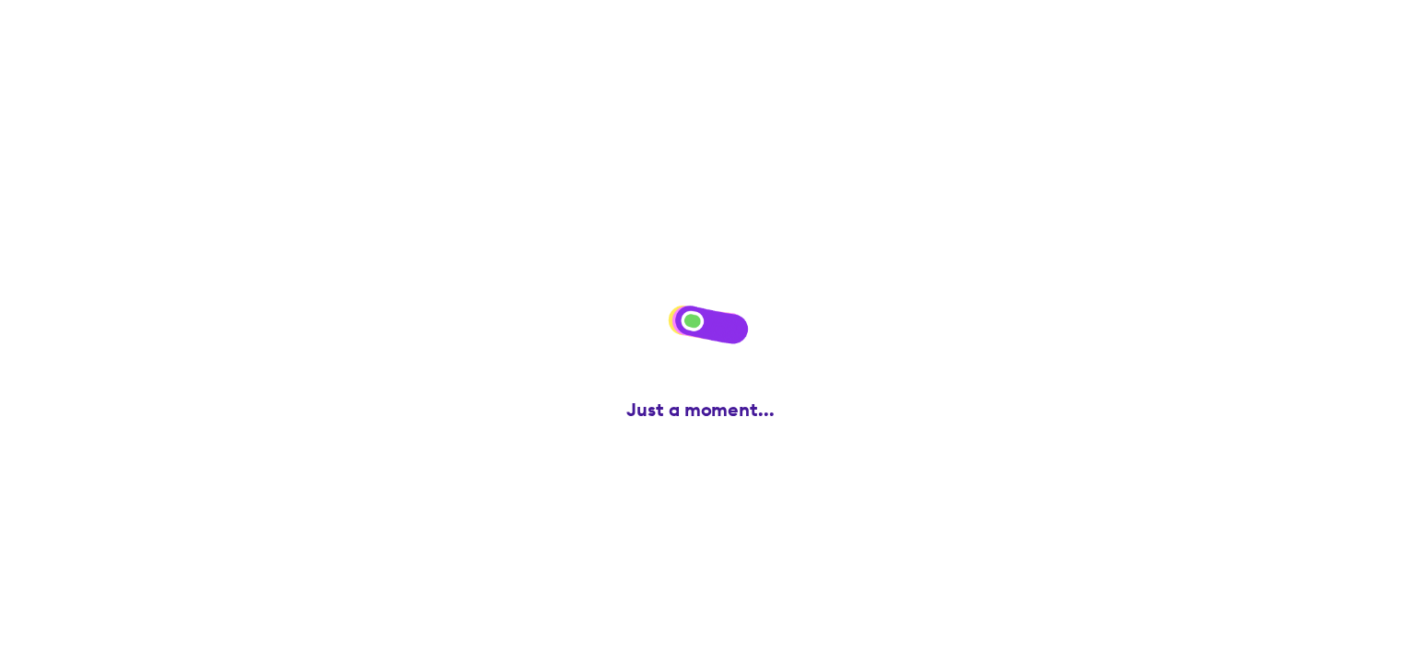
scroll to position [0, 0]
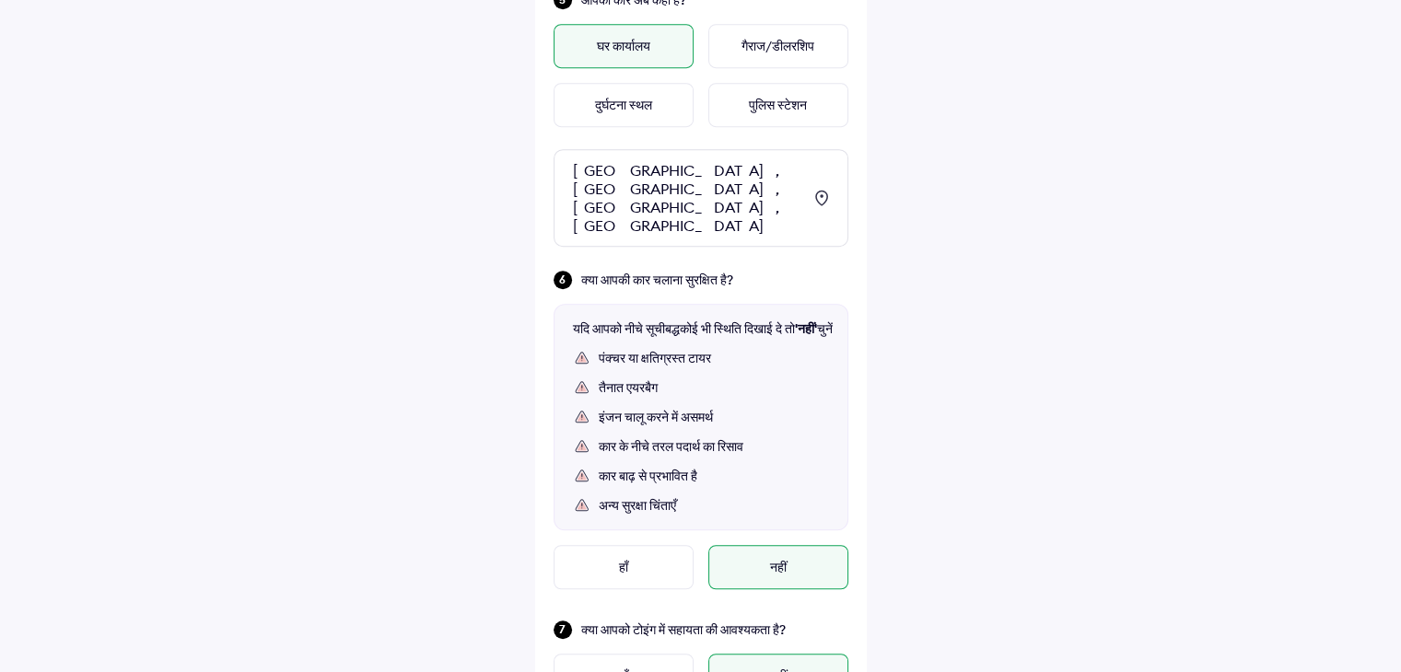
scroll to position [919, 0]
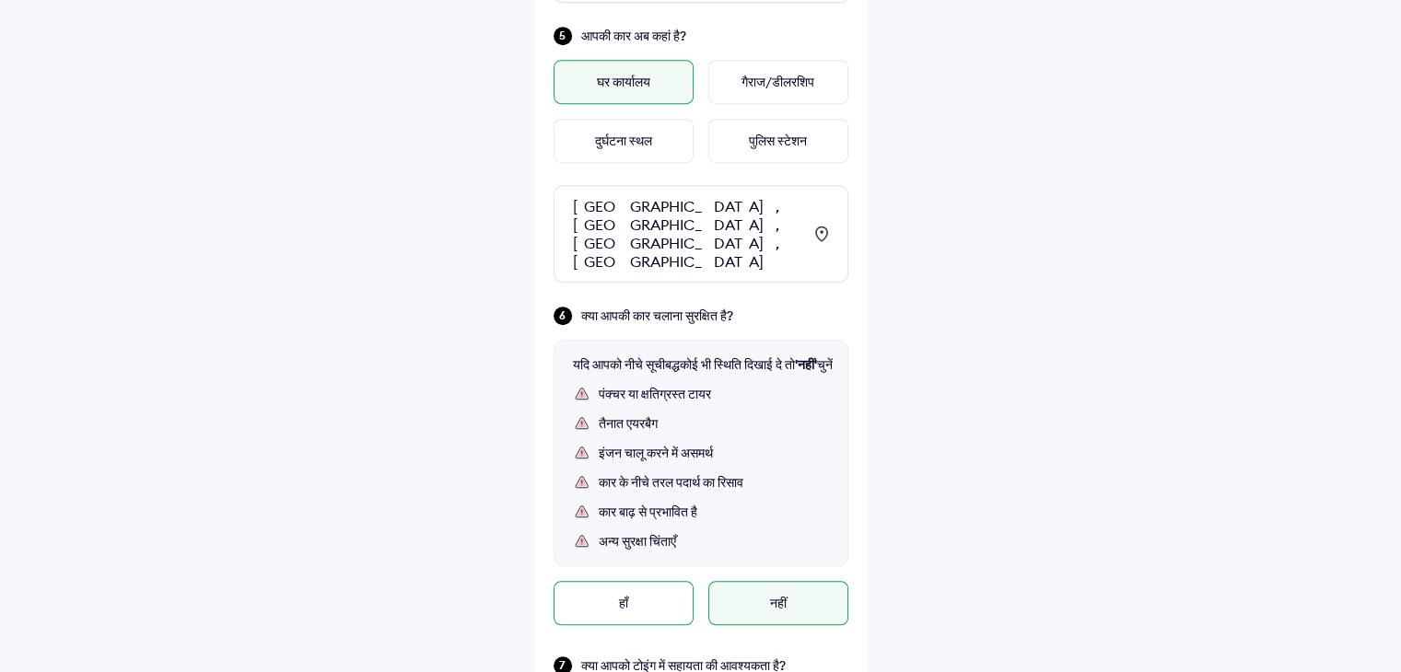
click at [642, 581] on div "हाँ" at bounding box center [624, 603] width 140 height 44
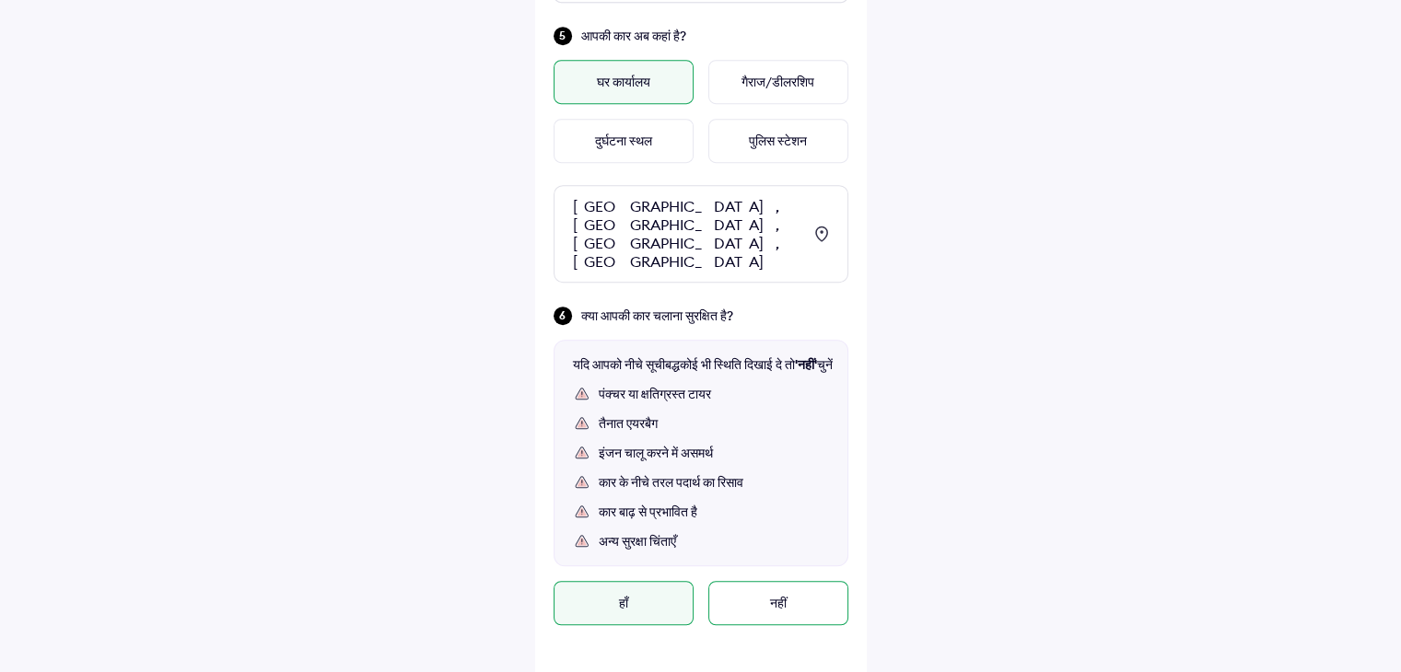
click at [762, 581] on div "नहीं" at bounding box center [778, 603] width 140 height 44
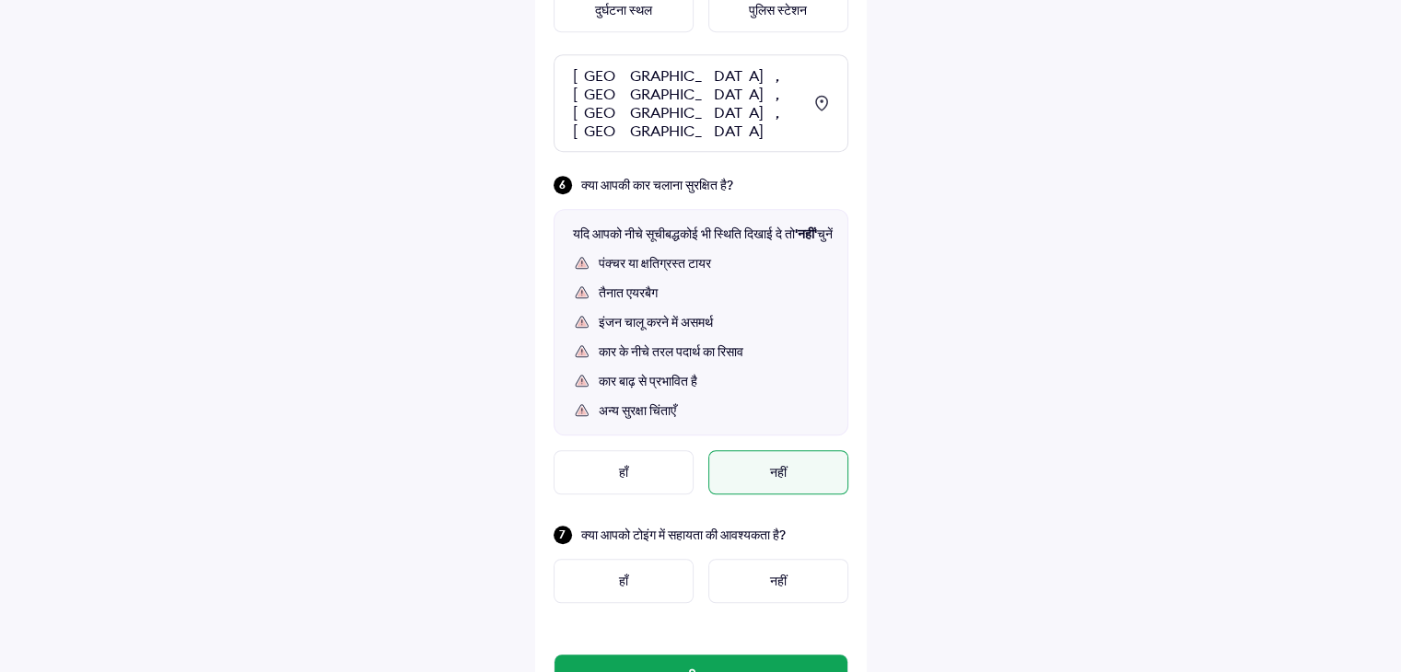
scroll to position [1050, 0]
click at [619, 464] on font "हाँ" at bounding box center [623, 472] width 9 height 17
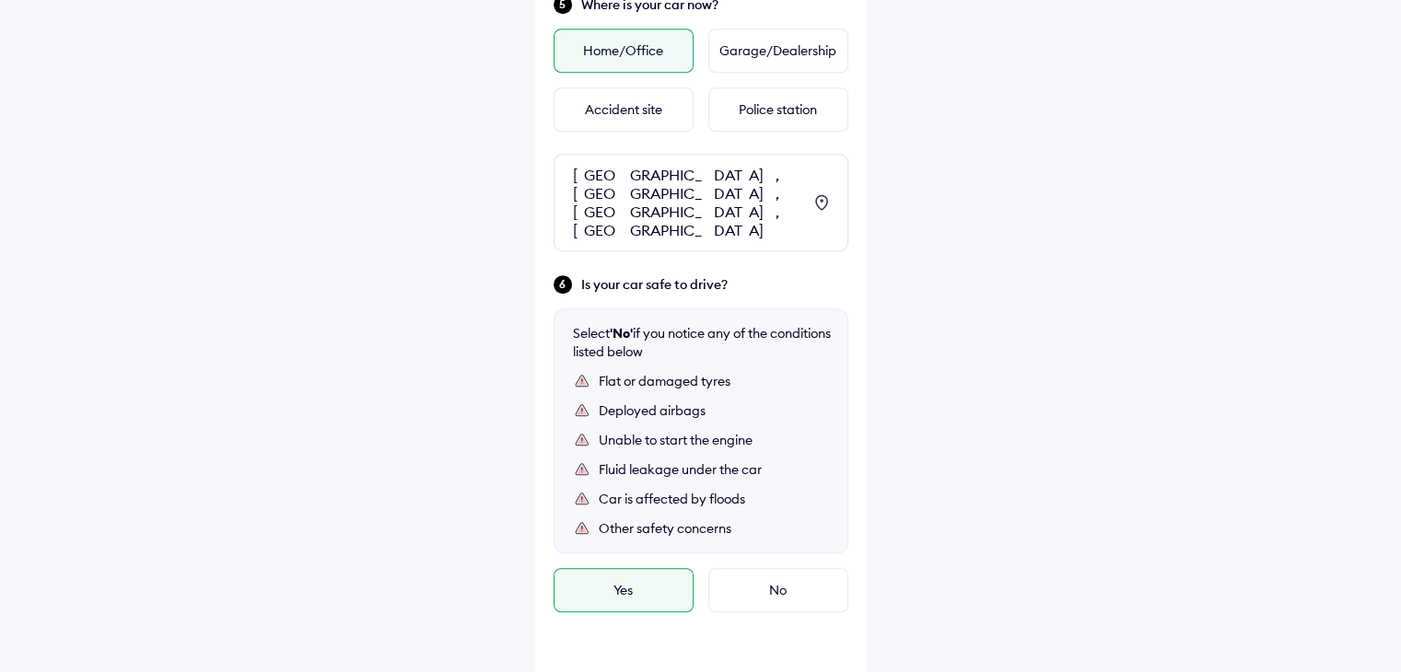
scroll to position [1023, 0]
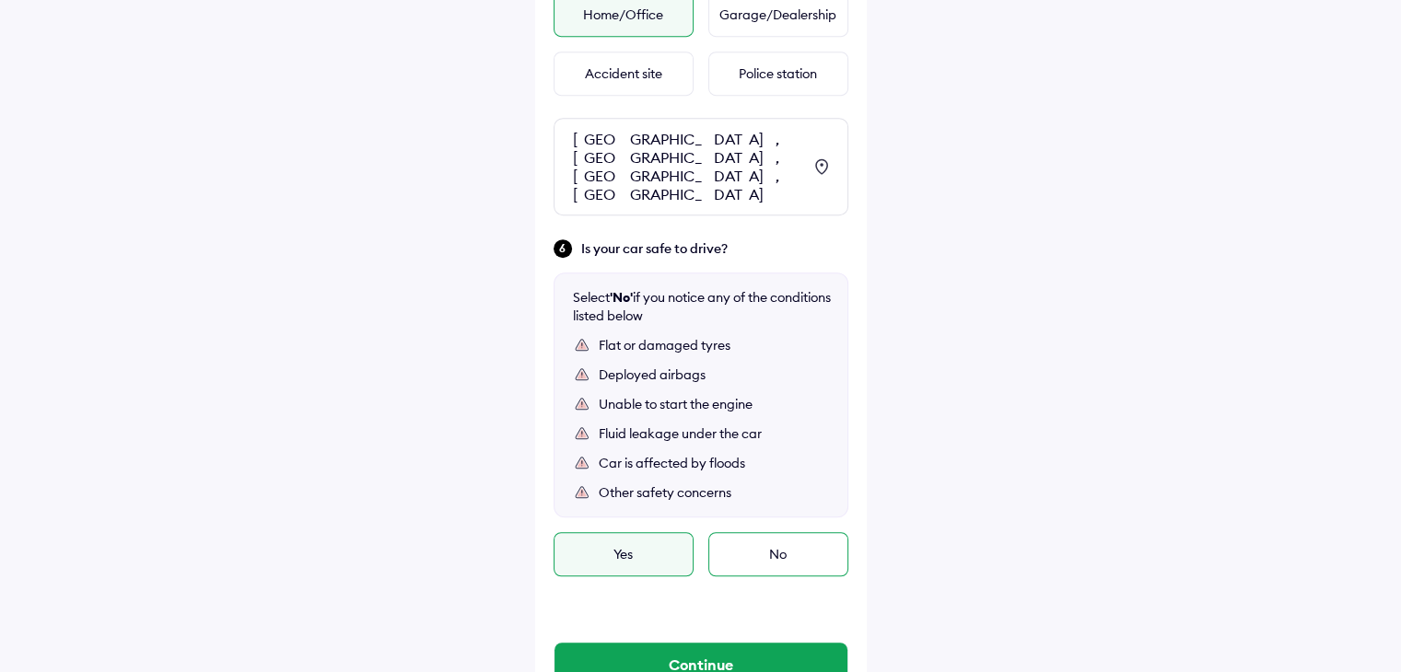
click at [773, 532] on div "No" at bounding box center [778, 554] width 140 height 44
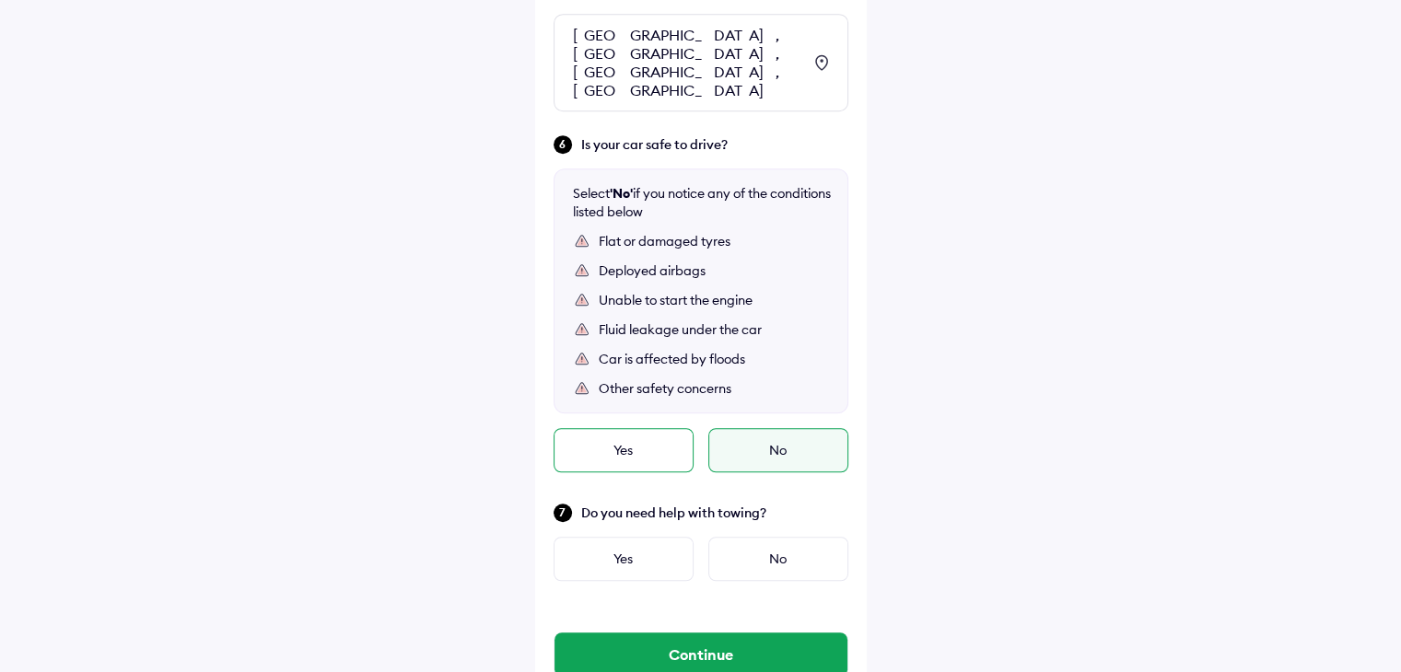
scroll to position [1149, 0]
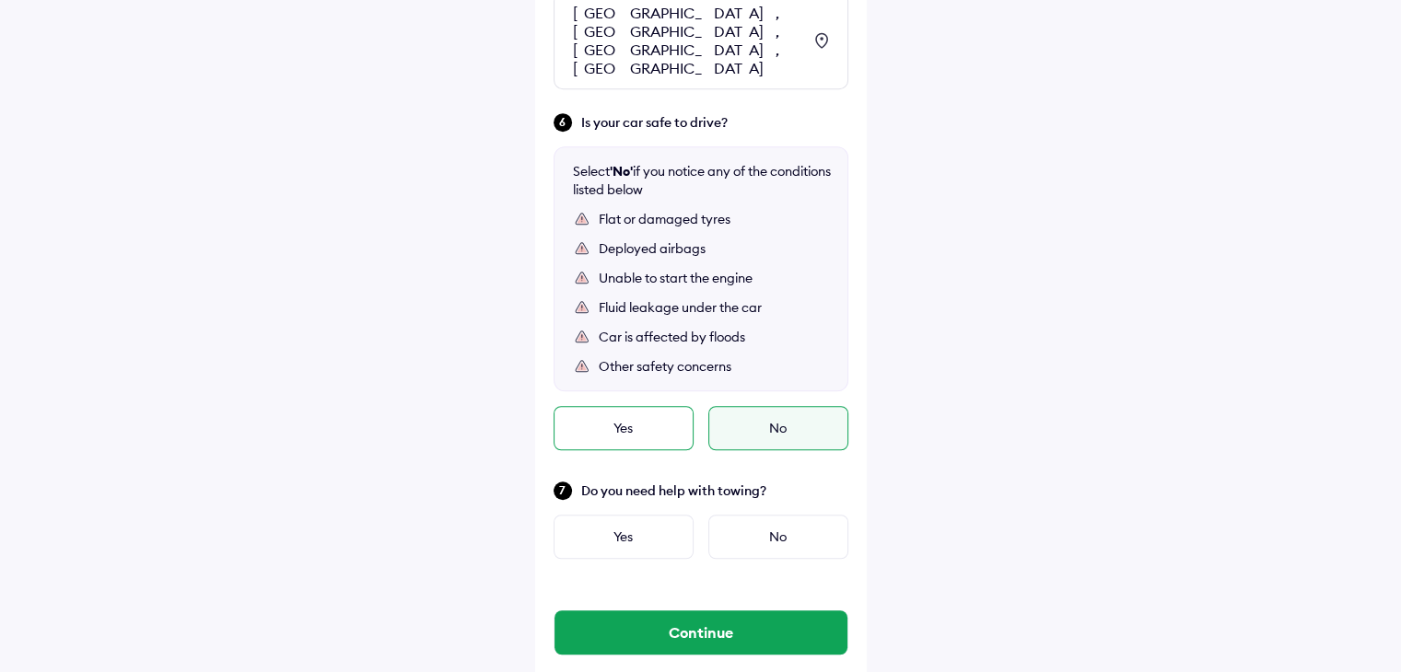
click at [637, 406] on div "Yes" at bounding box center [624, 428] width 140 height 44
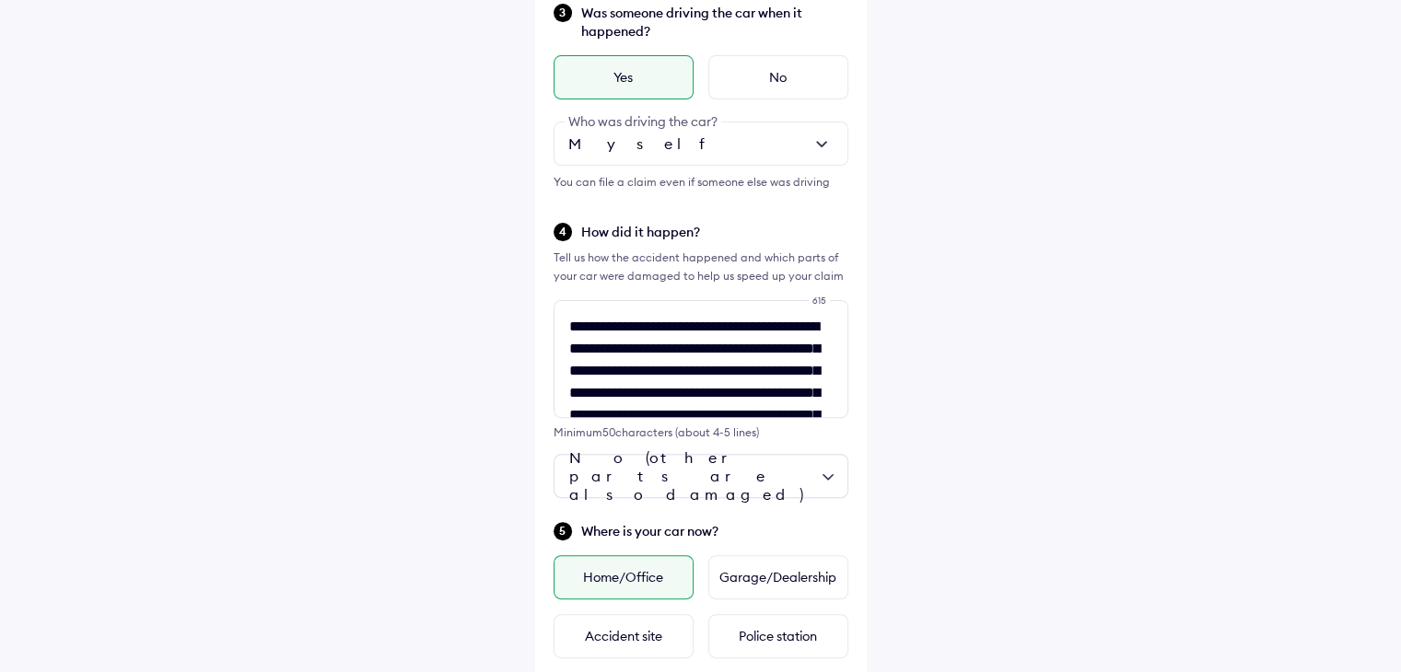
scroll to position [461, 0]
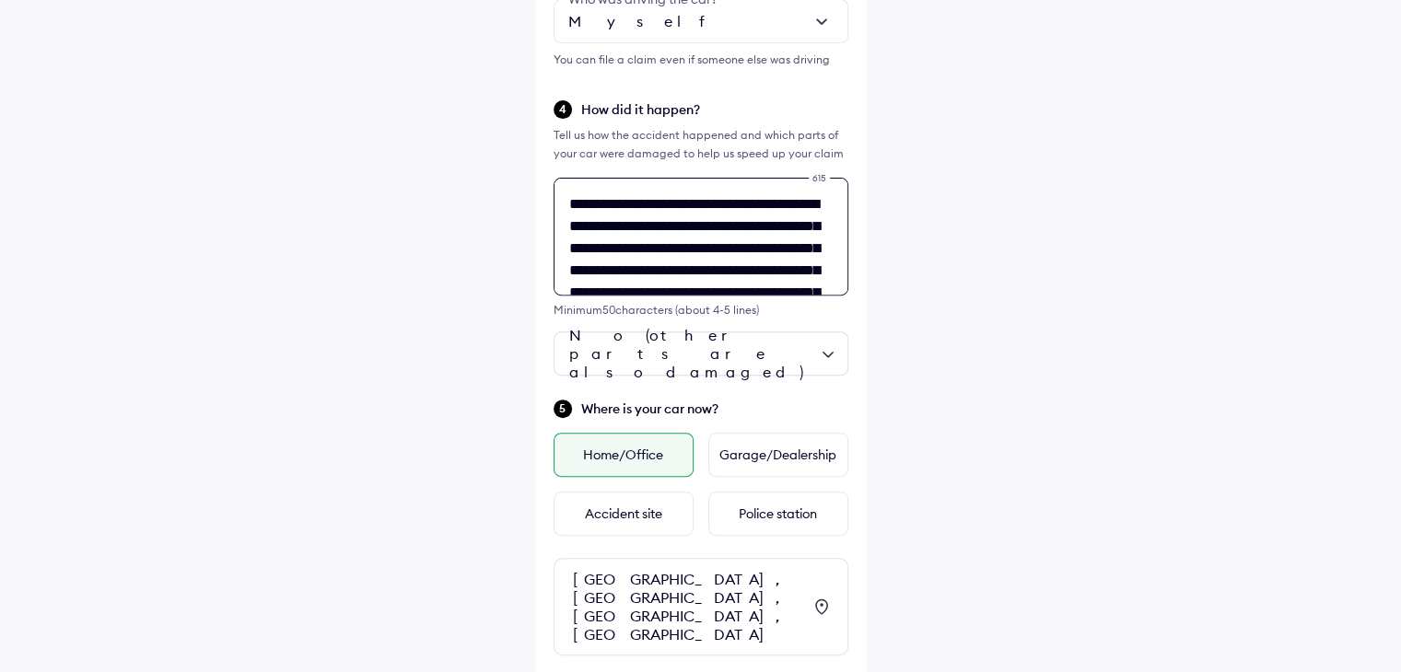
click at [770, 370] on div "**********" at bounding box center [701, 237] width 295 height 277
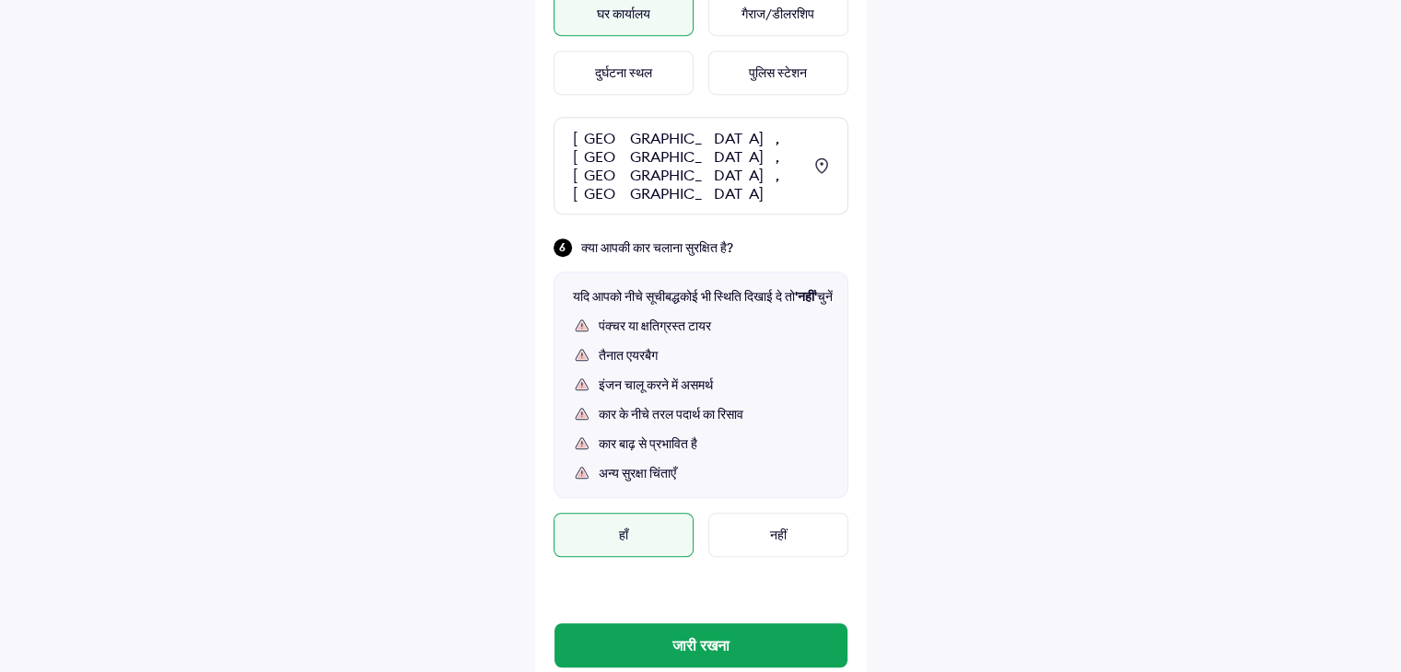
scroll to position [1056, 0]
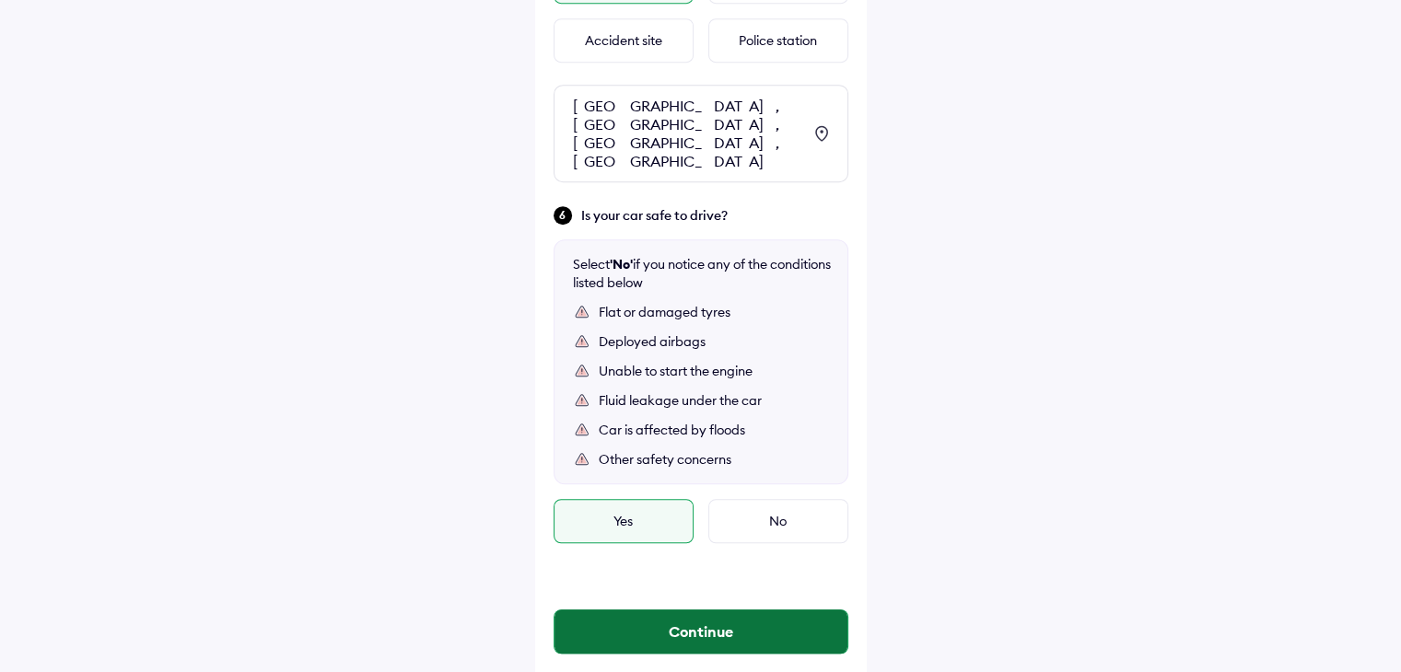
click at [709, 610] on button "Continue" at bounding box center [700, 632] width 293 height 44
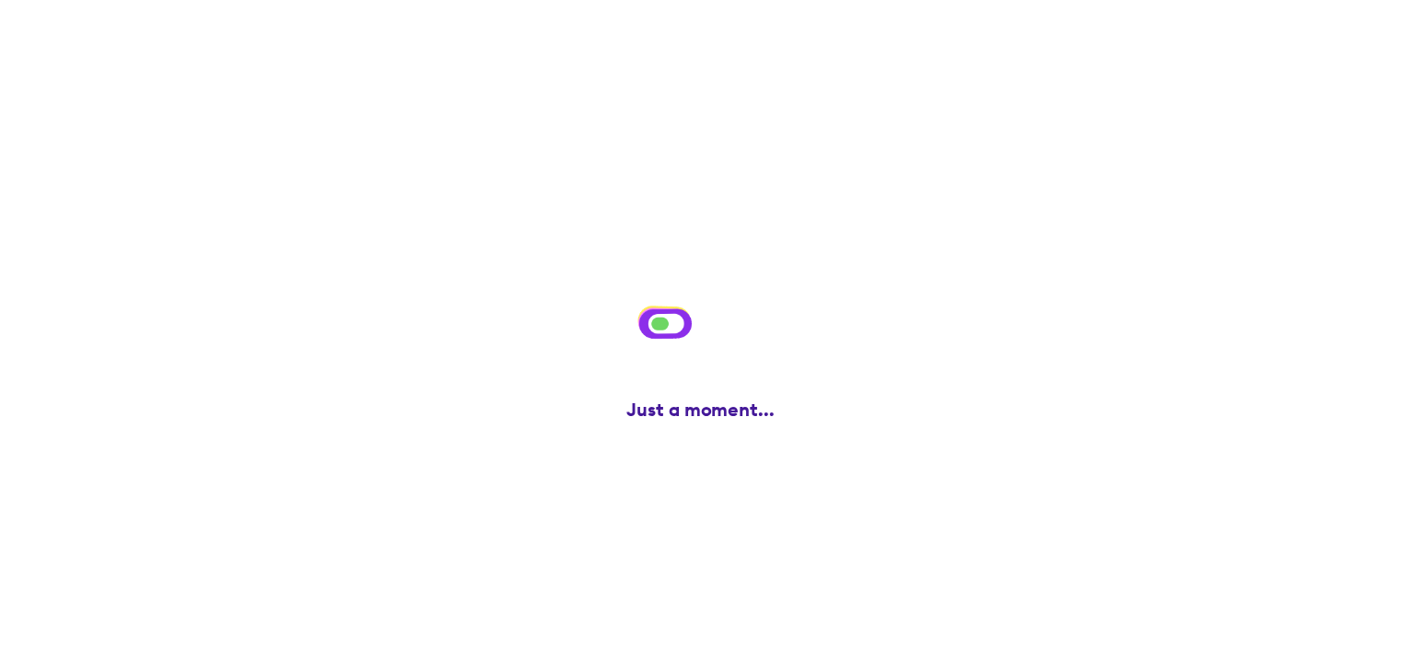
scroll to position [0, 0]
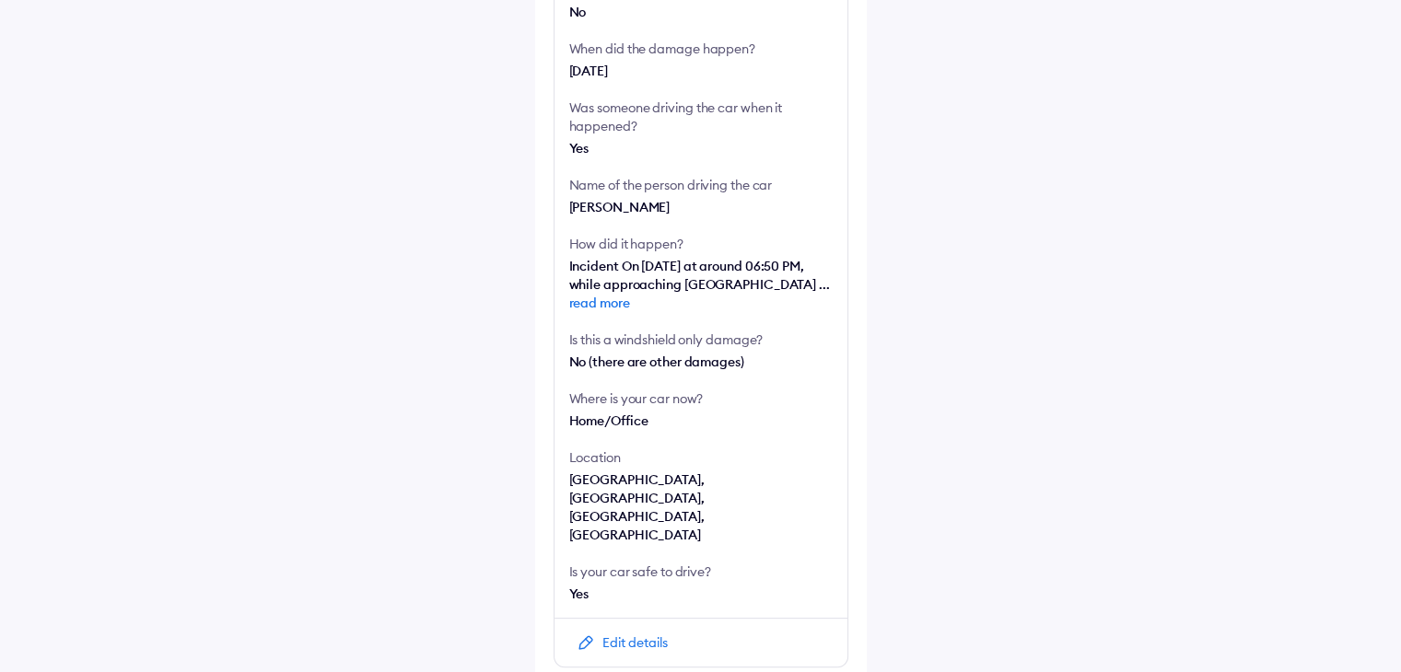
scroll to position [752, 0]
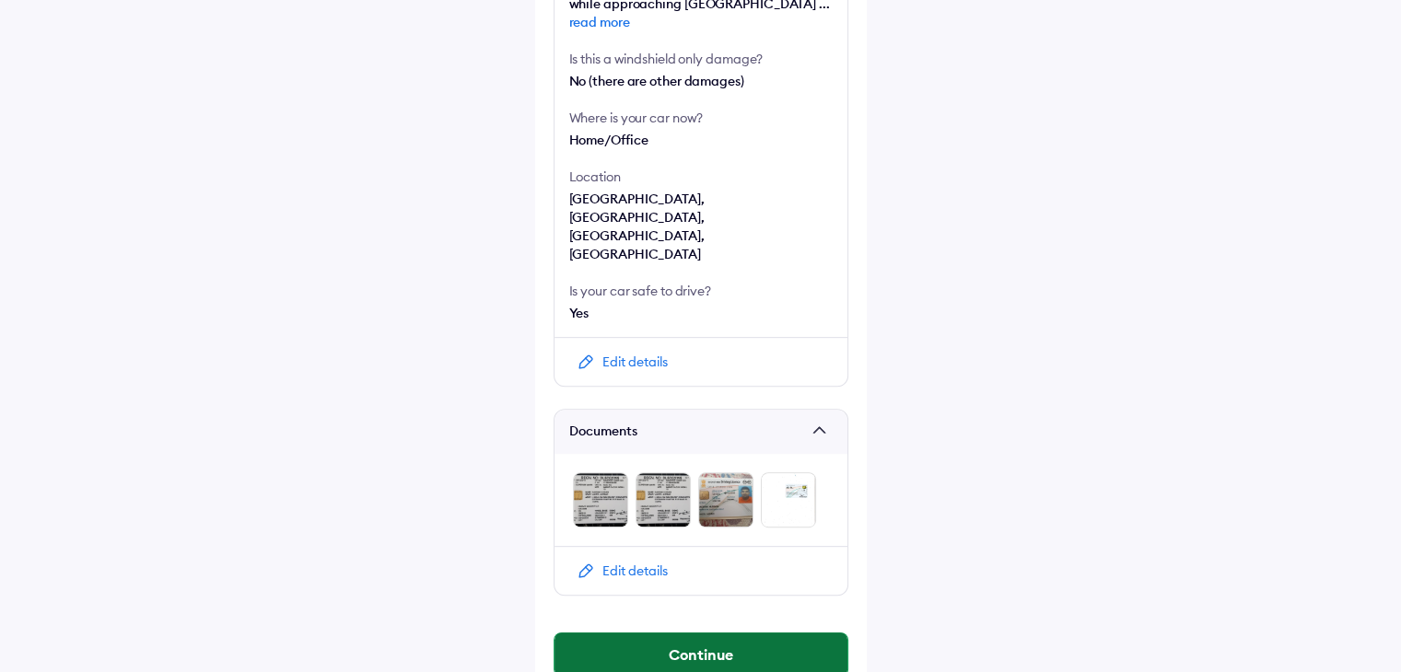
click at [708, 633] on button "Continue" at bounding box center [700, 655] width 293 height 44
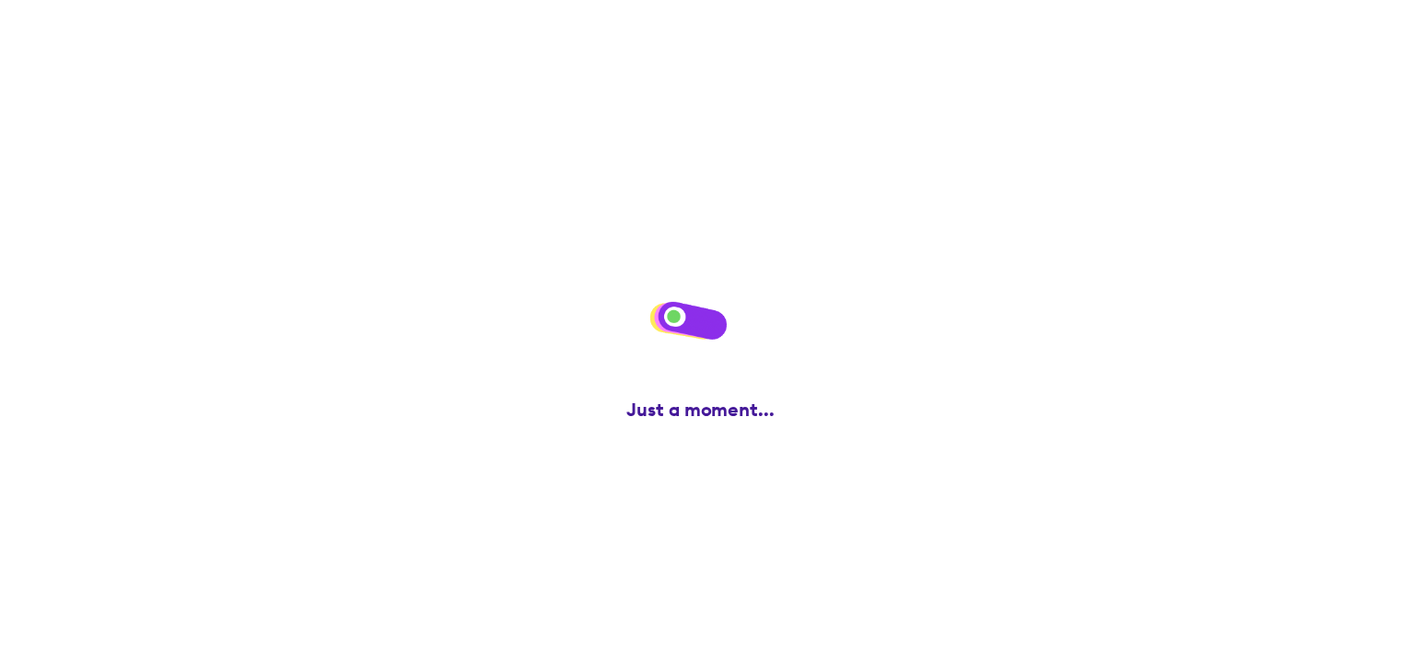
scroll to position [0, 0]
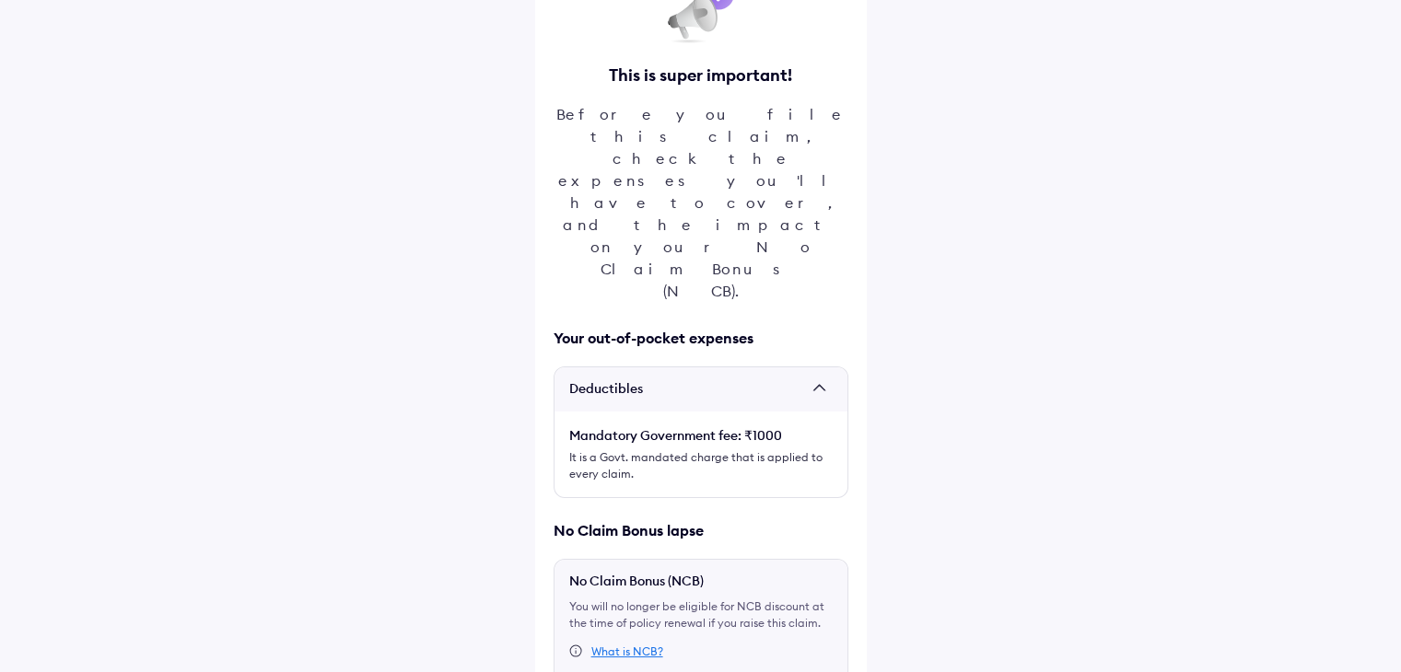
scroll to position [220, 0]
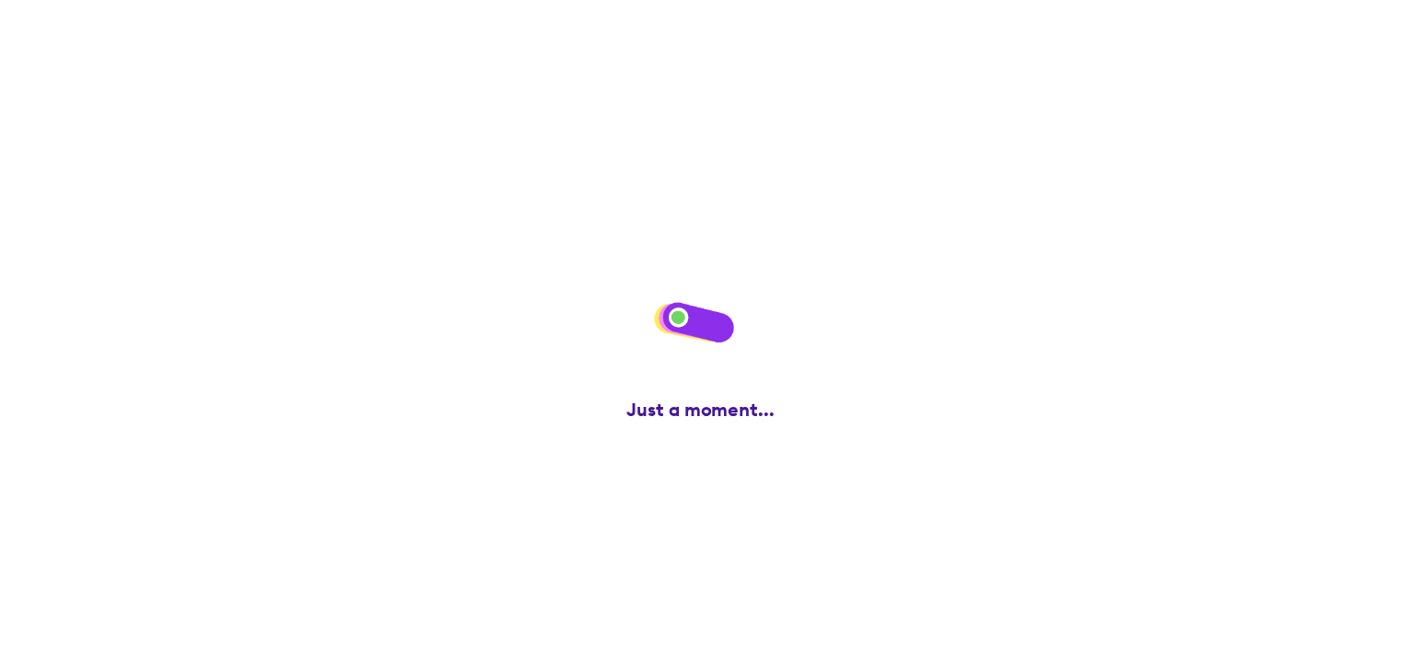
scroll to position [0, 0]
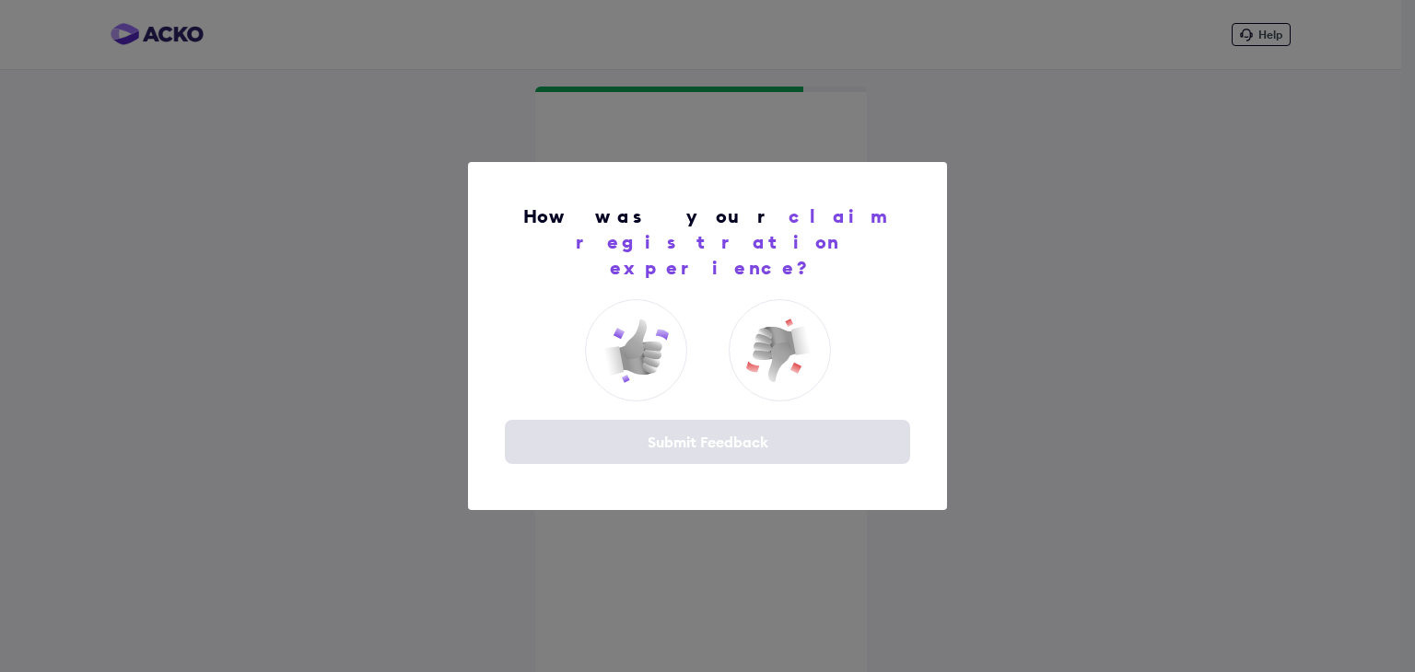
click at [1103, 380] on div "How was your claim registration experience? Submit Feedback" at bounding box center [707, 336] width 1415 height 672
click at [761, 425] on div "Submit Feedback" at bounding box center [707, 442] width 405 height 44
click at [903, 211] on div "How was your claim registration experience? Submit Feedback" at bounding box center [707, 336] width 479 height 348
click at [1131, 222] on div "How was your claim registration experience? Submit Feedback" at bounding box center [707, 336] width 1415 height 672
click at [762, 234] on span "claim registration experience?" at bounding box center [734, 241] width 317 height 75
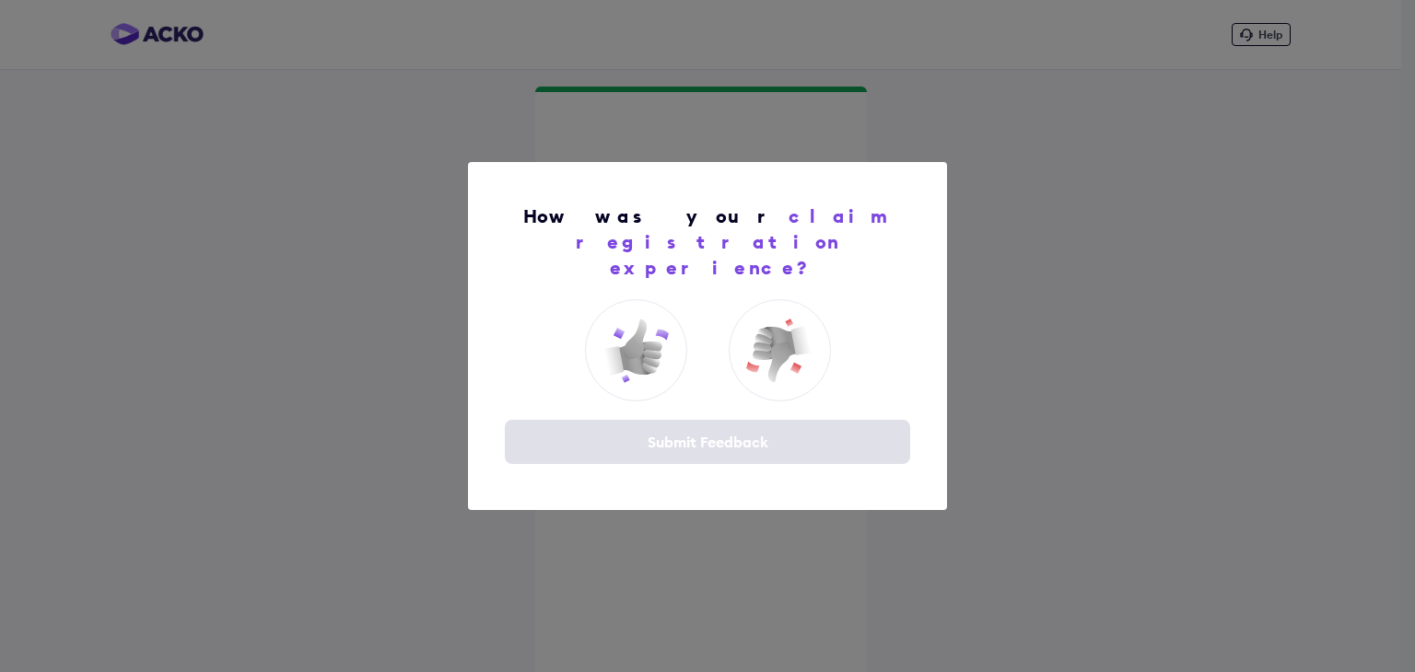
click at [702, 251] on span "claim registration experience?" at bounding box center [734, 241] width 317 height 75
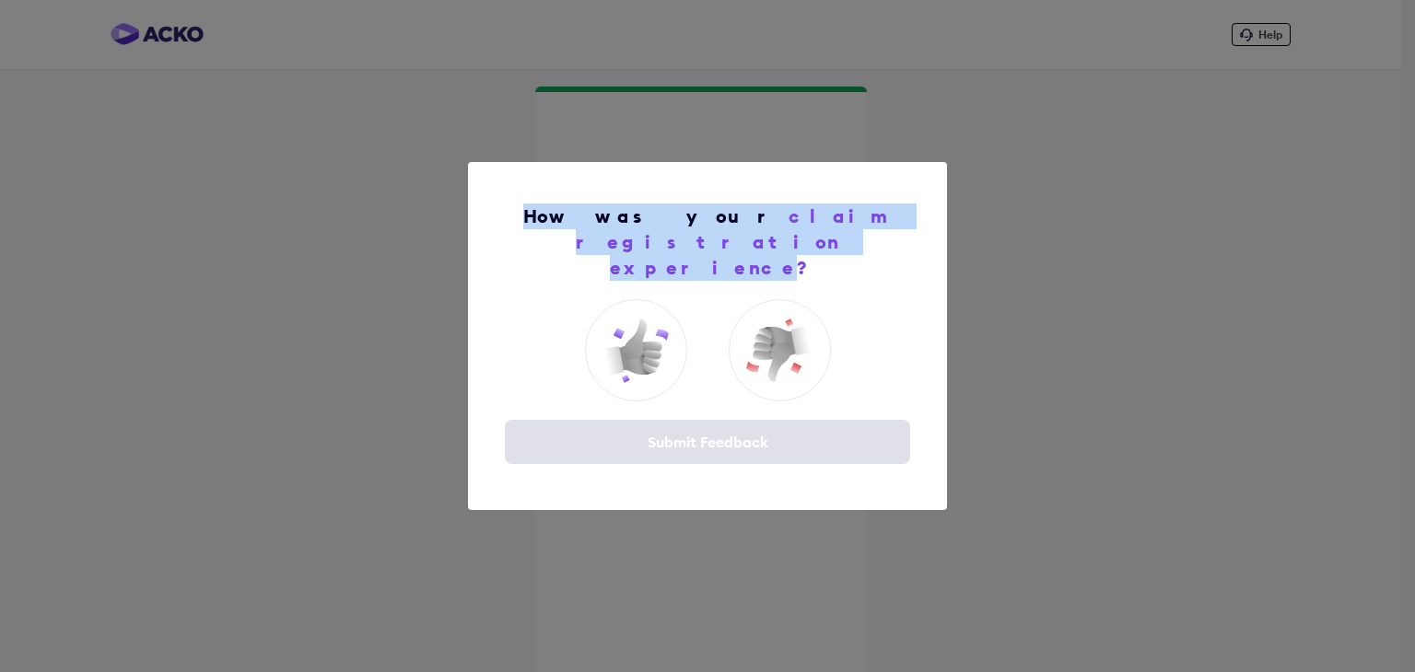
drag, startPoint x: 565, startPoint y: 229, endPoint x: 764, endPoint y: 261, distance: 201.4
click at [764, 261] on div "How was your claim registration experience?" at bounding box center [707, 242] width 387 height 77
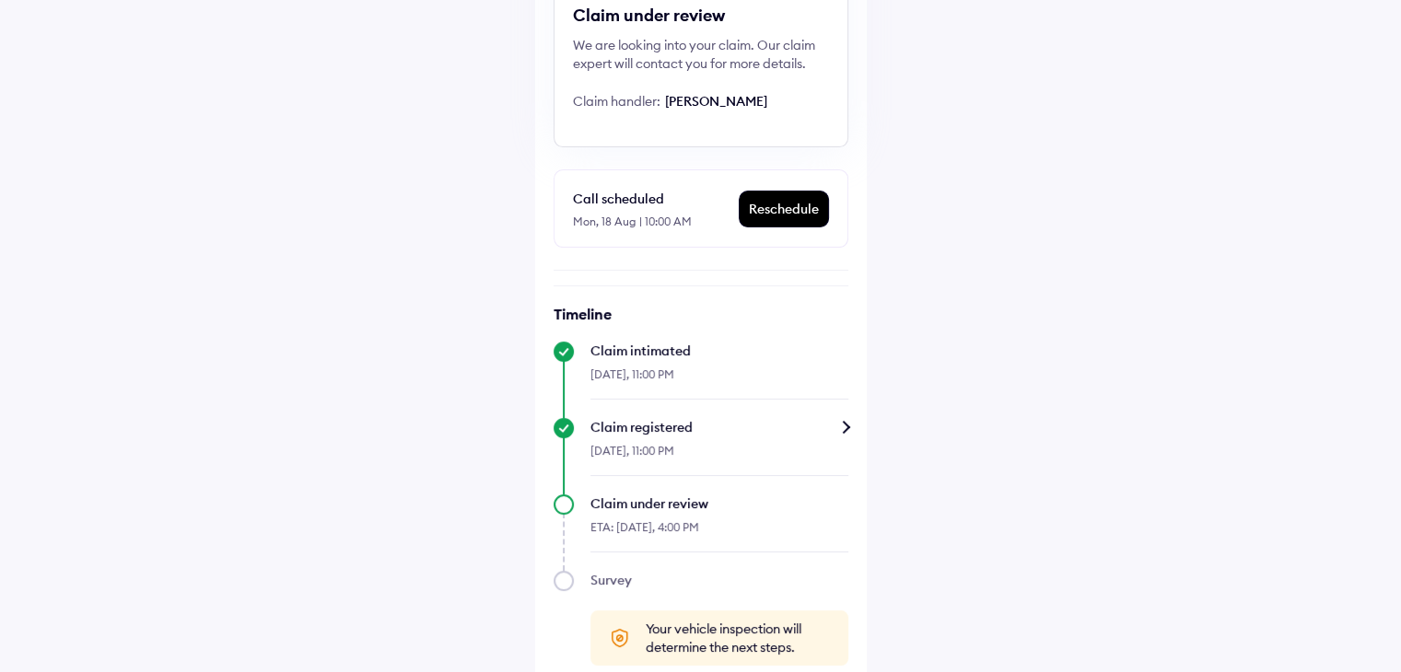
scroll to position [268, 0]
